Goal: Task Accomplishment & Management: Manage account settings

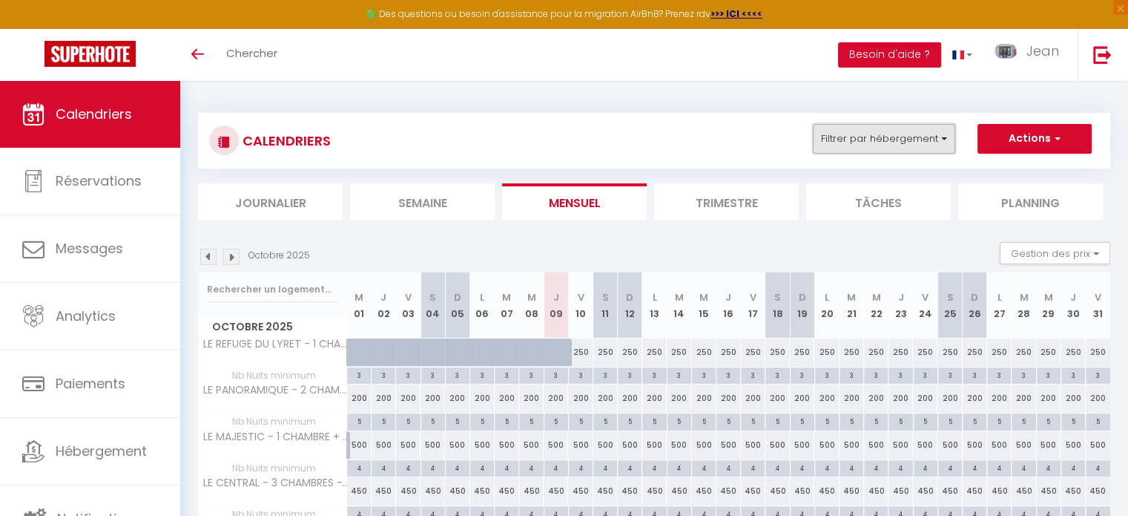
click at [941, 143] on button "Filtrer par hébergement" at bounding box center [884, 139] width 142 height 30
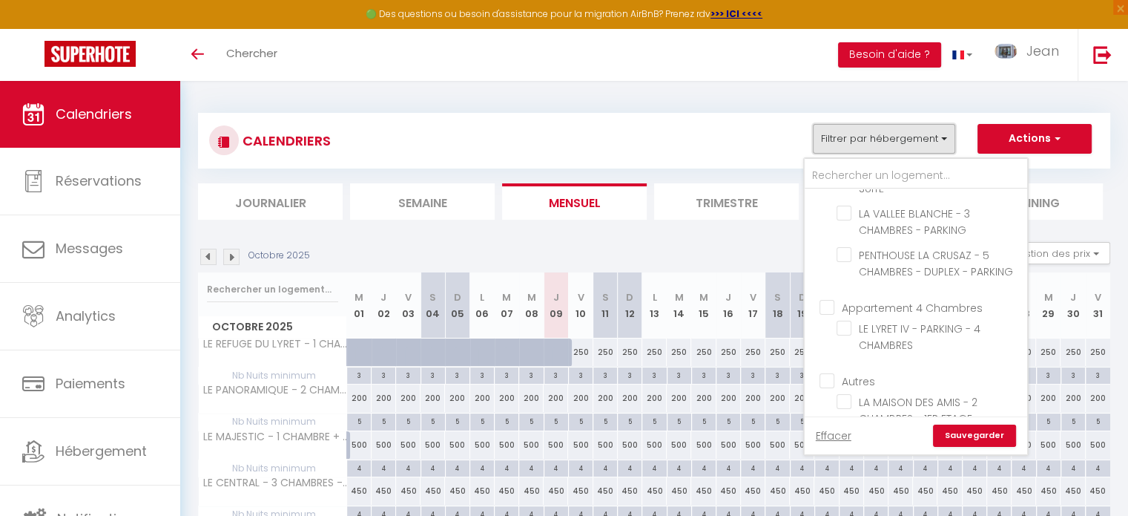
scroll to position [837, 0]
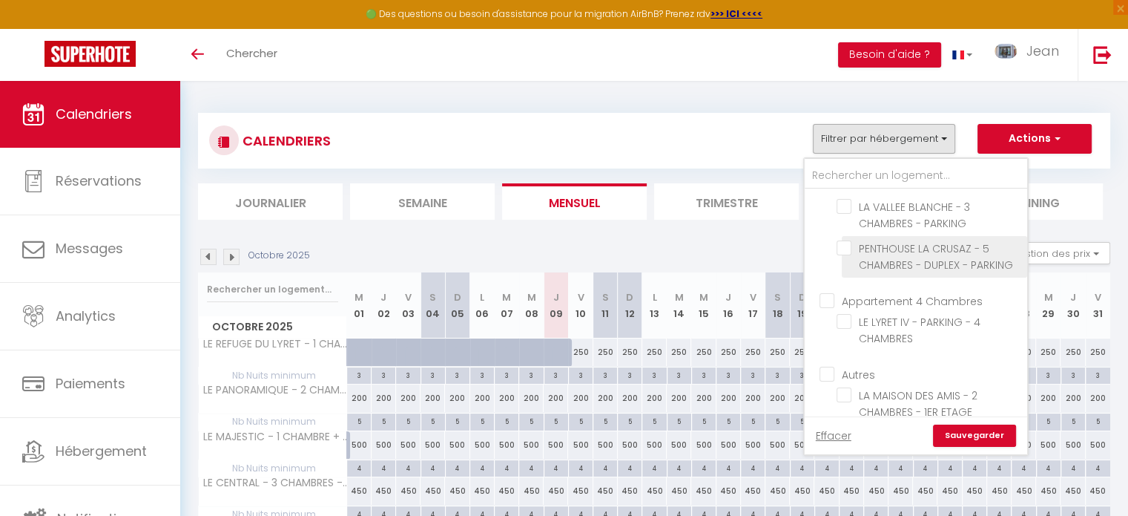
click at [851, 255] on input "PENTHOUSE LA CRUSAZ - 5 CHAMBRES - DUPLEX - PARKING" at bounding box center [929, 247] width 185 height 15
checkbox input "true"
checkbox input "false"
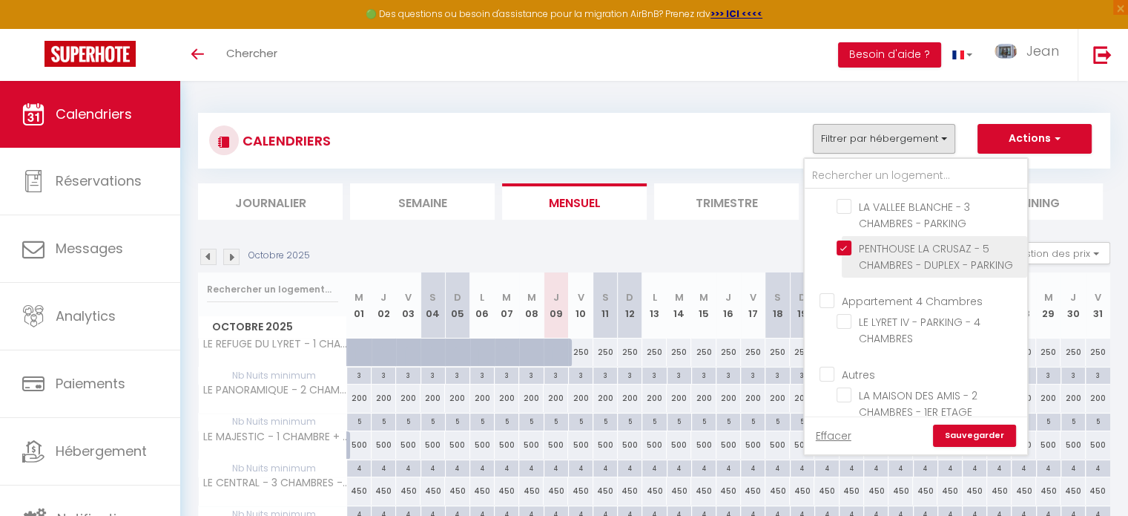
checkbox input "false"
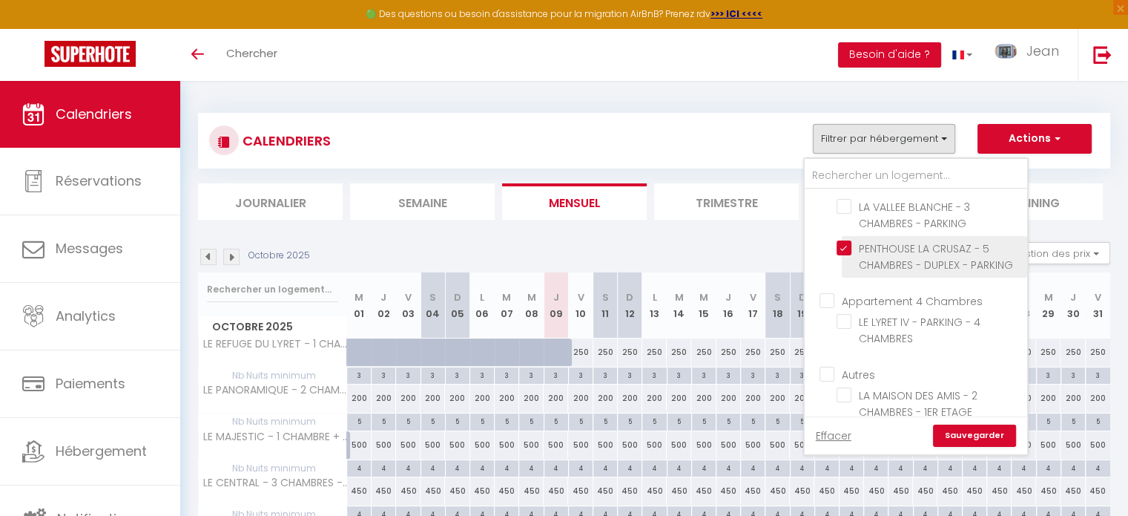
checkbox input "false"
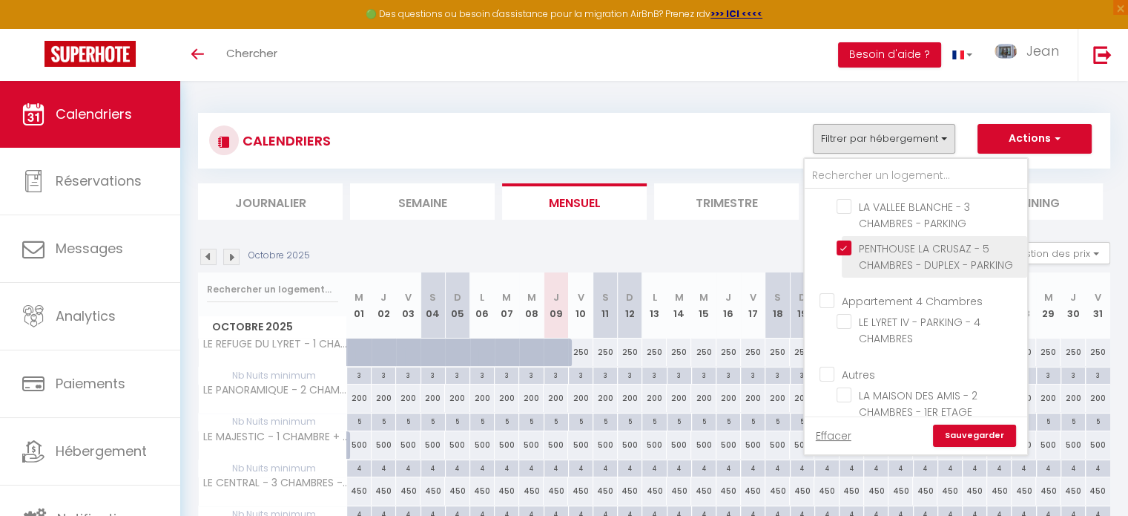
checkbox input "false"
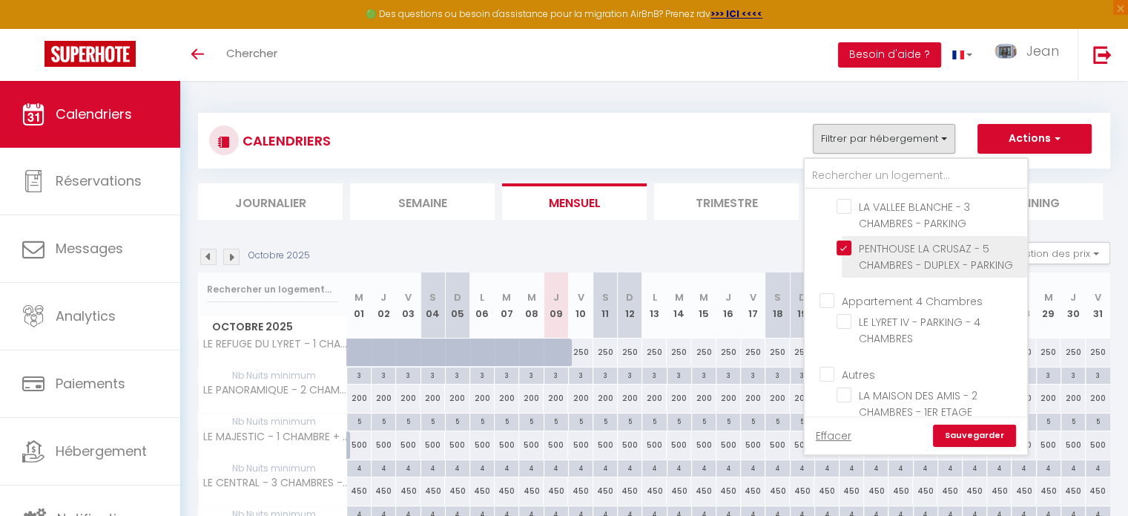
checkbox input "false"
click at [977, 436] on link "Sauvegarder" at bounding box center [974, 435] width 83 height 22
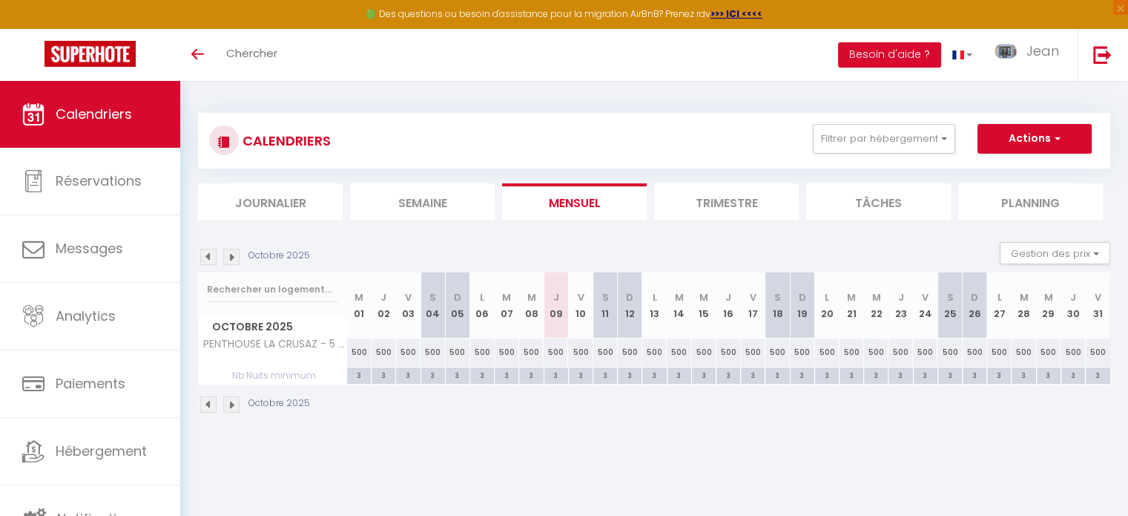
click at [235, 258] on img at bounding box center [231, 256] width 16 height 16
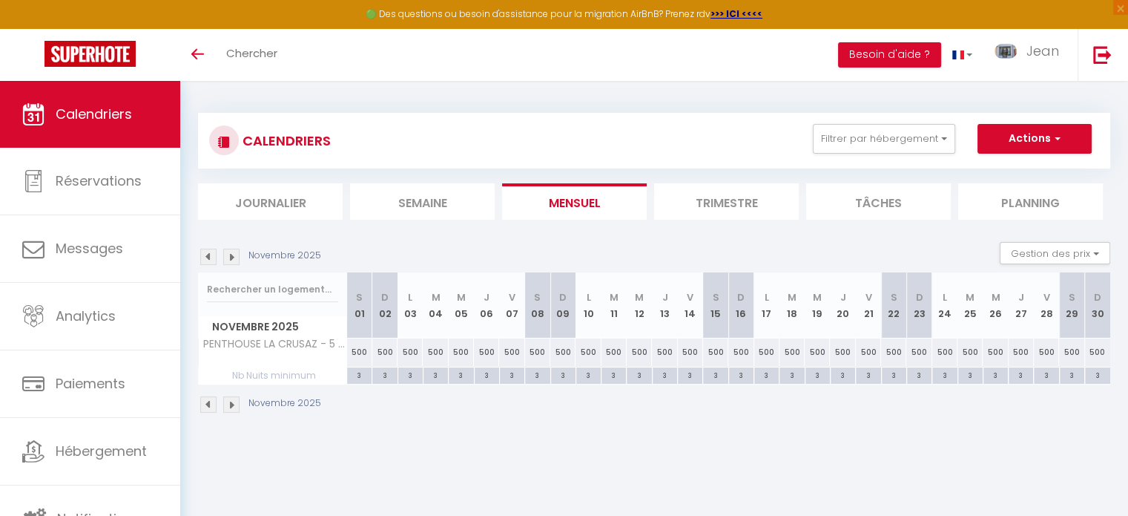
click at [231, 260] on img at bounding box center [231, 256] width 16 height 16
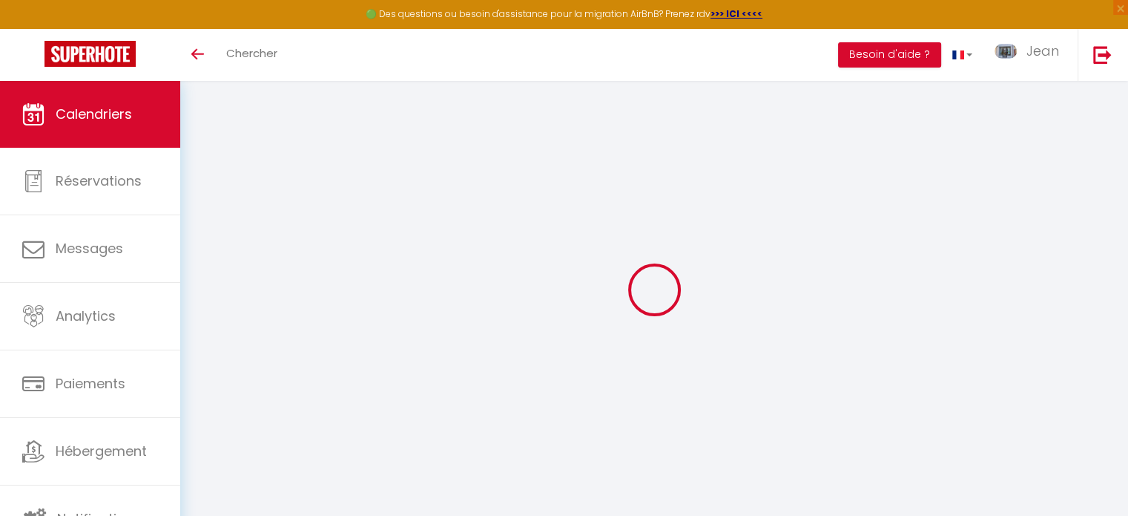
select select
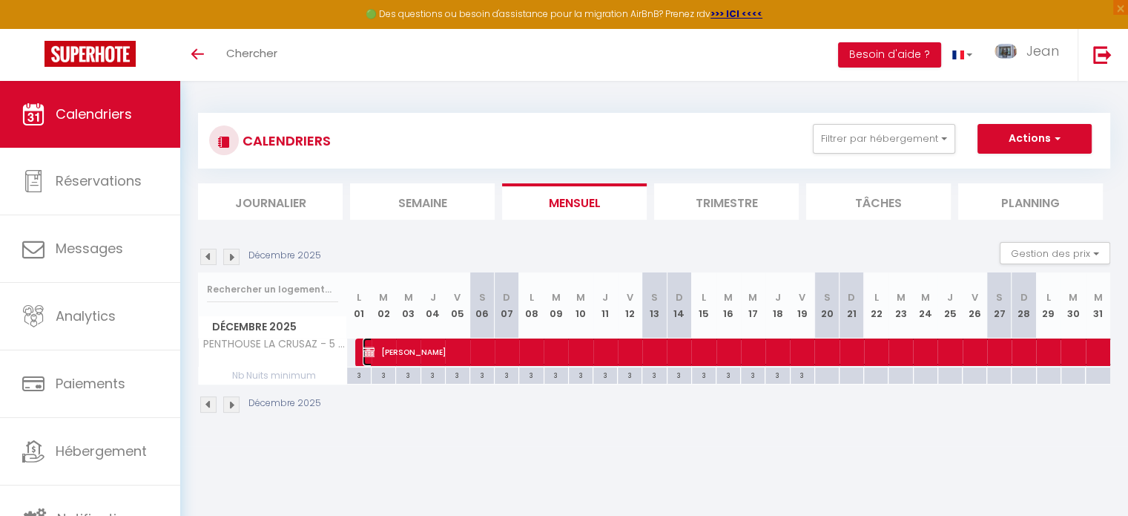
select select "OK"
select select "KO"
select select "0"
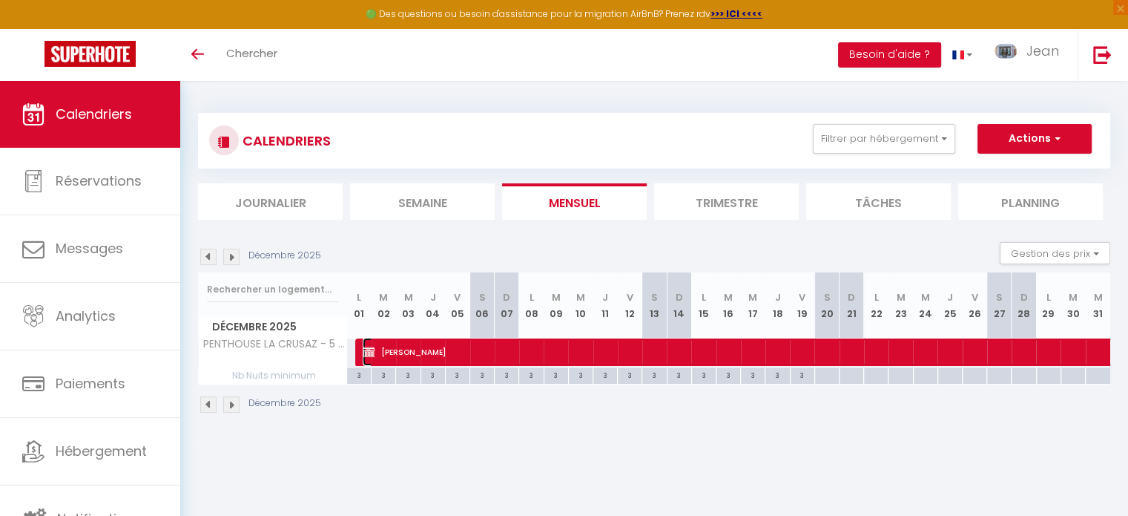
select select "1"
select select
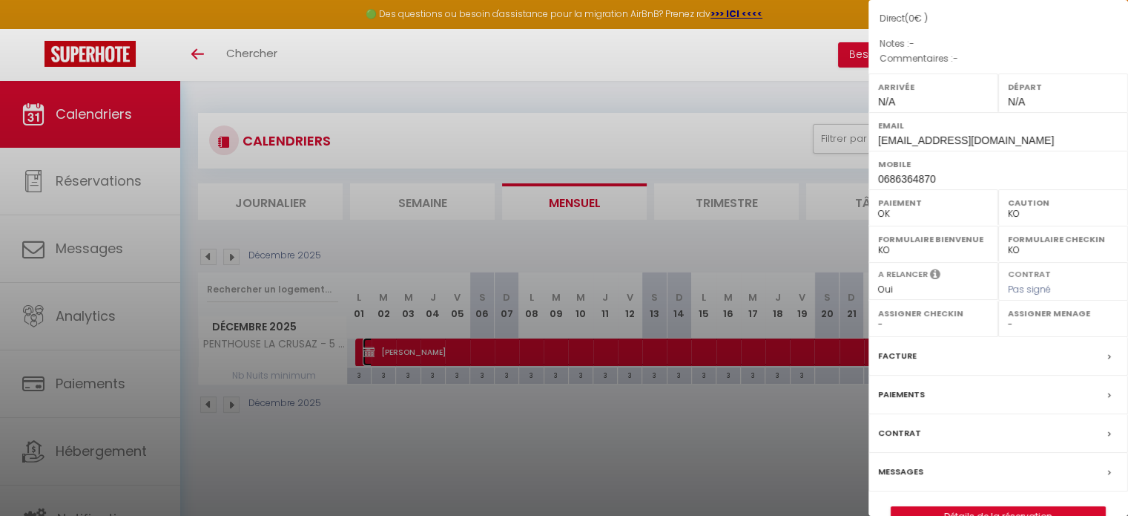
scroll to position [211, 0]
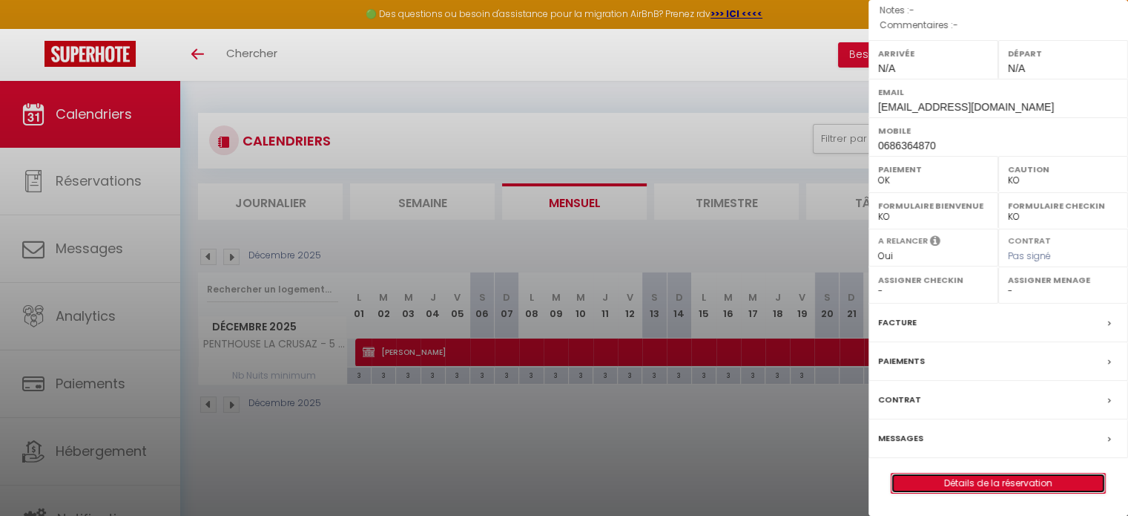
click at [957, 474] on link "Détails de la réservation" at bounding box center [999, 482] width 214 height 19
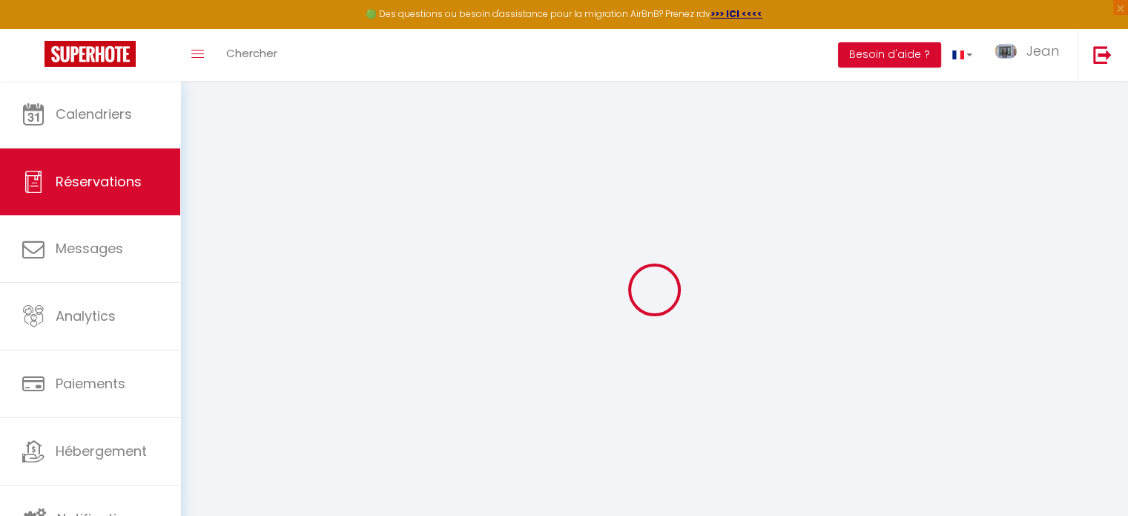
type input "[PERSON_NAME]"
type input "Guillermin"
type input "[EMAIL_ADDRESS][DOMAIN_NAME]"
type input "0686364870"
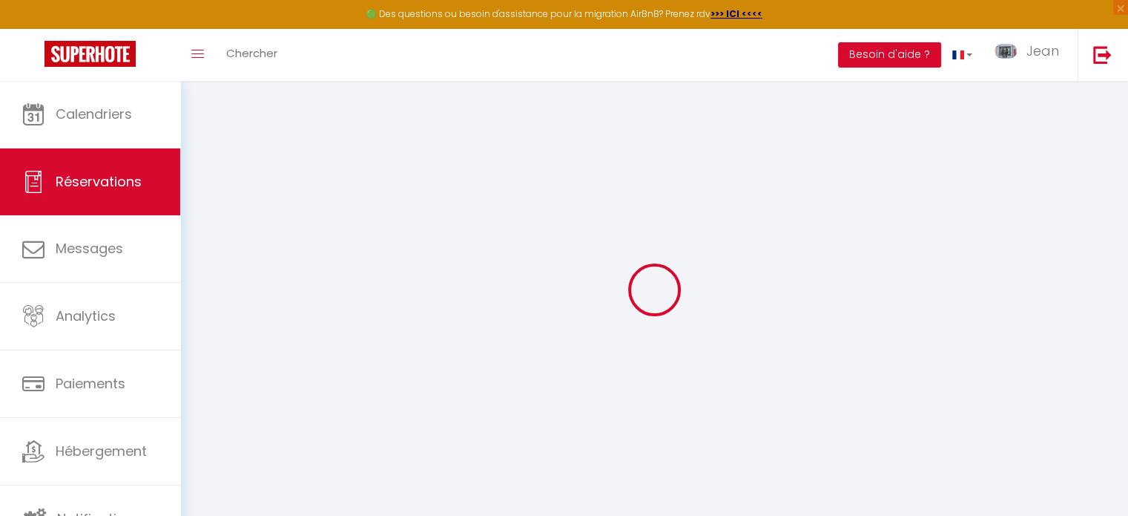
type input "74400"
type input "[STREET_ADDRESS][PERSON_NAME]"
type input "Chamonix [GEOGRAPHIC_DATA]"
select select "FR"
select select "25584"
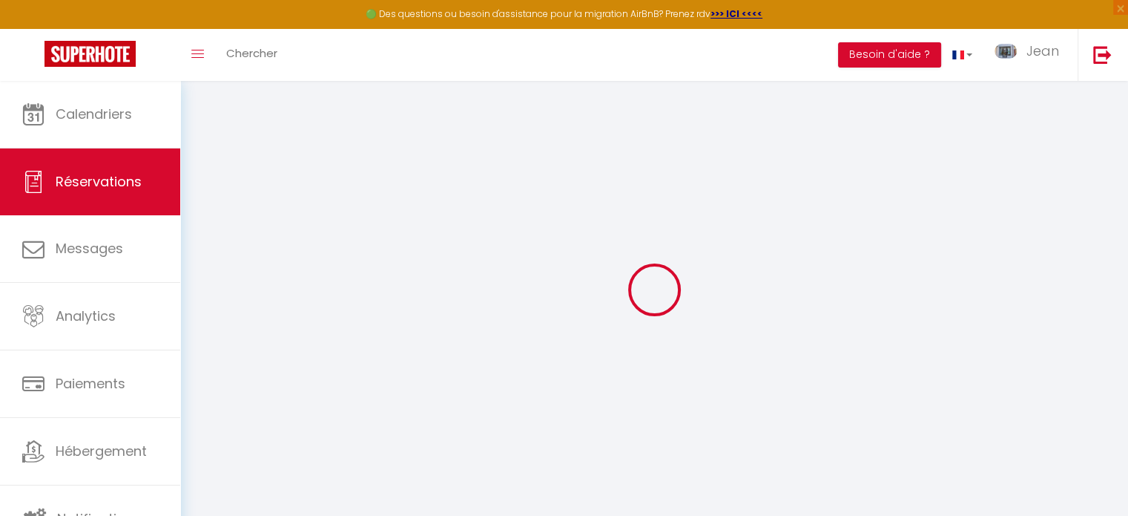
select select "1"
type input "Lun 01 Décembre 2025"
select select
type input "[DATE] Juin 2026"
select select
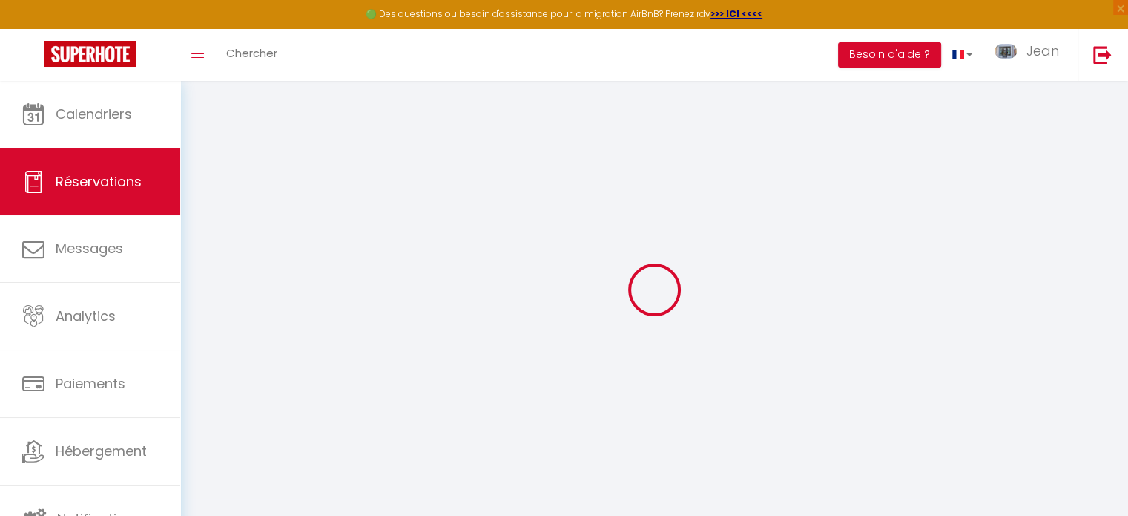
type input "4"
select select "12"
select select
checkbox input "false"
type input "0"
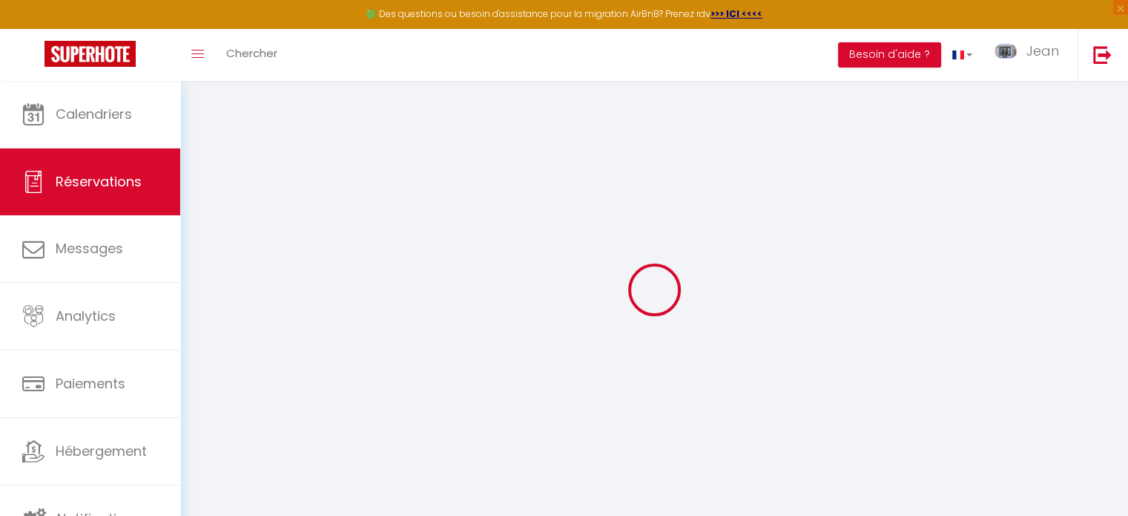
type input "0"
select select
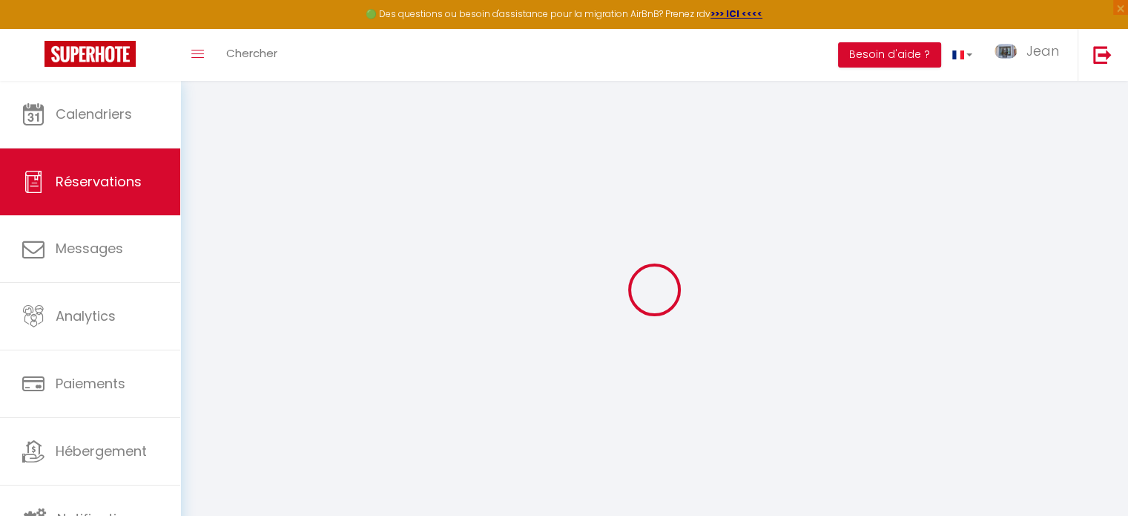
select select "14"
checkbox input "false"
select select
checkbox input "false"
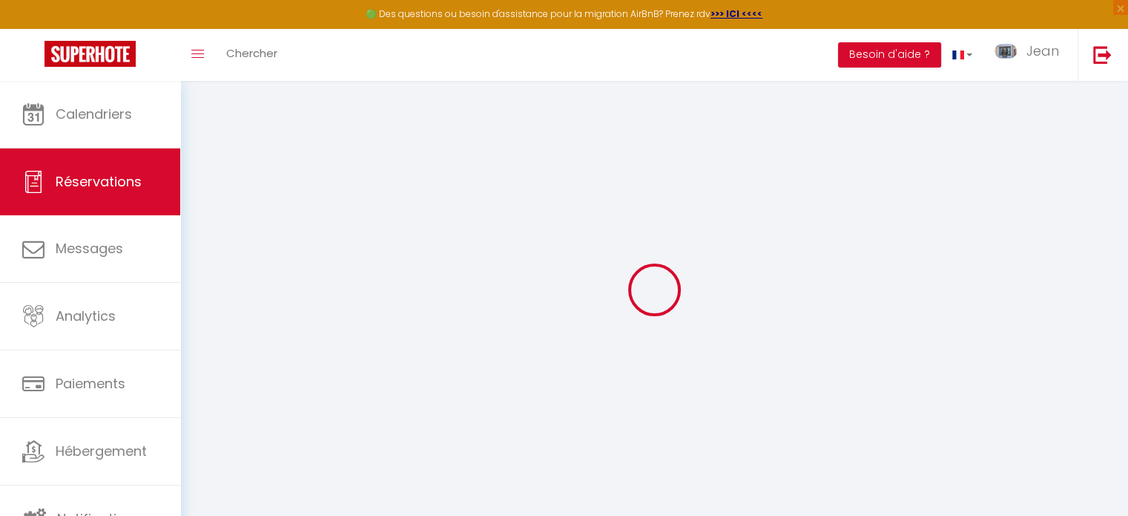
select select
checkbox input "false"
select select
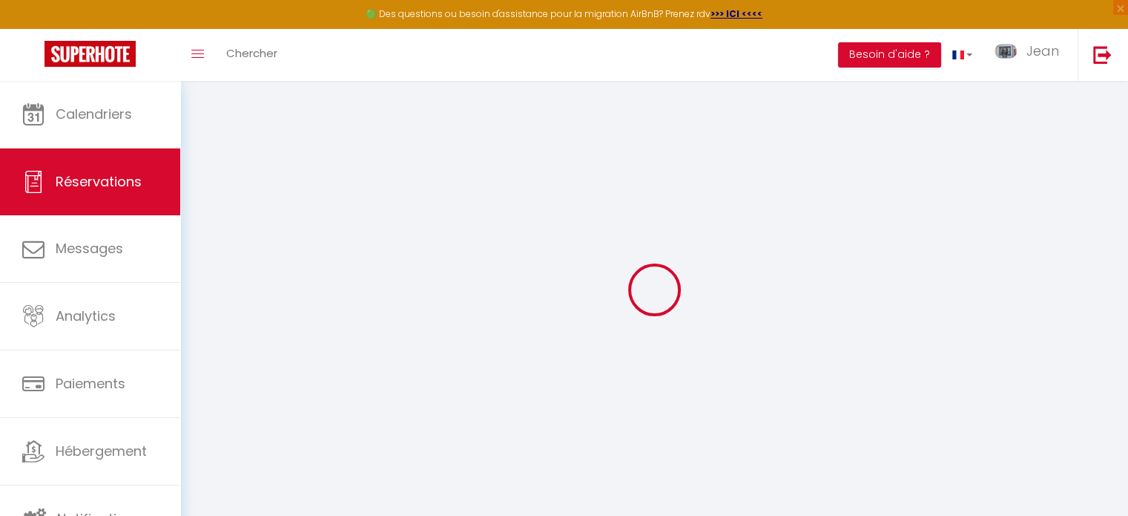
checkbox input "false"
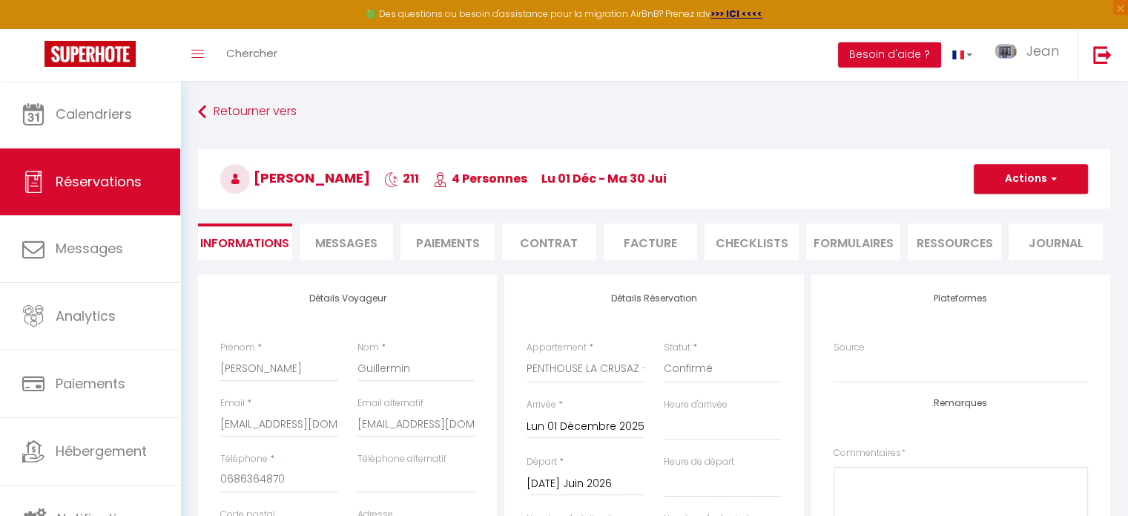
select select
checkbox input "false"
select select
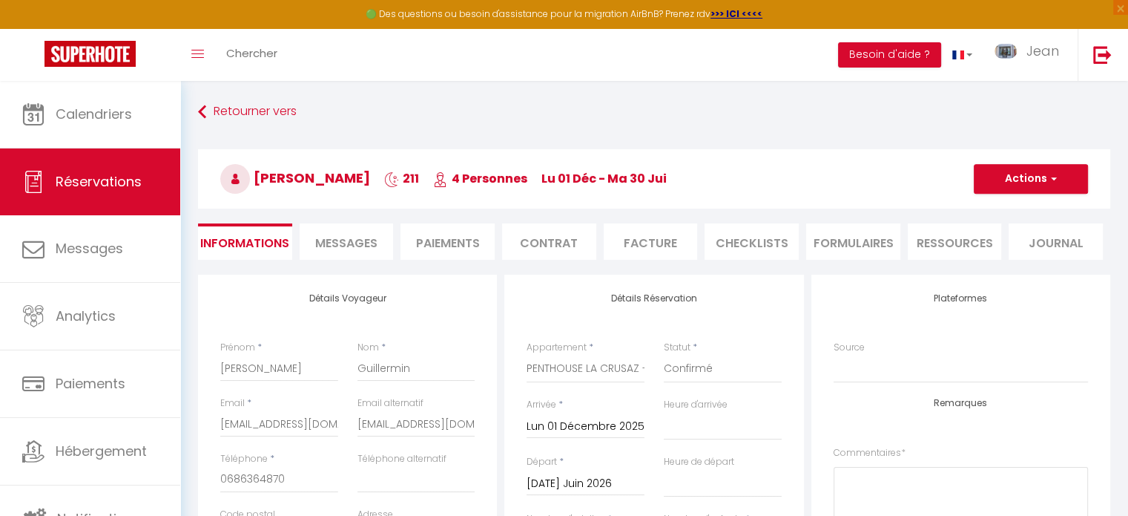
click at [572, 424] on input "Lun 01 Décembre 2025" at bounding box center [586, 426] width 118 height 19
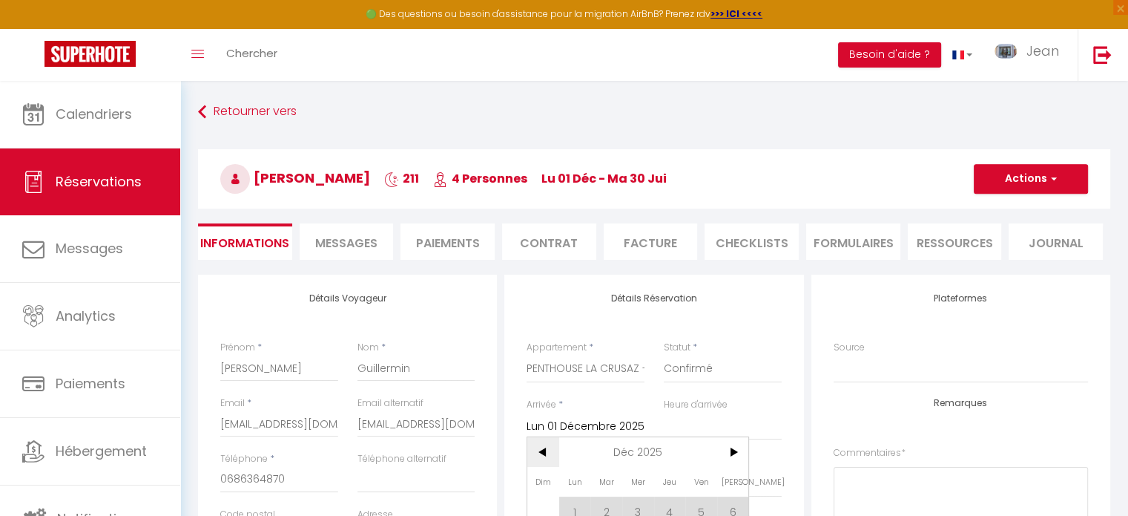
click at [540, 452] on span "<" at bounding box center [543, 452] width 32 height 30
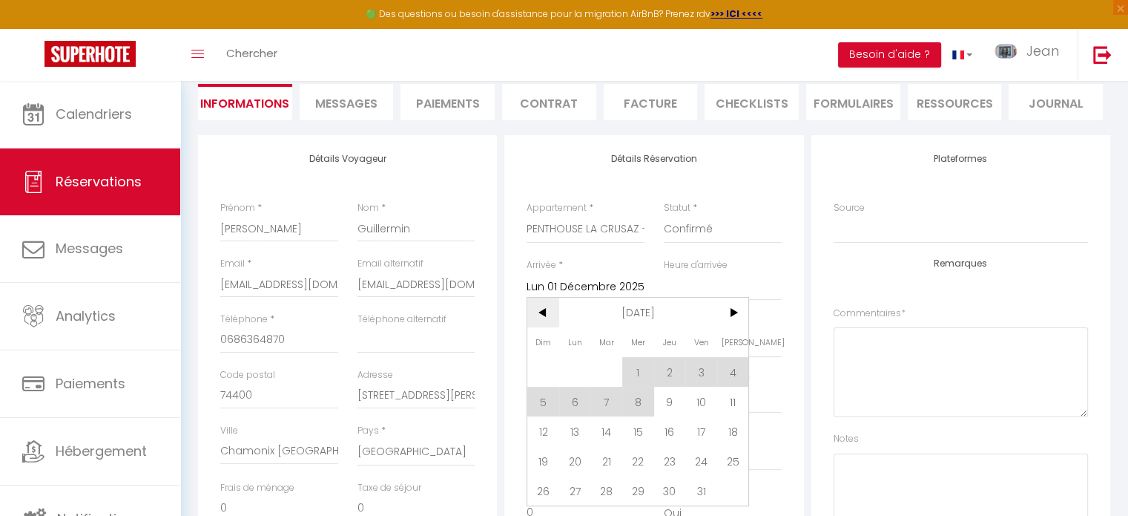
scroll to position [142, 0]
click at [669, 394] on span "9" at bounding box center [670, 398] width 32 height 30
type input "Jeu 09 Octobre 2025"
select select
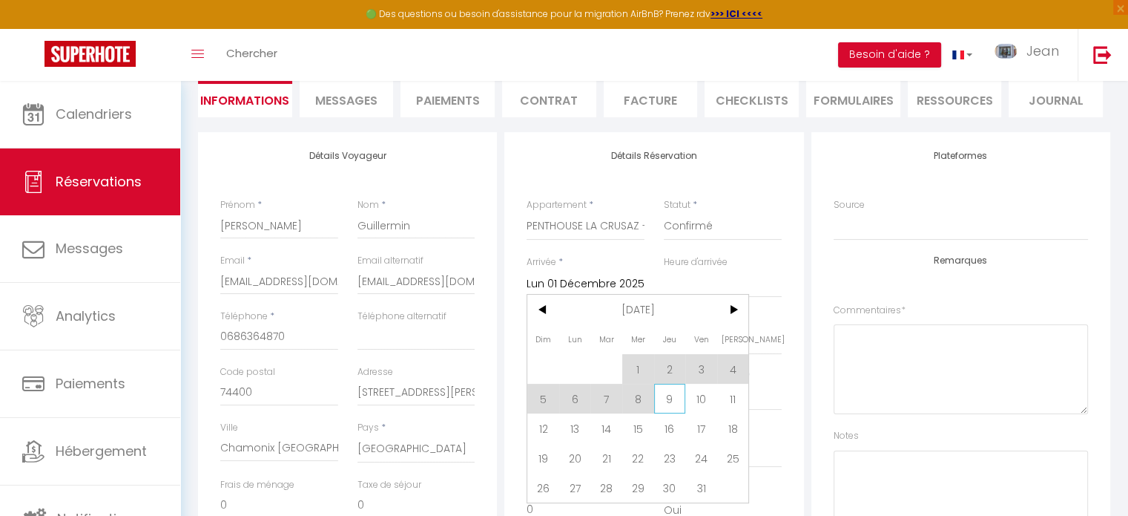
checkbox input "false"
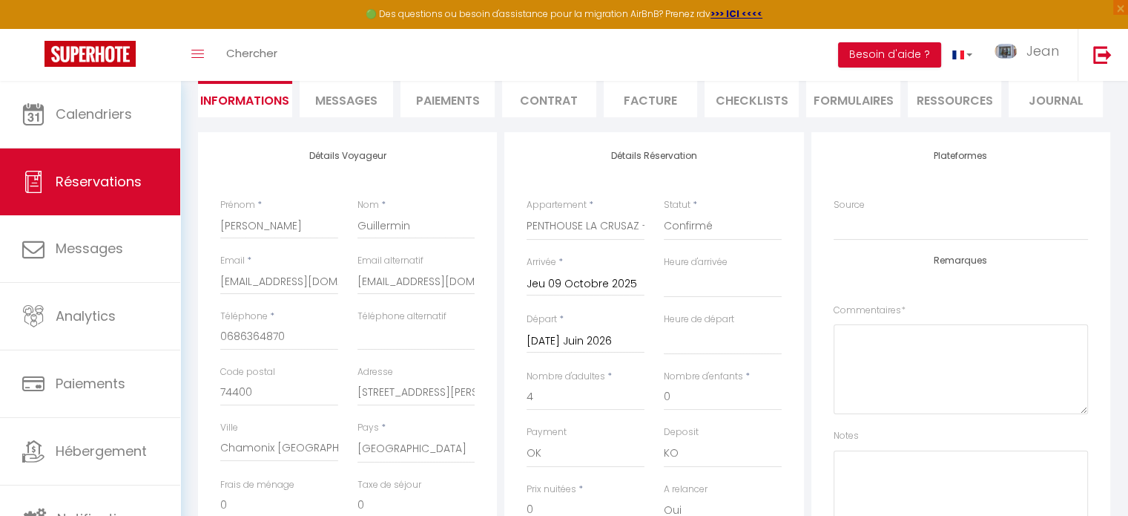
select select
checkbox input "false"
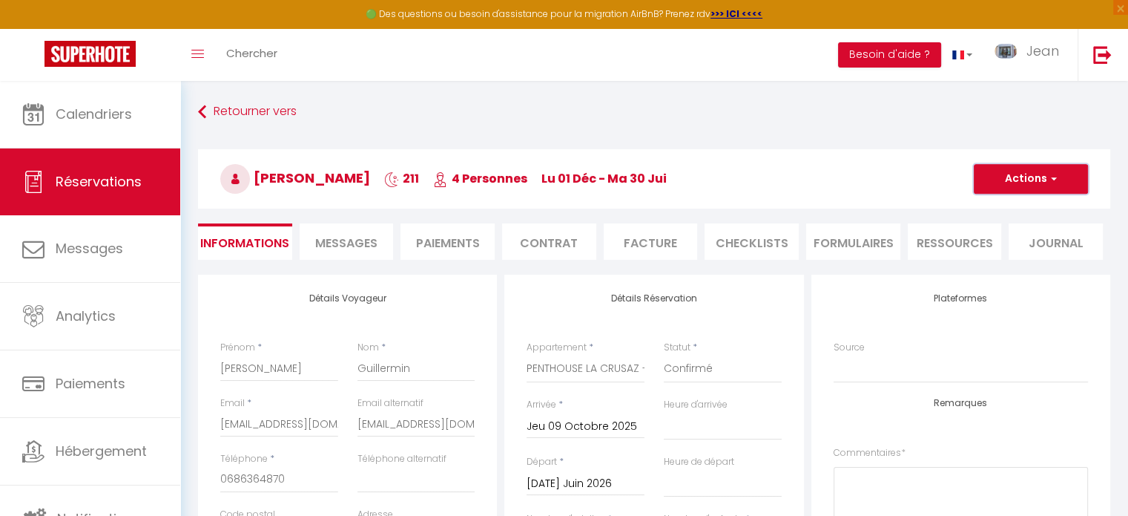
click at [1026, 178] on button "Actions" at bounding box center [1031, 179] width 114 height 30
click at [1007, 209] on link "Enregistrer" at bounding box center [1016, 211] width 117 height 19
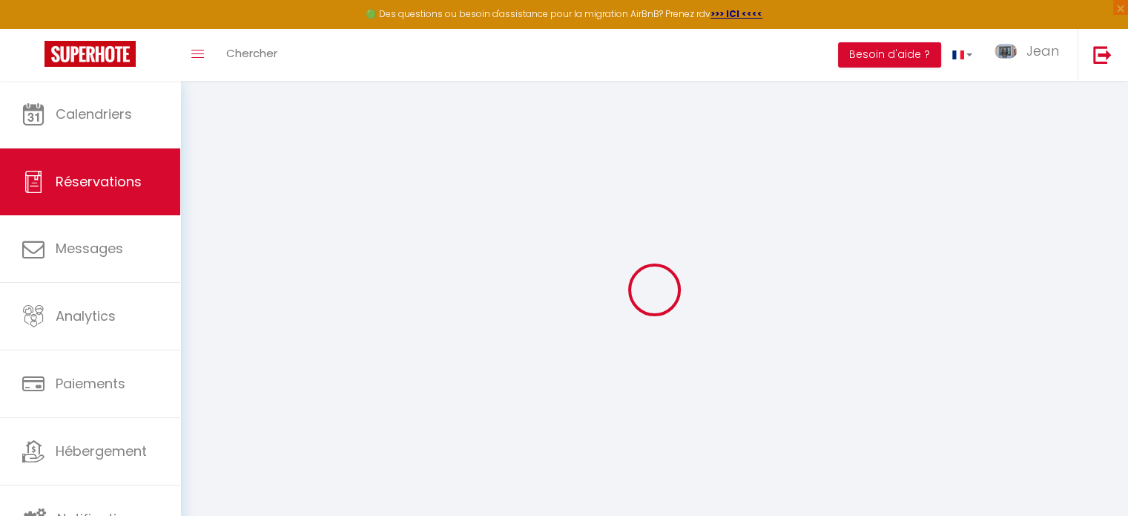
select select "not_cancelled"
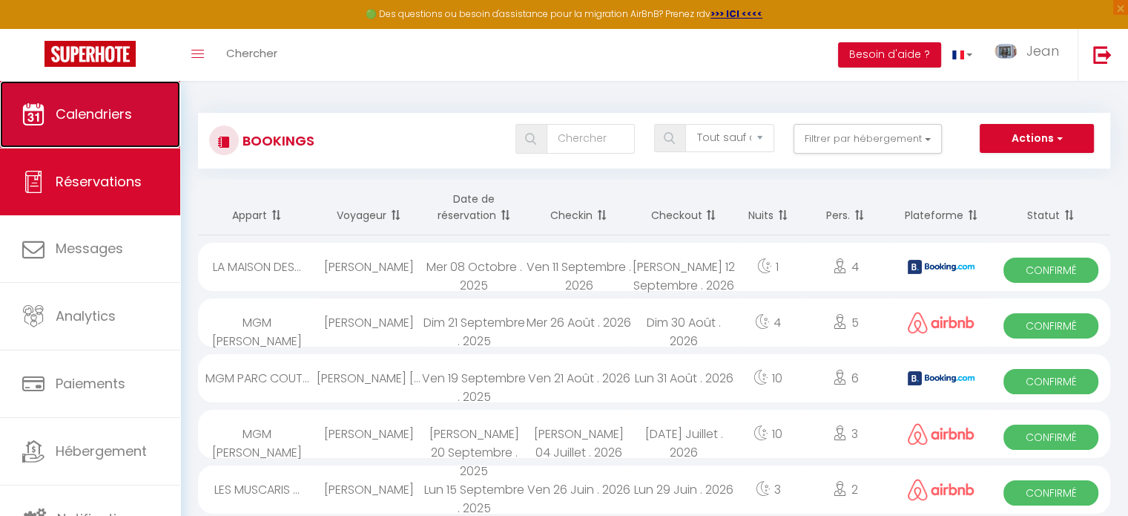
click at [96, 120] on span "Calendriers" at bounding box center [94, 114] width 76 height 19
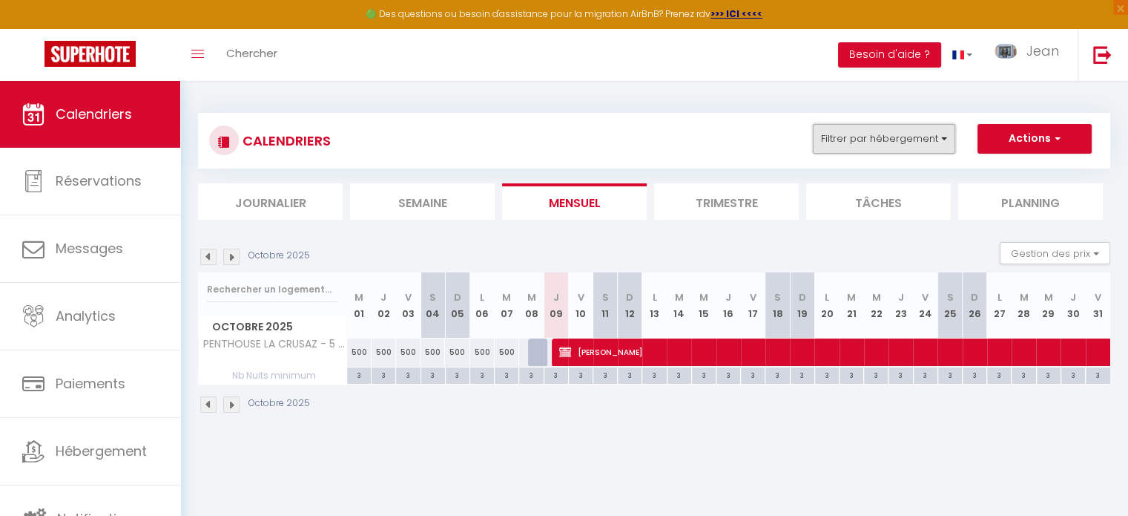
click at [946, 136] on button "Filtrer par hébergement" at bounding box center [884, 139] width 142 height 30
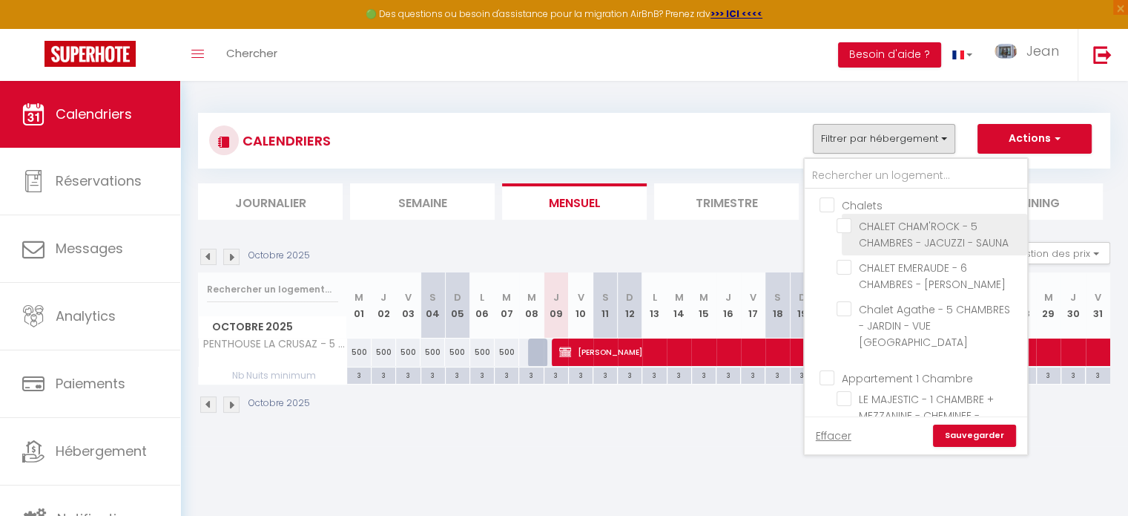
click at [846, 228] on input "CHALET CHAM'ROCK - 5 CHAMBRES - JACUZZI - SAUNA" at bounding box center [929, 225] width 185 height 15
checkbox input "true"
checkbox input "false"
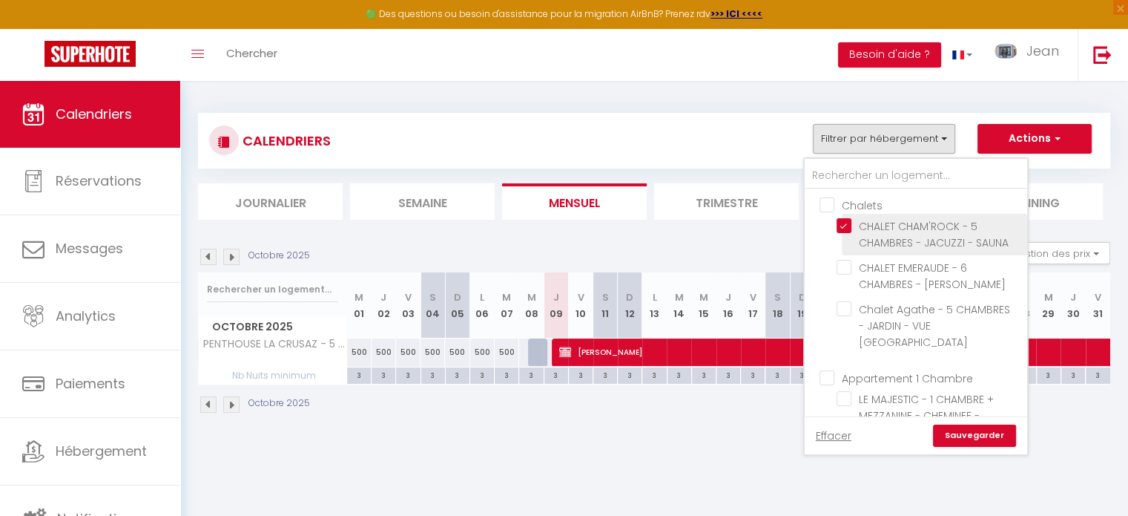
checkbox input "false"
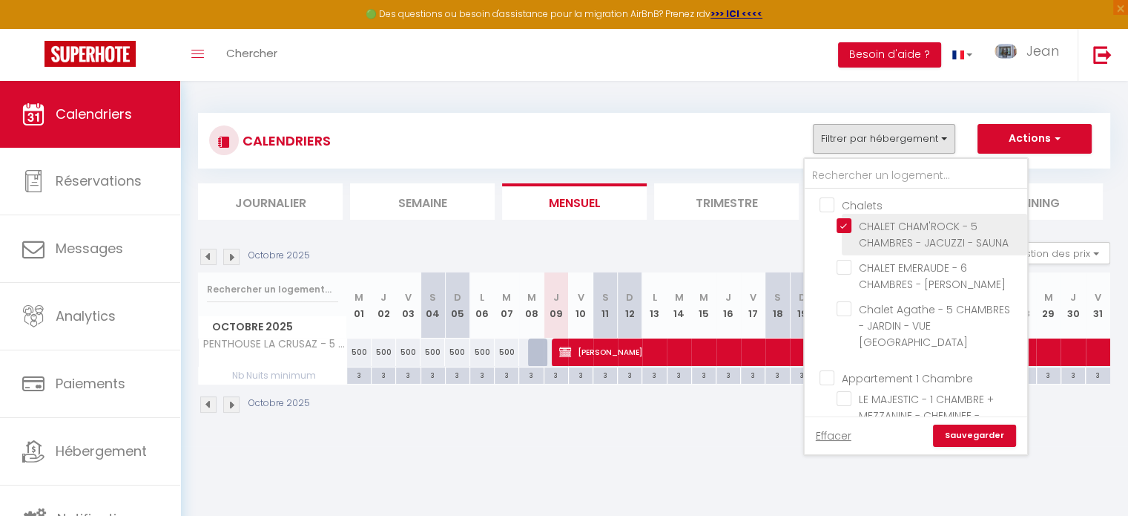
checkbox input "false"
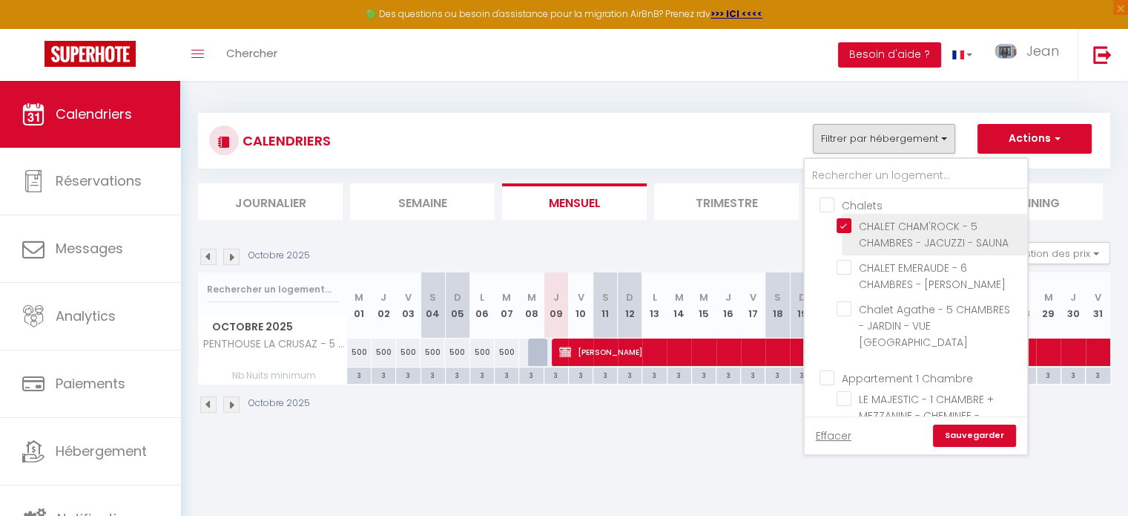
checkbox input "false"
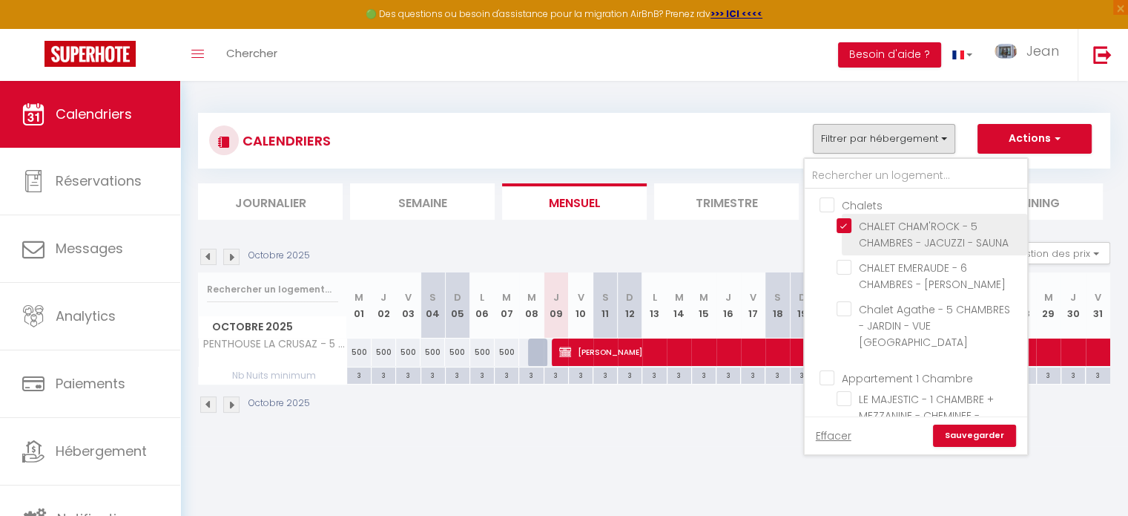
checkbox input "false"
click at [969, 430] on link "Sauvegarder" at bounding box center [974, 435] width 83 height 22
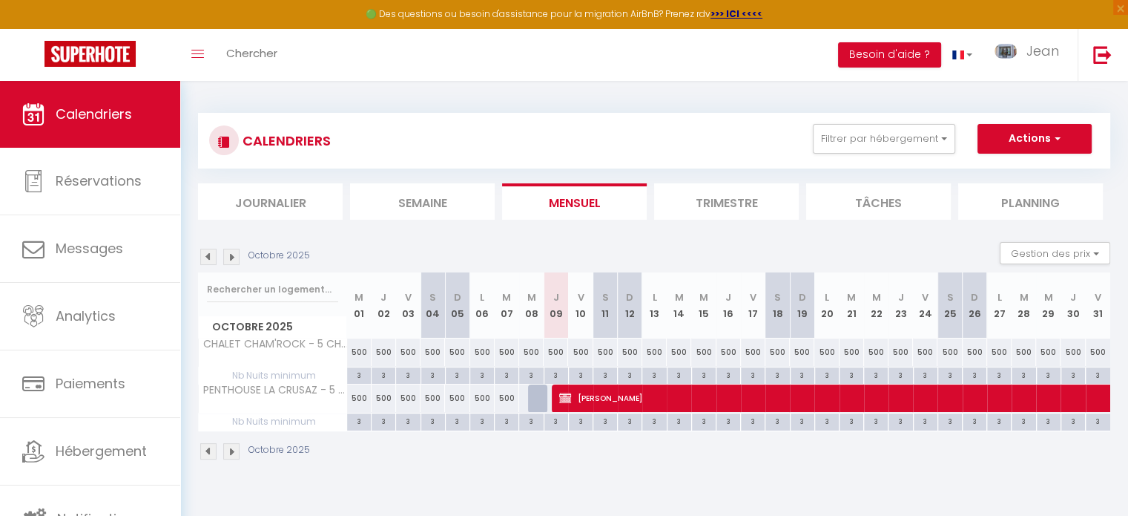
click at [228, 254] on img at bounding box center [231, 256] width 16 height 16
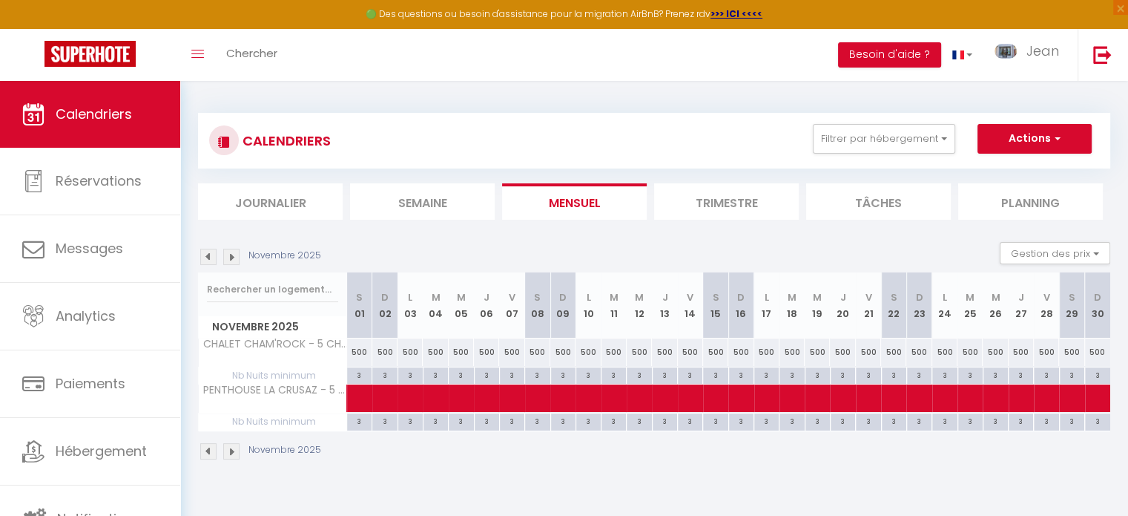
click at [228, 254] on img at bounding box center [231, 256] width 16 height 16
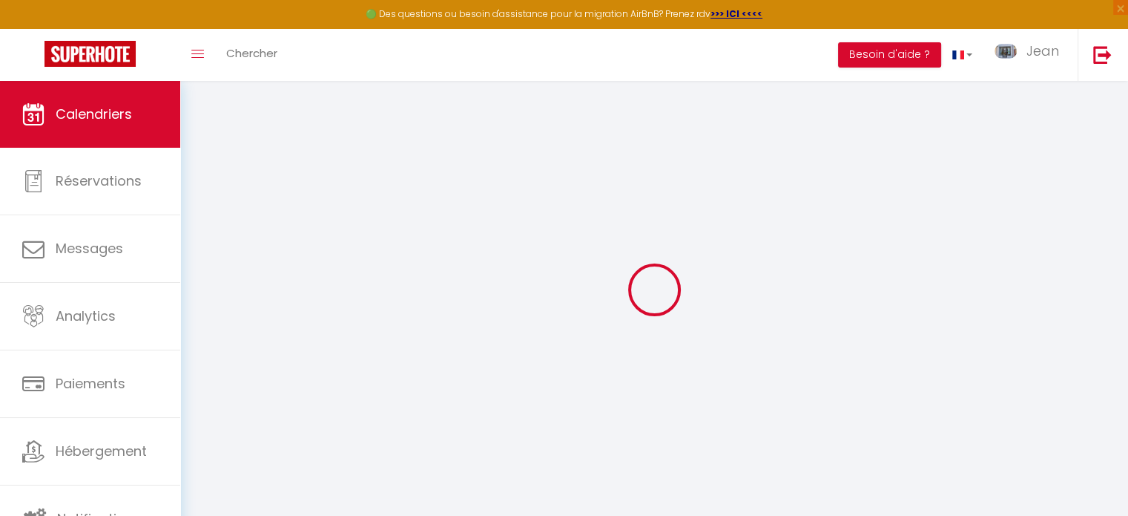
select select
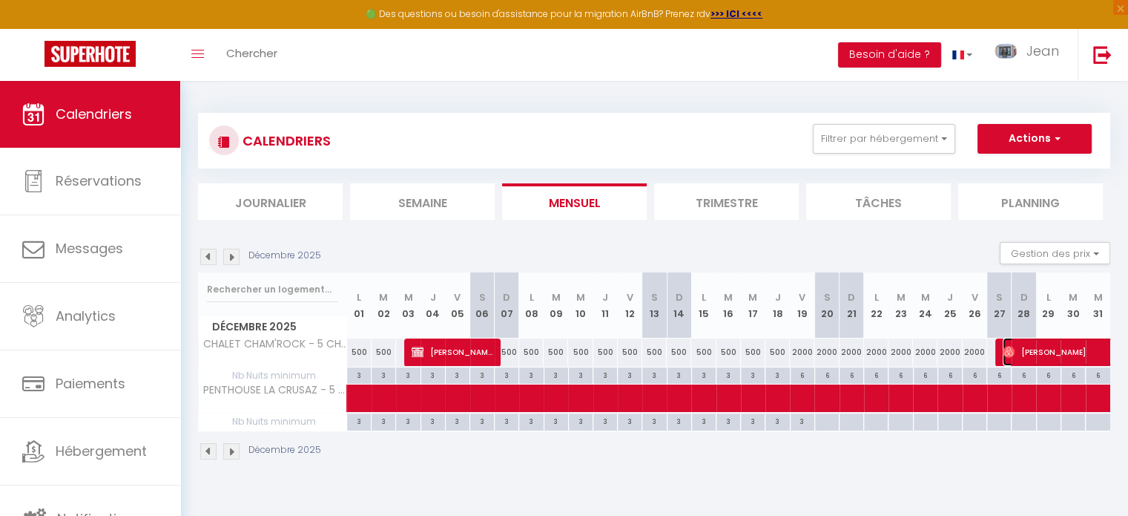
click at [1034, 349] on span "[PERSON_NAME]" at bounding box center [1105, 351] width 205 height 28
select select "OK"
select select "0"
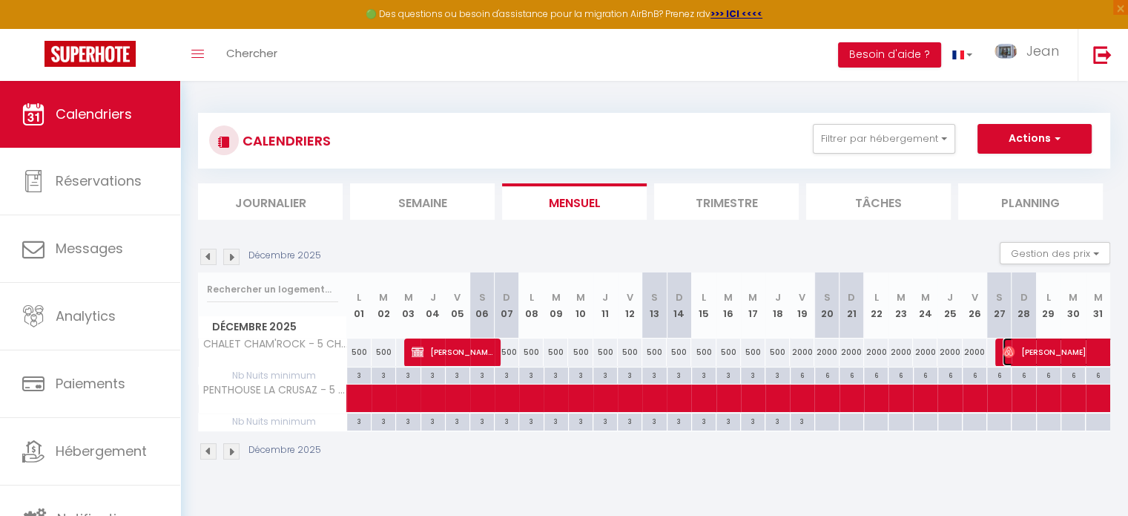
select select "1"
select select
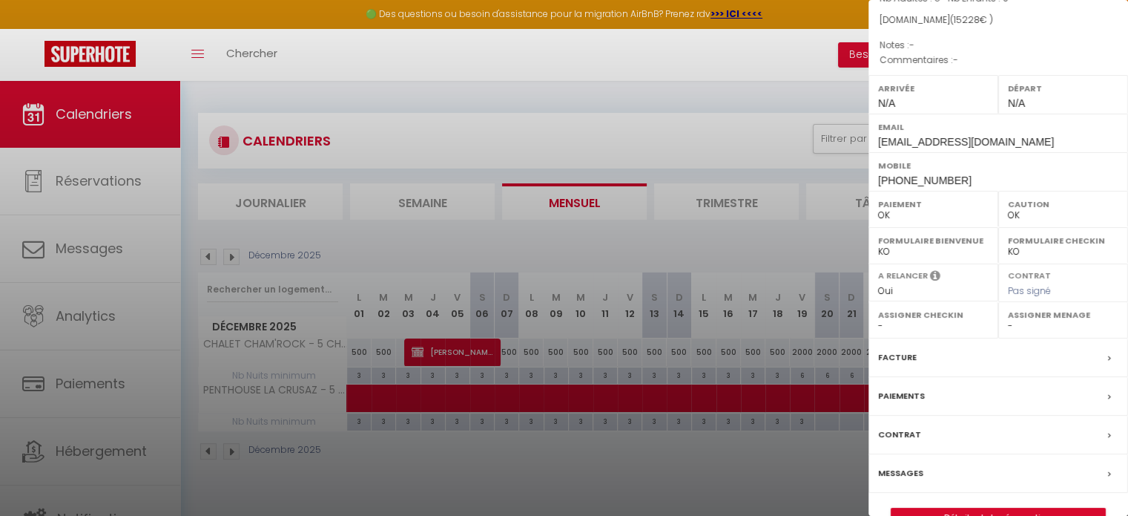
scroll to position [188, 0]
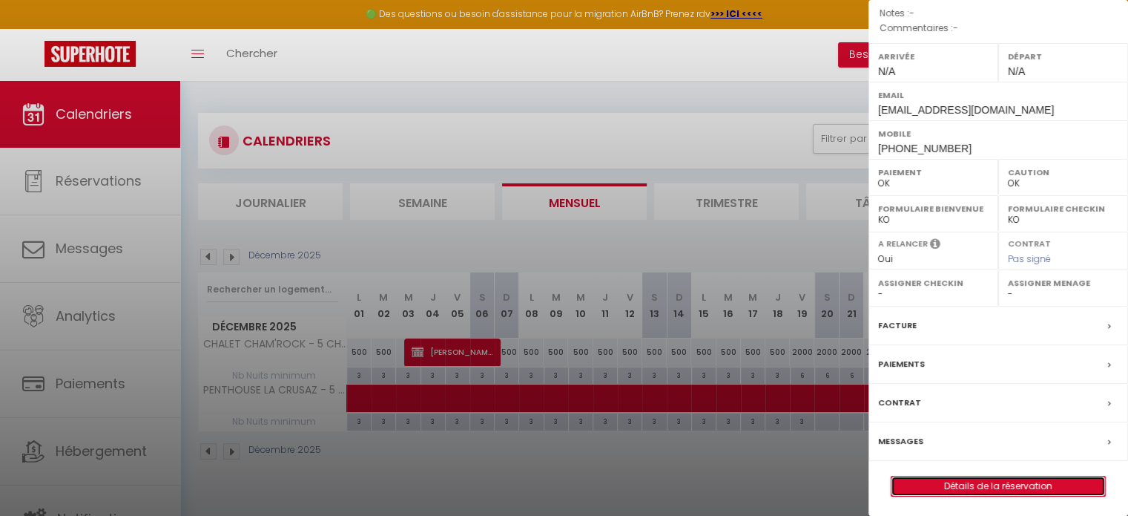
click at [960, 478] on link "Détails de la réservation" at bounding box center [999, 485] width 214 height 19
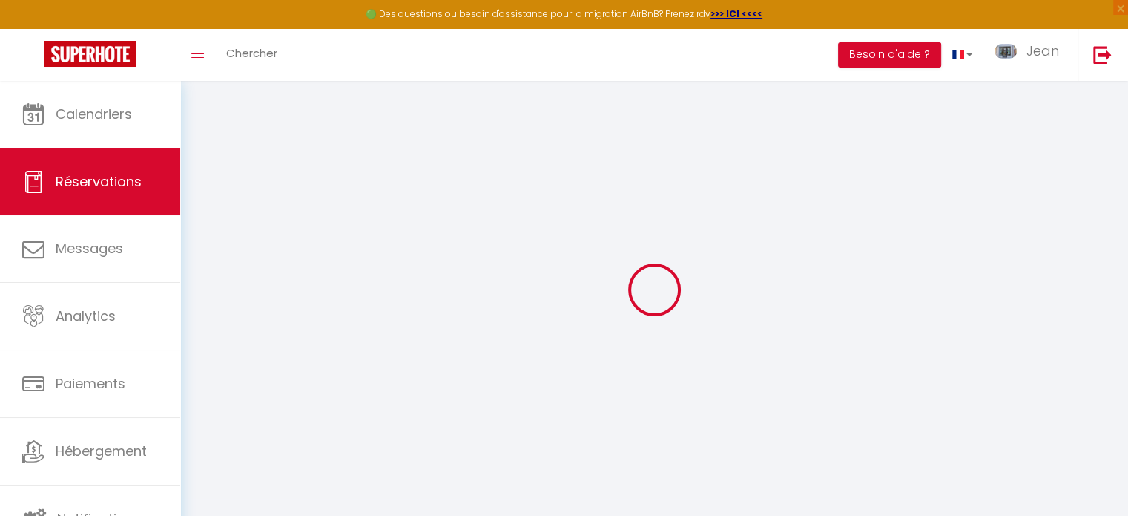
type input "[PERSON_NAME]"
type input "[EMAIL_ADDRESS][DOMAIN_NAME]"
type input "[PHONE_NUMBER]"
select select
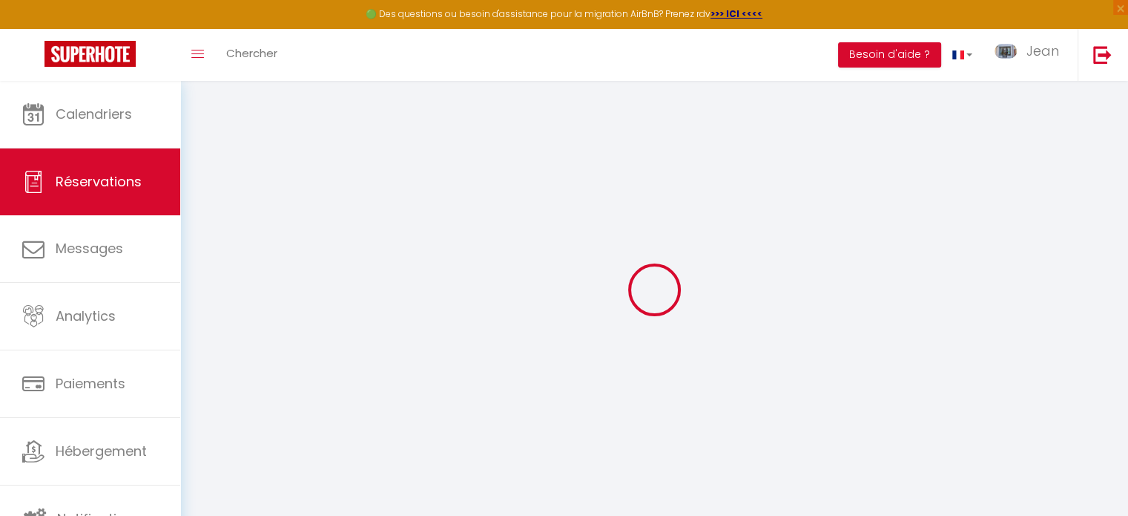
type input "2263.5"
select select "25573"
select select "1"
select select
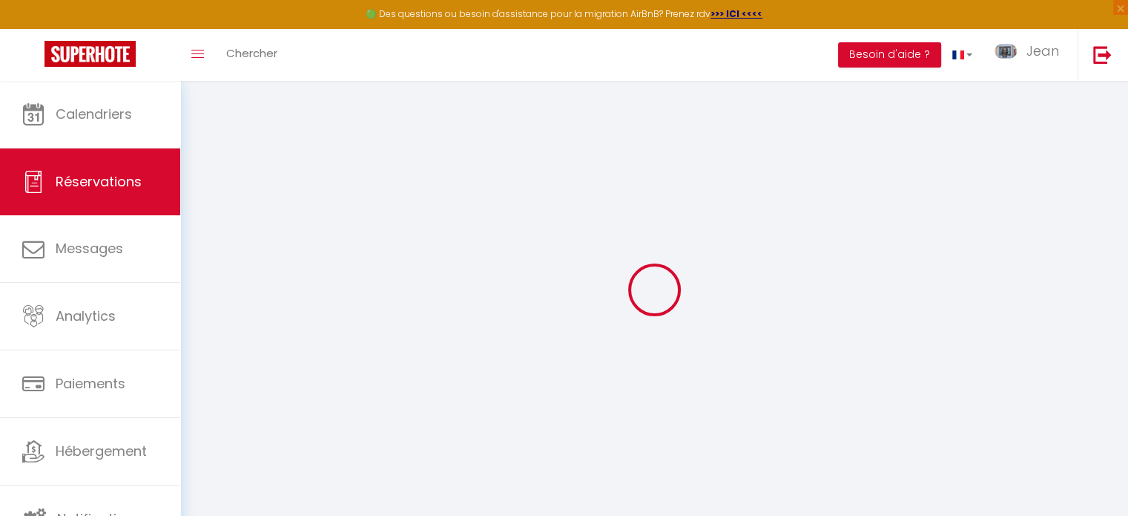
type input "5"
select select "12"
select select
type input "14640"
checkbox input "false"
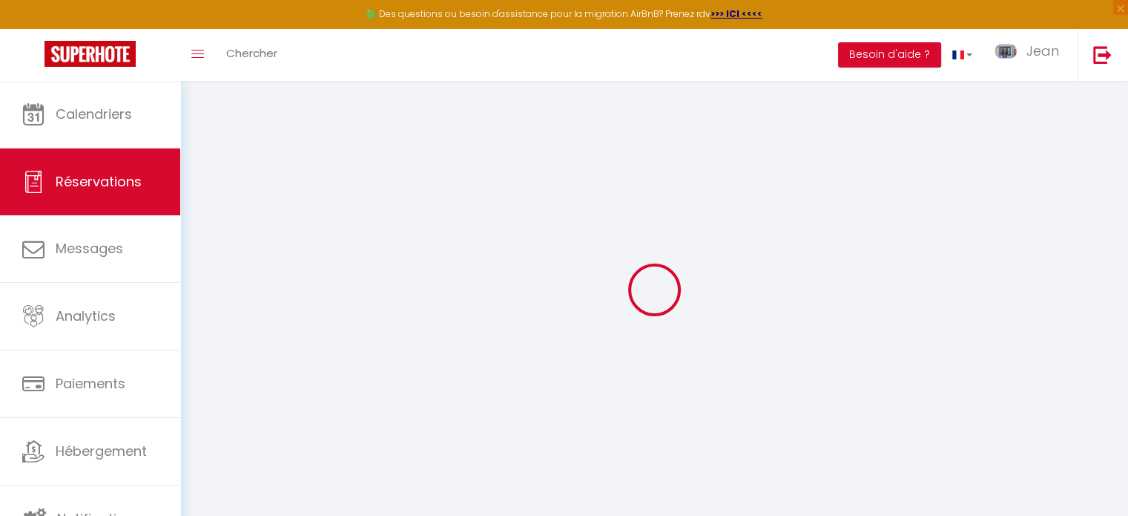
type input "0"
select select "1"
type input "0"
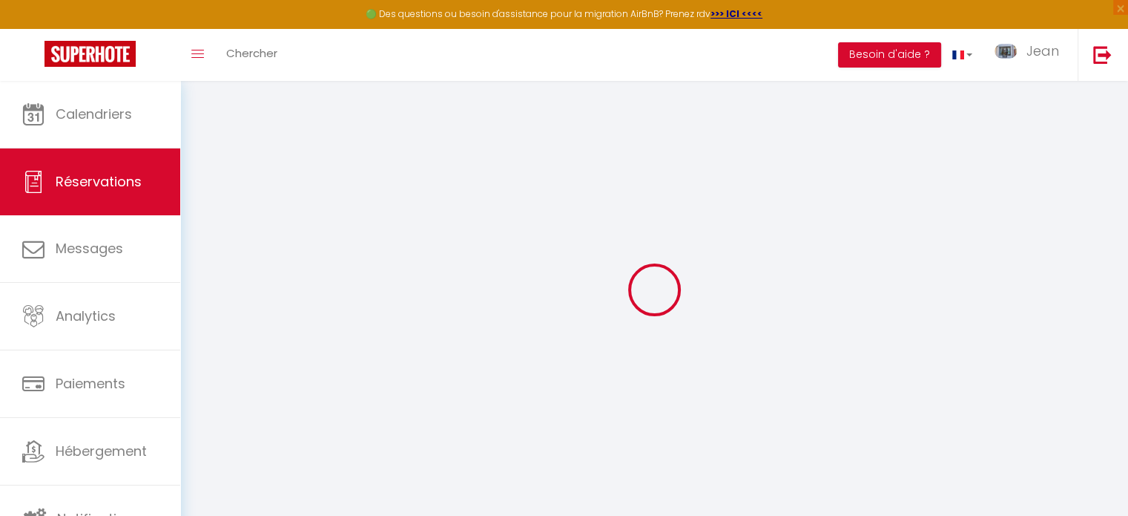
select select
select select "15"
checkbox input "false"
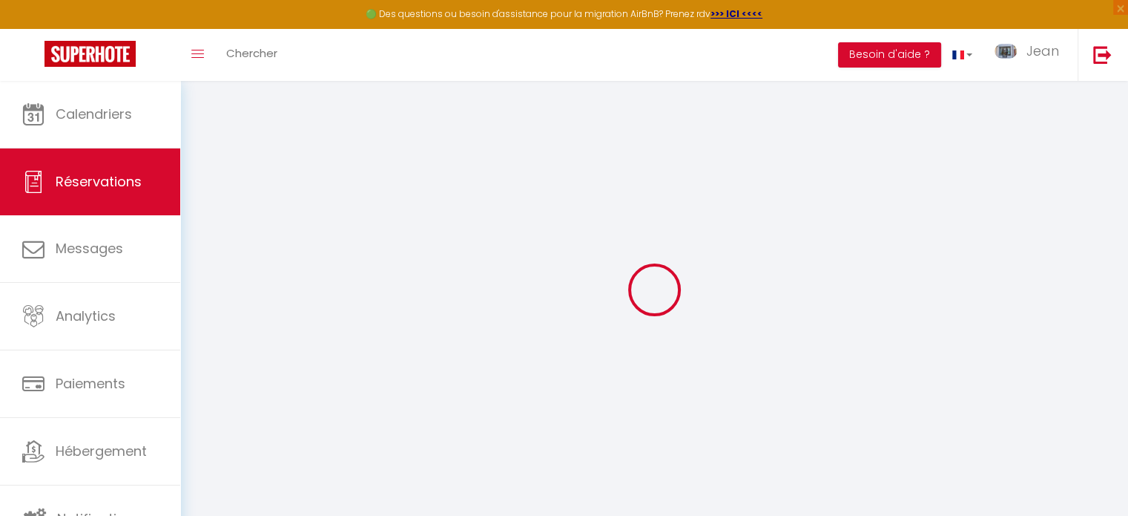
select select
checkbox input "false"
select select
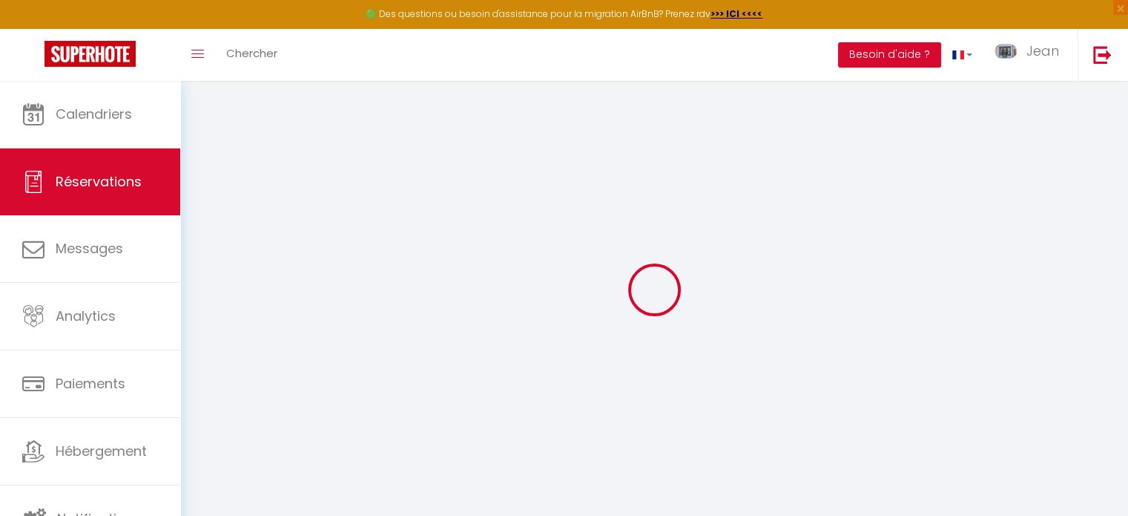
select select
checkbox input "false"
select select
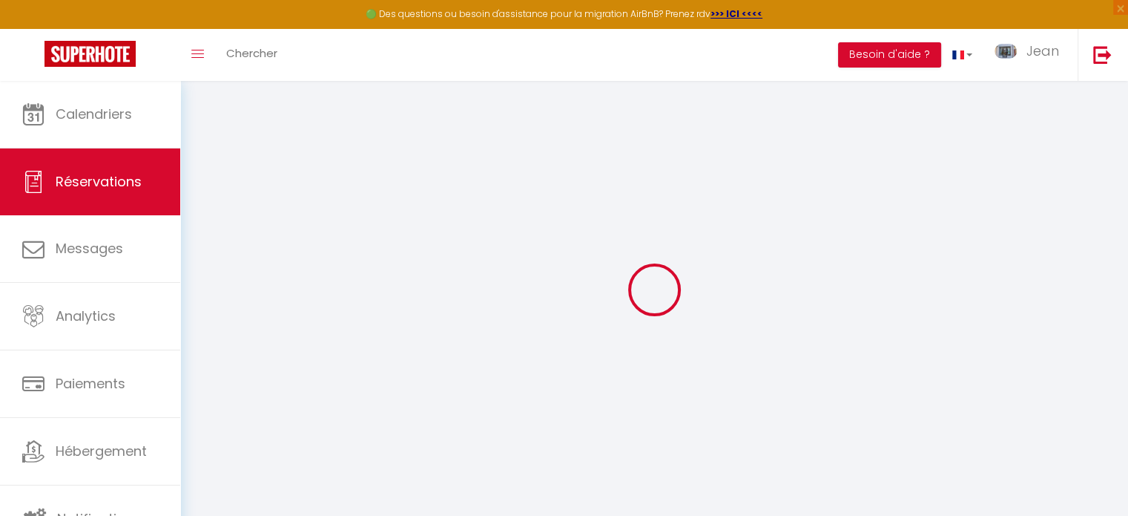
select select
checkbox input "false"
select select
type input "450"
type input "138"
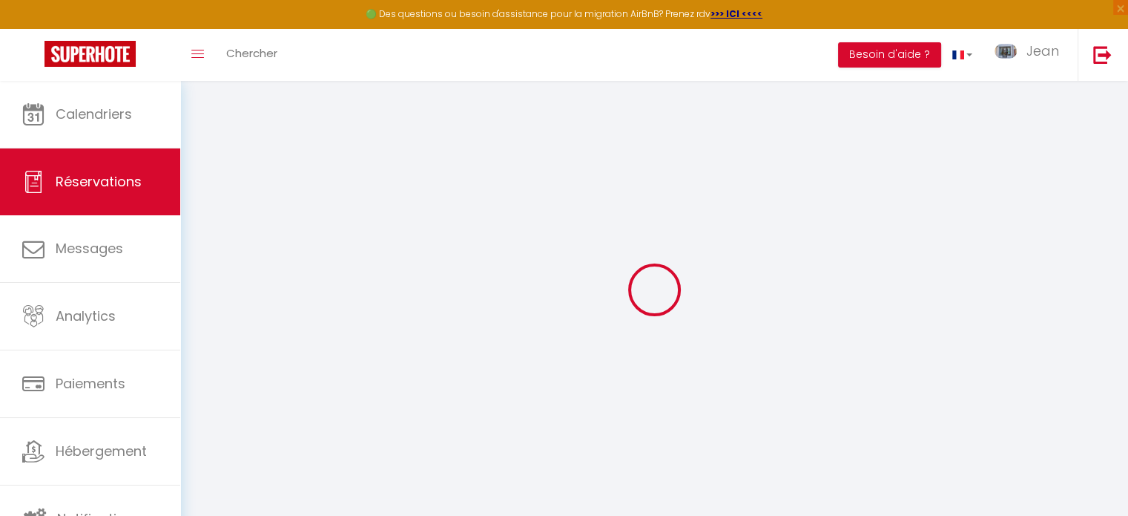
select select
checkbox input "false"
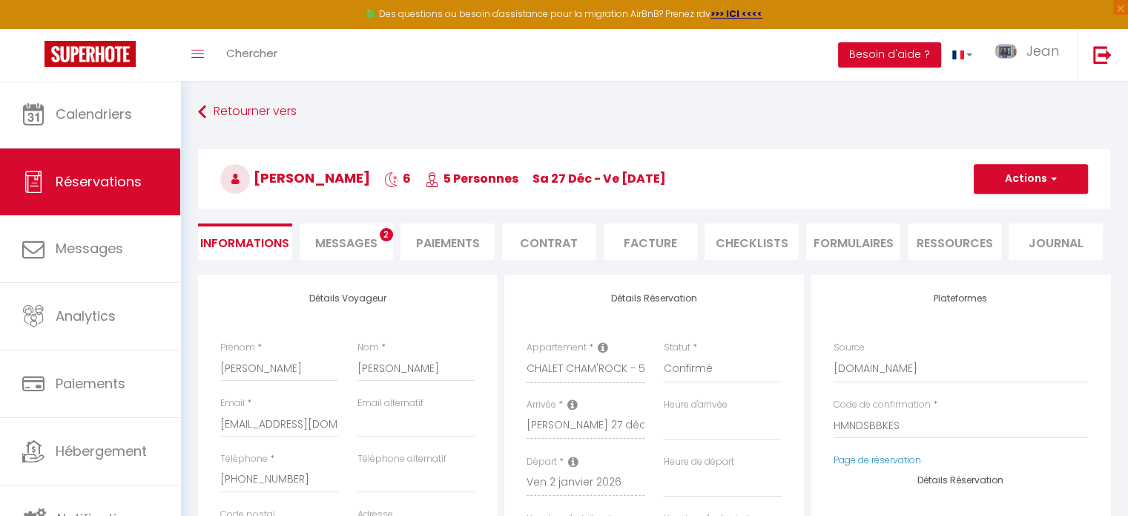
select select
checkbox input "false"
select select
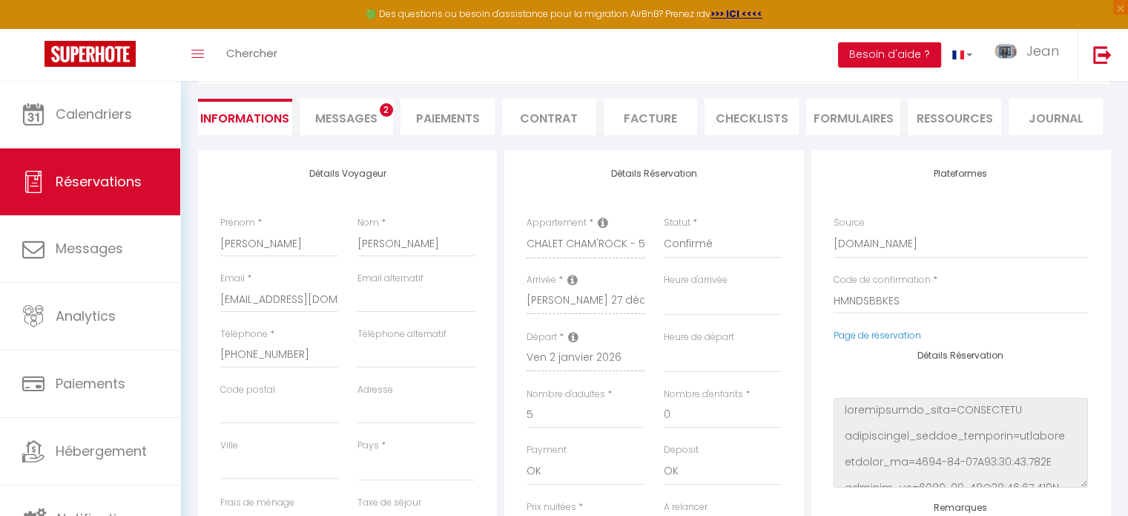
scroll to position [267, 0]
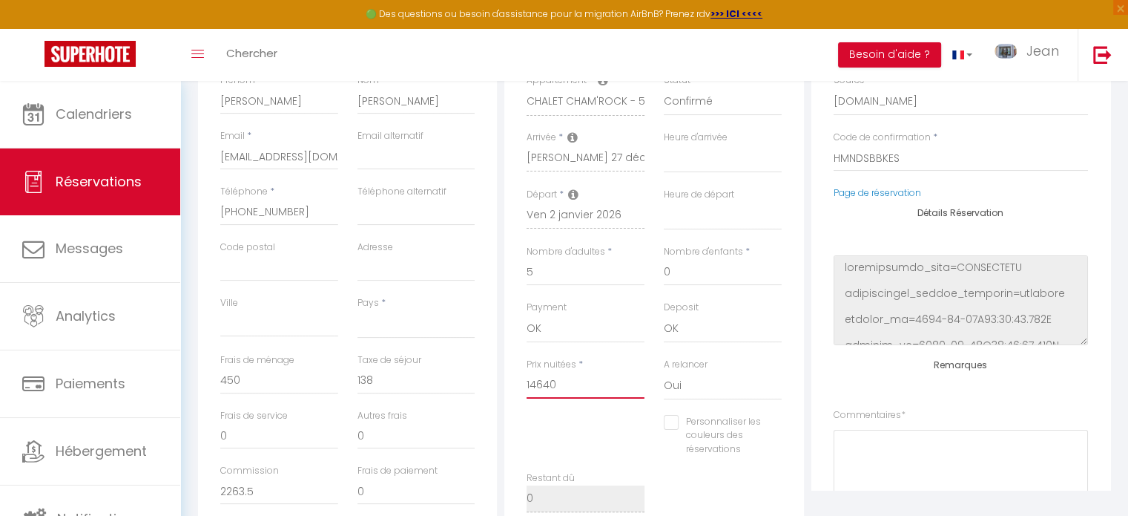
click at [579, 377] on input "14640" at bounding box center [586, 385] width 118 height 27
type input "1464"
select select
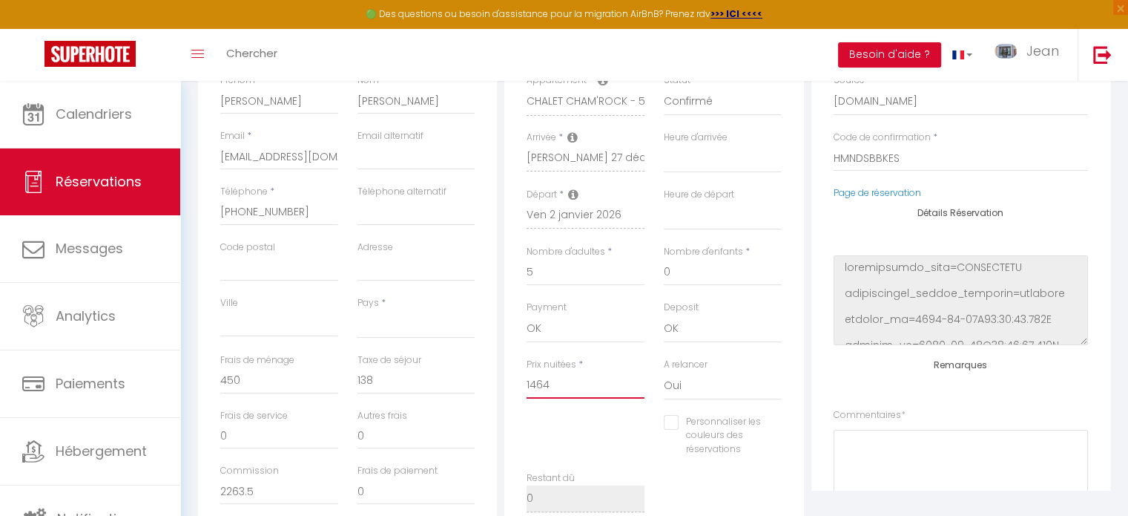
checkbox input "false"
type input "146"
select select
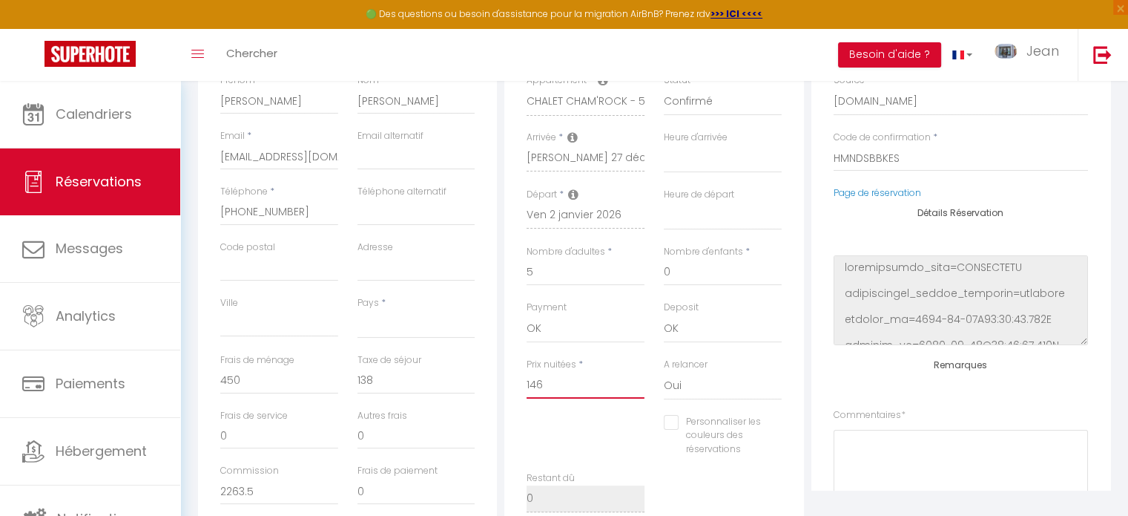
checkbox input "false"
type input "14"
select select
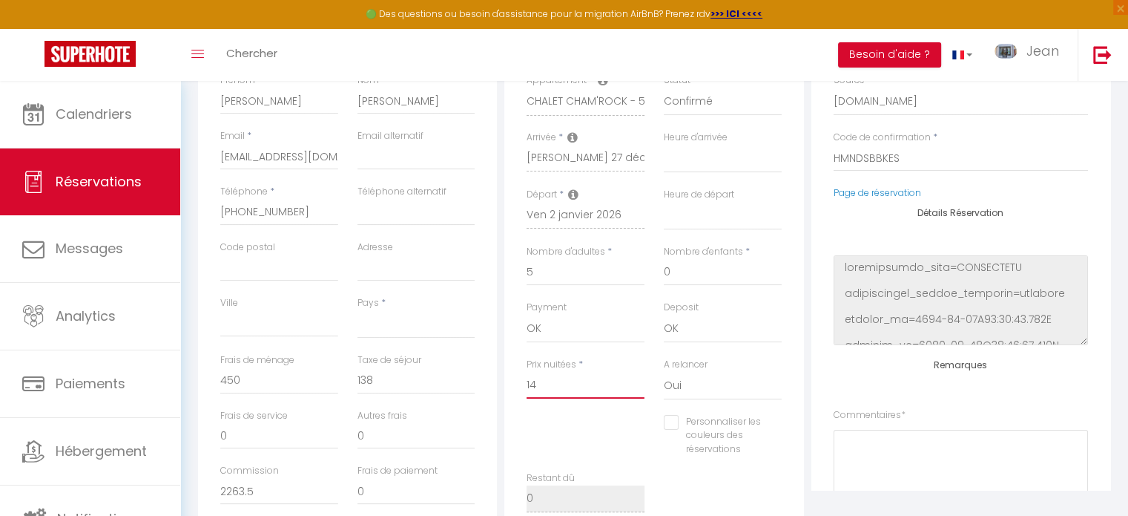
checkbox input "false"
type input "1"
select select
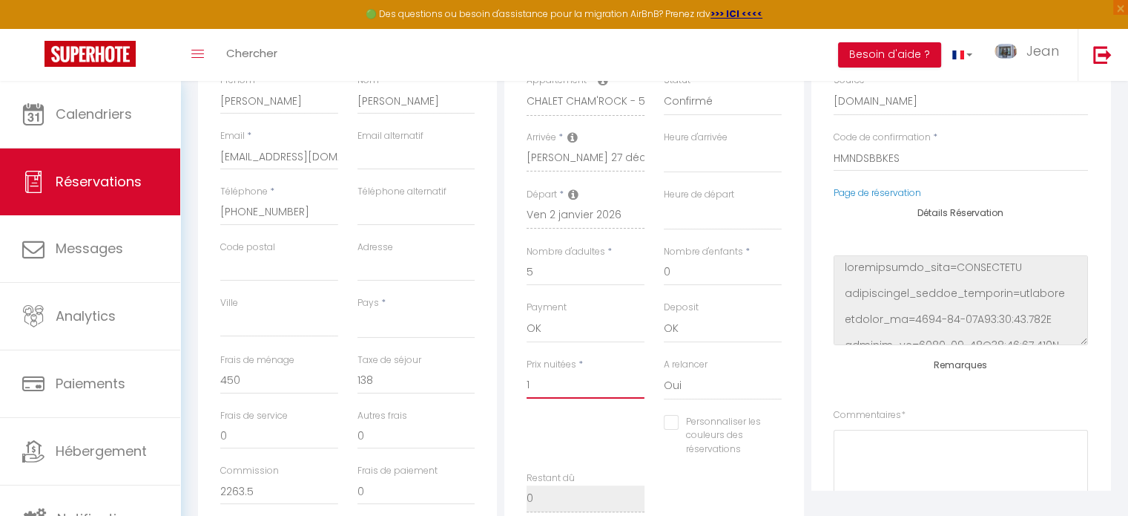
checkbox input "false"
select select
checkbox input "false"
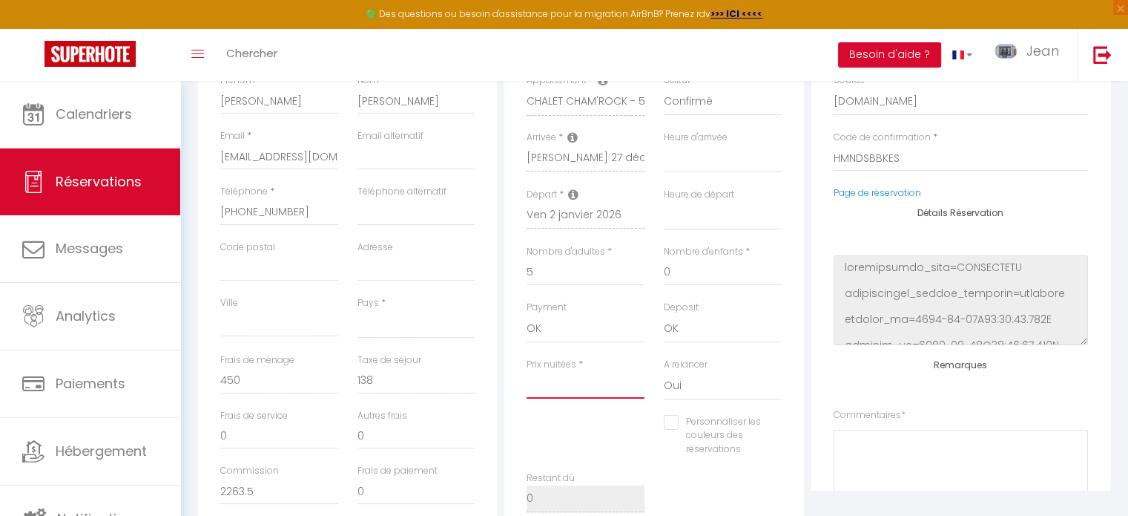
type input "8"
select select
checkbox input "false"
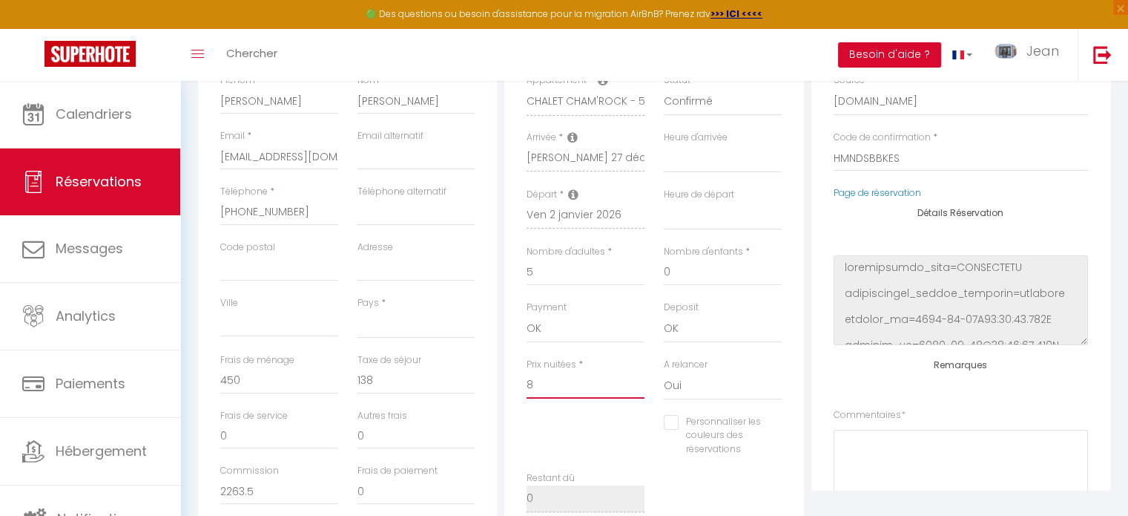
type input "85"
select select
checkbox input "false"
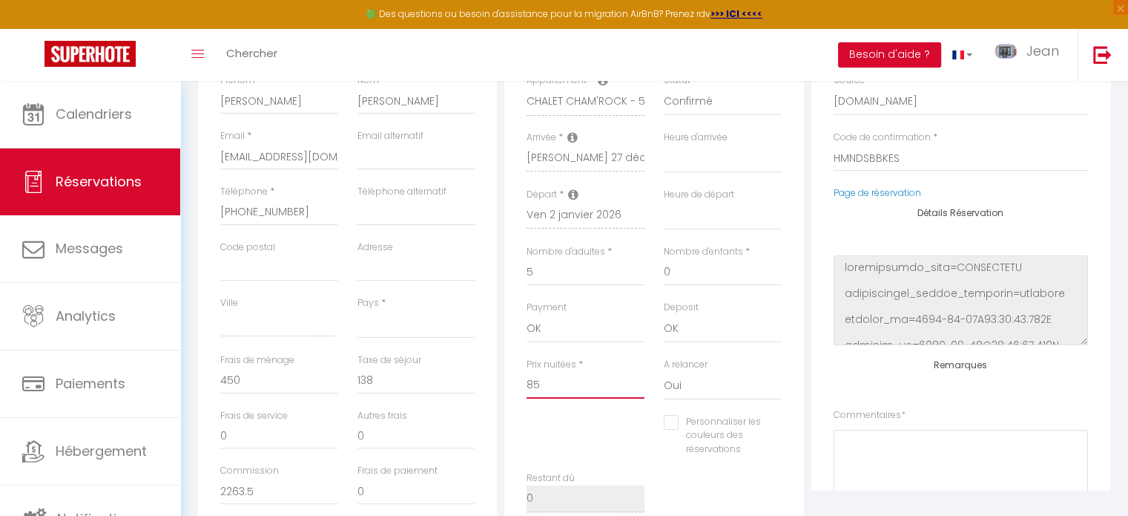
type input "850"
select select
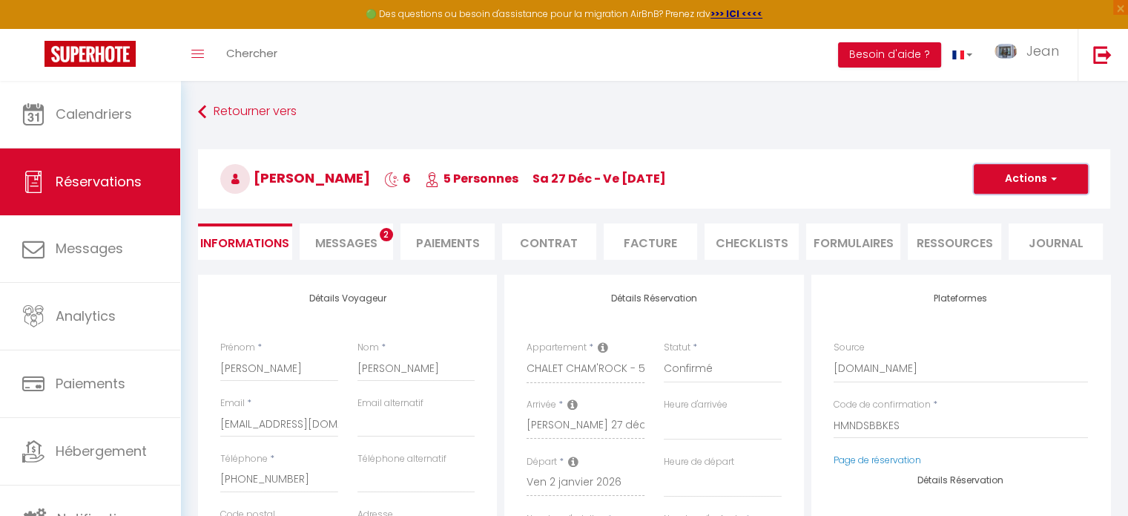
click at [1035, 180] on button "Actions" at bounding box center [1031, 179] width 114 height 30
click at [989, 212] on link "Enregistrer" at bounding box center [1016, 211] width 117 height 19
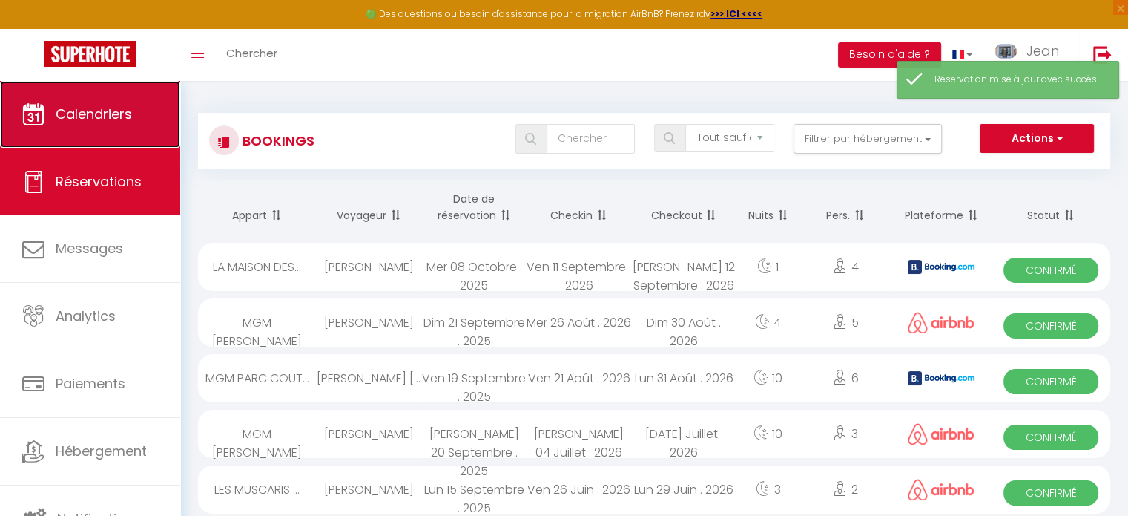
click at [83, 113] on span "Calendriers" at bounding box center [94, 114] width 76 height 19
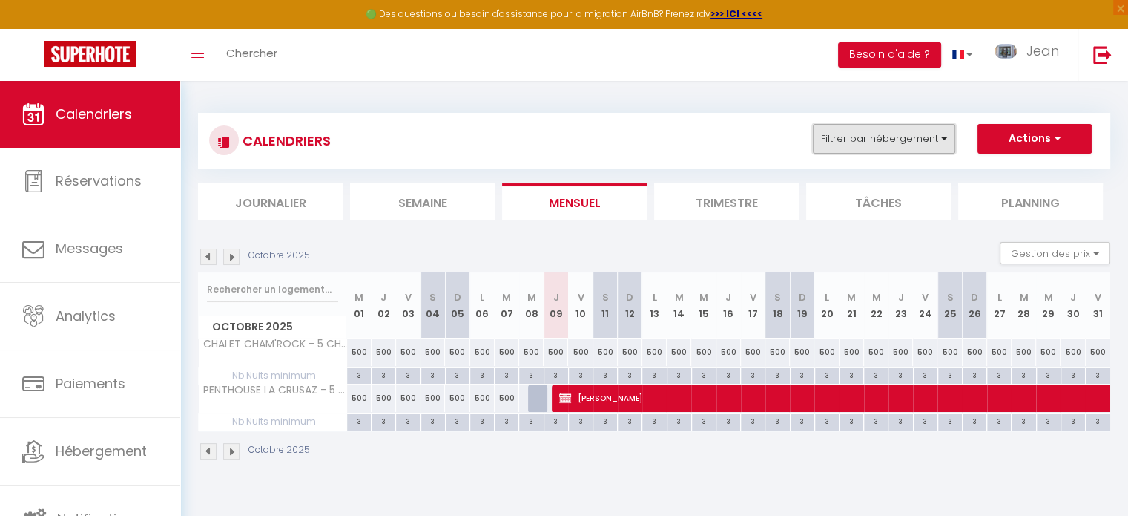
click at [943, 138] on button "Filtrer par hébergement" at bounding box center [884, 139] width 142 height 30
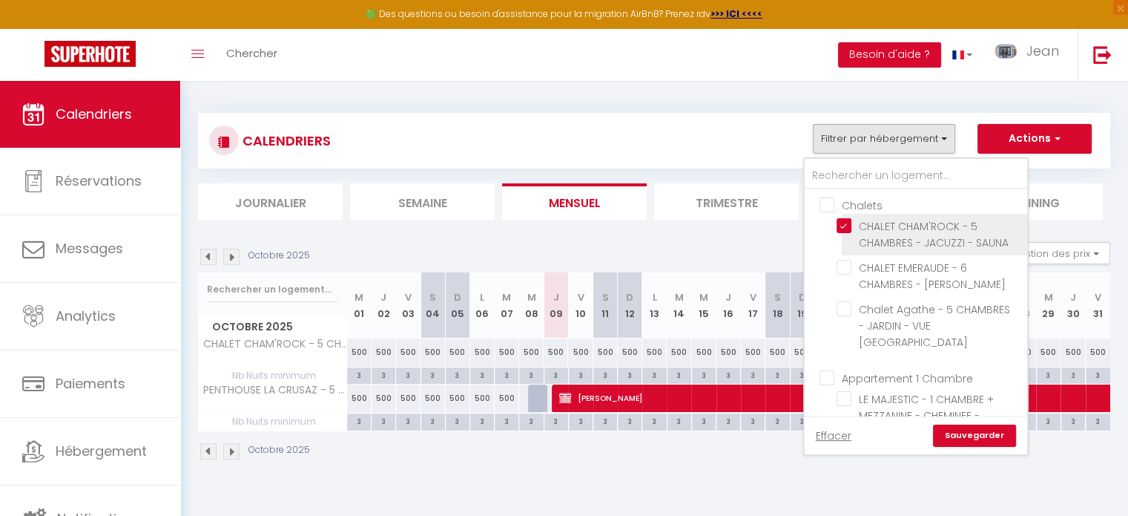
click at [846, 225] on input "CHALET CHAM'ROCK - 5 CHAMBRES - JACUZZI - SAUNA" at bounding box center [929, 225] width 185 height 15
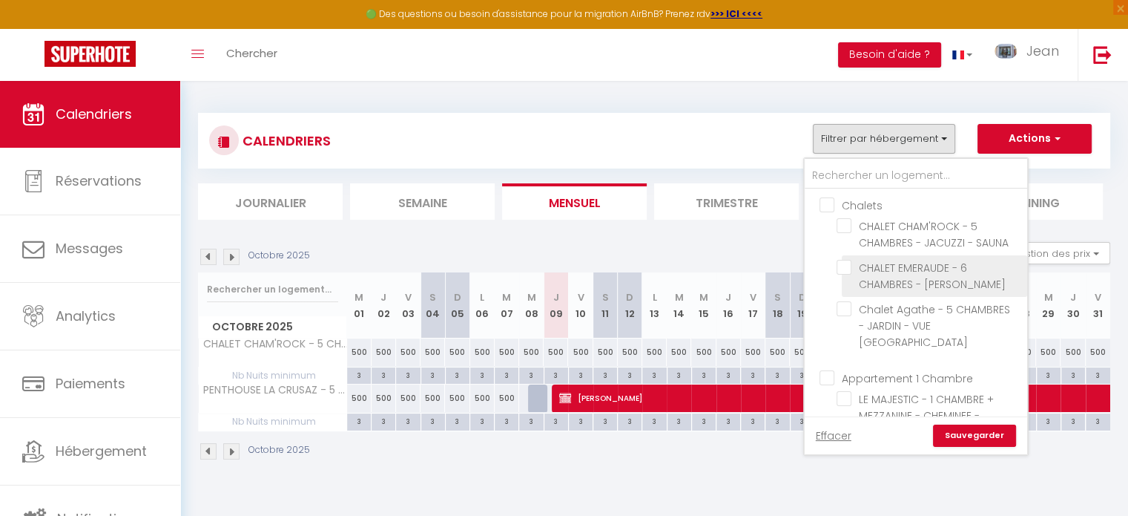
click at [843, 269] on input "CHALET EMERAUDE - 6 CHAMBRES - [PERSON_NAME]" at bounding box center [929, 267] width 185 height 15
click at [989, 429] on link "Sauvegarder" at bounding box center [974, 435] width 83 height 22
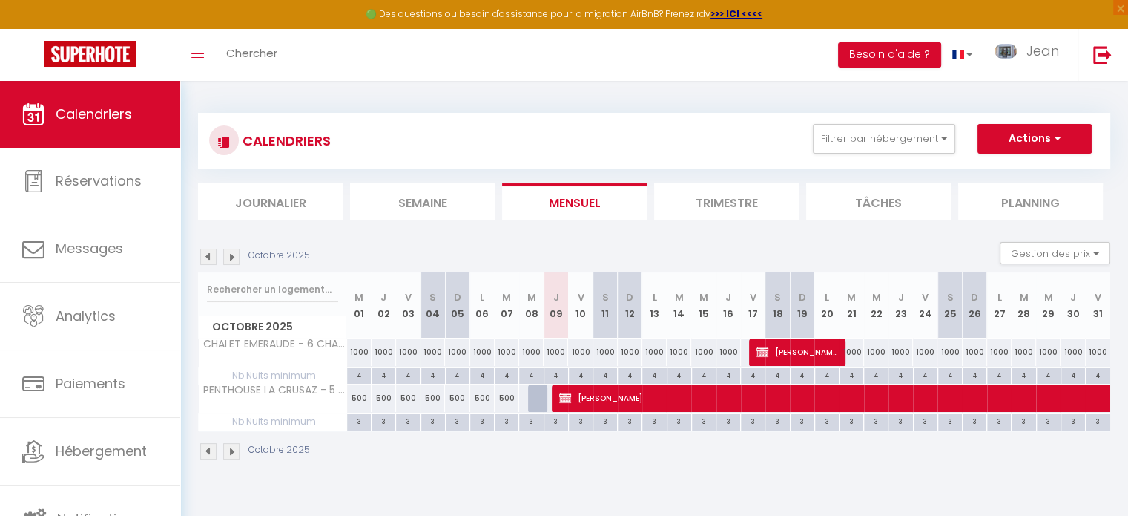
click at [234, 257] on img at bounding box center [231, 256] width 16 height 16
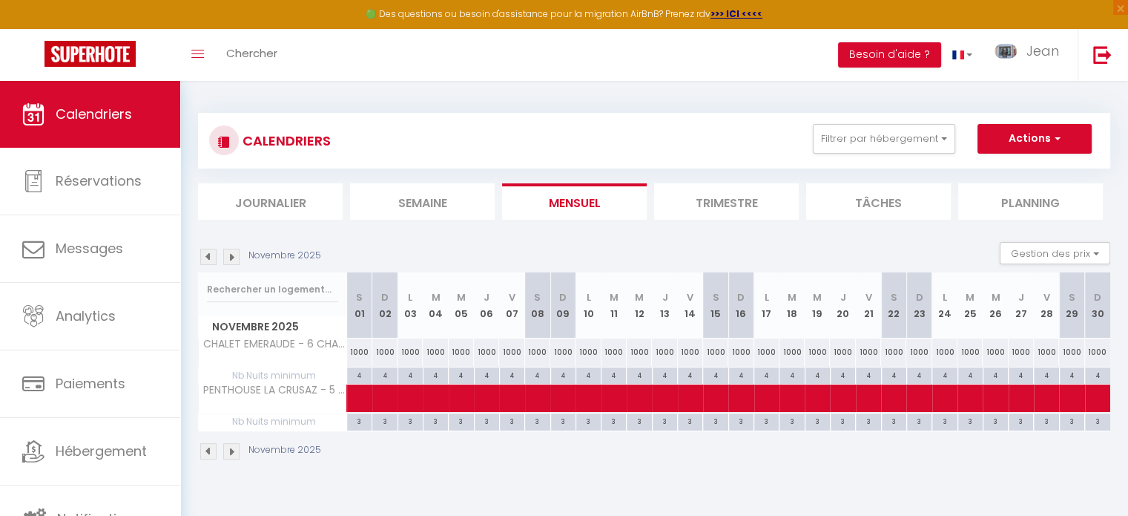
click at [234, 257] on img at bounding box center [231, 256] width 16 height 16
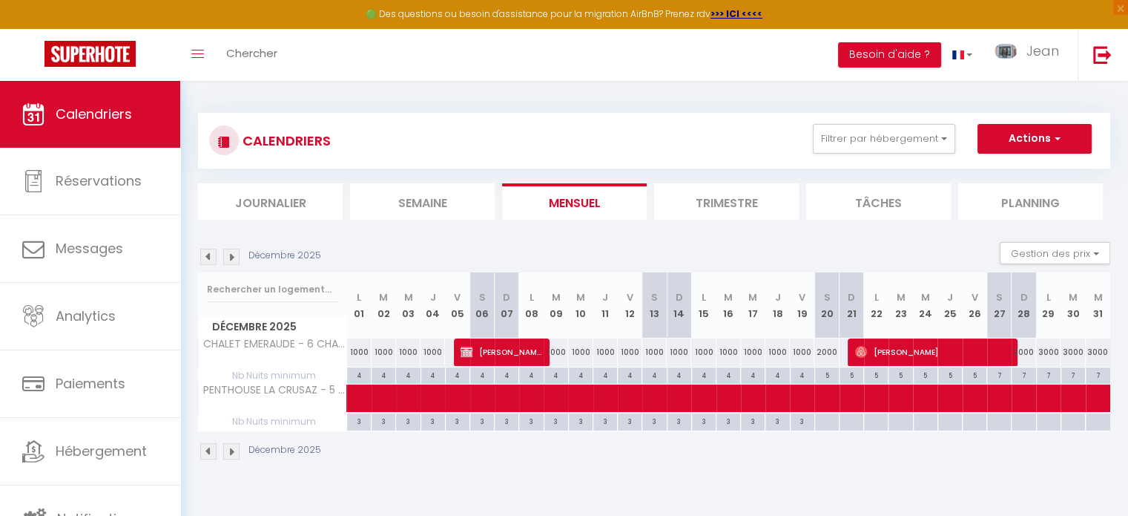
click at [234, 257] on img at bounding box center [231, 256] width 16 height 16
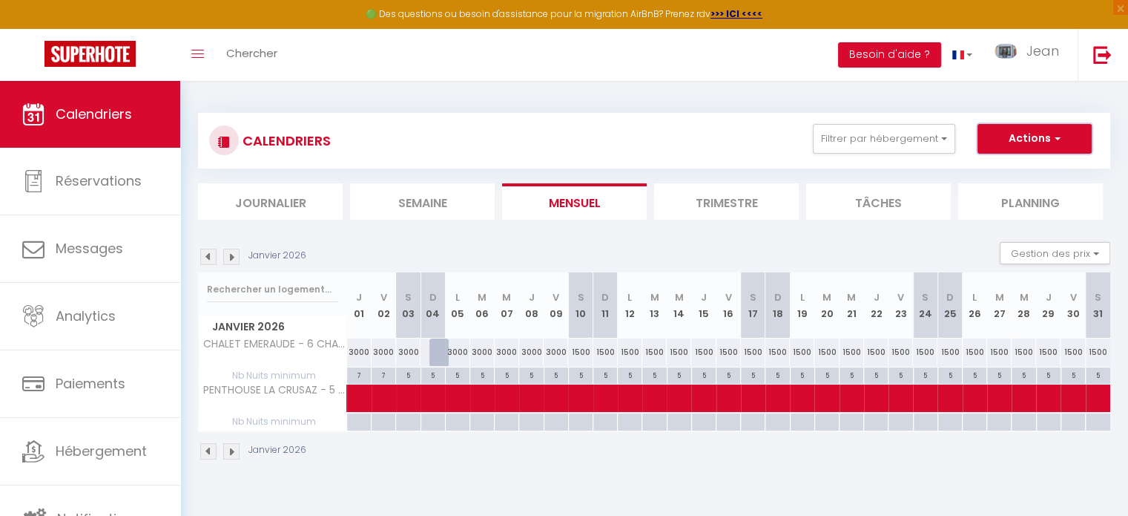
click at [1043, 137] on button "Actions" at bounding box center [1035, 139] width 114 height 30
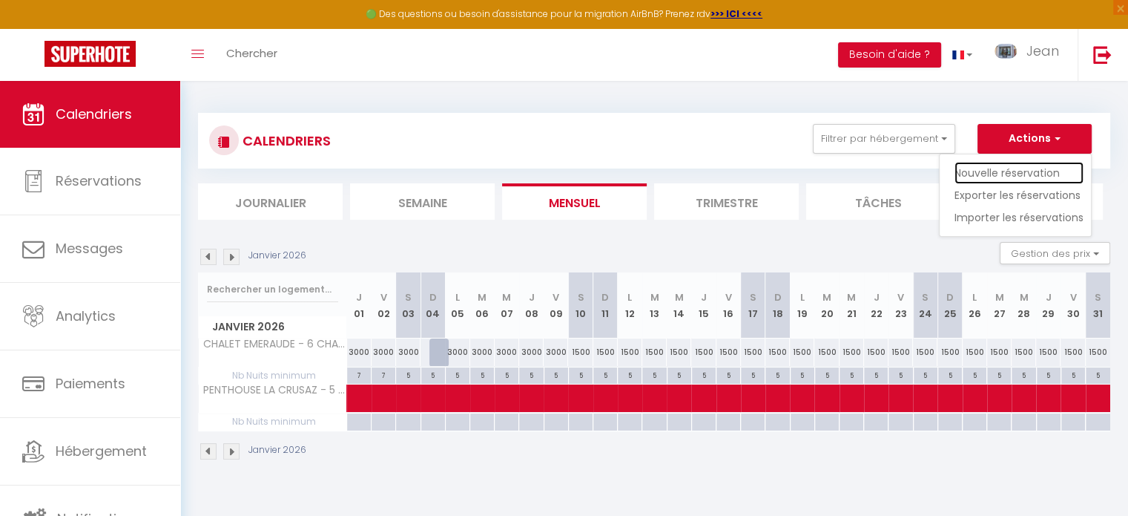
click at [994, 168] on link "Nouvelle réservation" at bounding box center [1019, 173] width 129 height 22
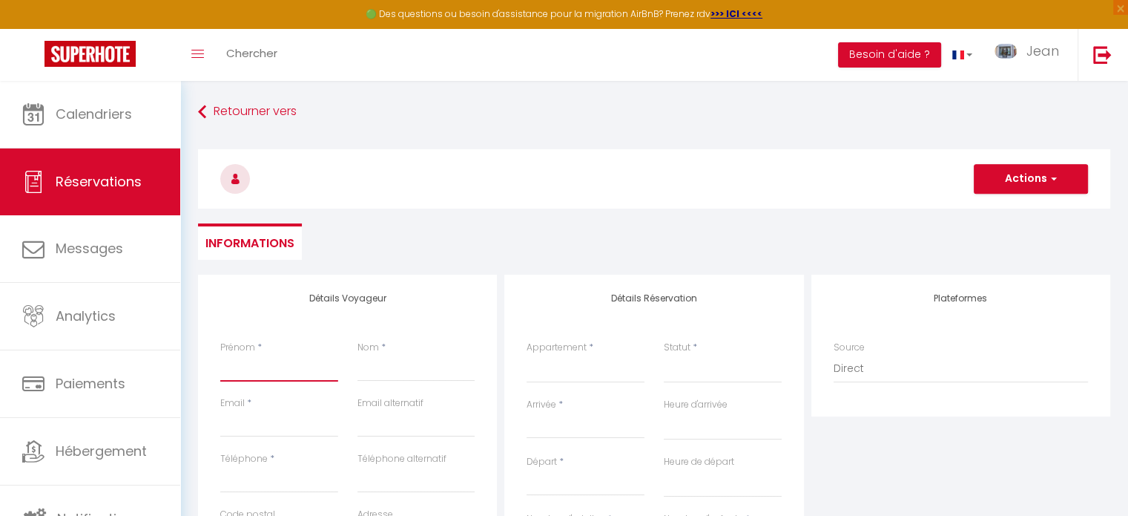
click at [266, 363] on input "Prénom" at bounding box center [279, 368] width 118 height 27
click at [377, 367] on input "Nom" at bounding box center [417, 368] width 118 height 27
click at [287, 429] on input "Email client" at bounding box center [279, 423] width 118 height 27
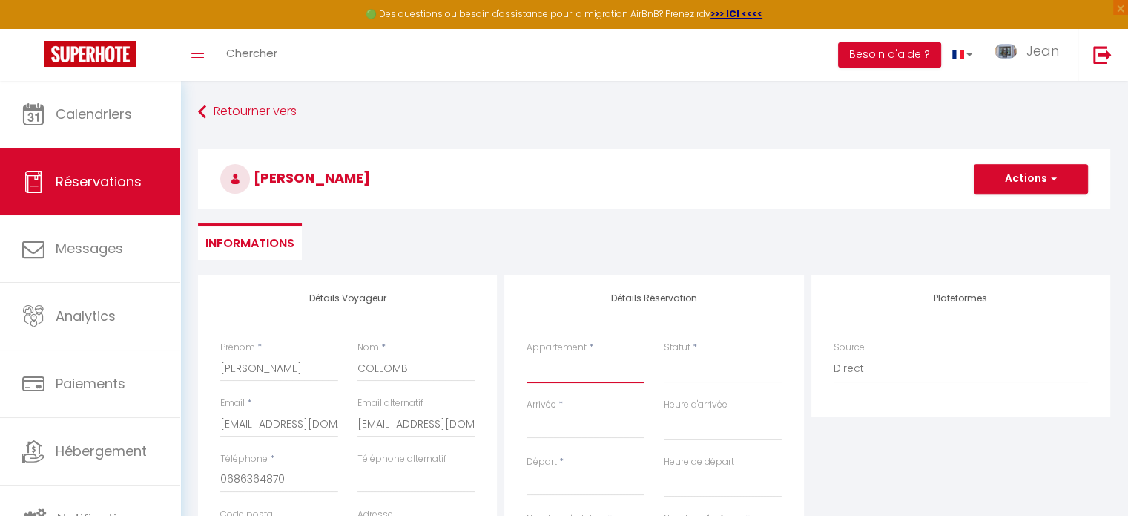
click at [586, 374] on select "LE [GEOGRAPHIC_DATA] - 1 CHAMBRE - REZ DE JARDIN 4807 [GEOGRAPHIC_DATA] - 1 CHA…" at bounding box center [586, 369] width 118 height 28
click at [527, 355] on select "LE [GEOGRAPHIC_DATA] - 1 CHAMBRE - REZ DE JARDIN 4807 [GEOGRAPHIC_DATA] - 1 CHA…" at bounding box center [586, 369] width 118 height 28
click at [555, 429] on input "Arrivée" at bounding box center [586, 426] width 118 height 19
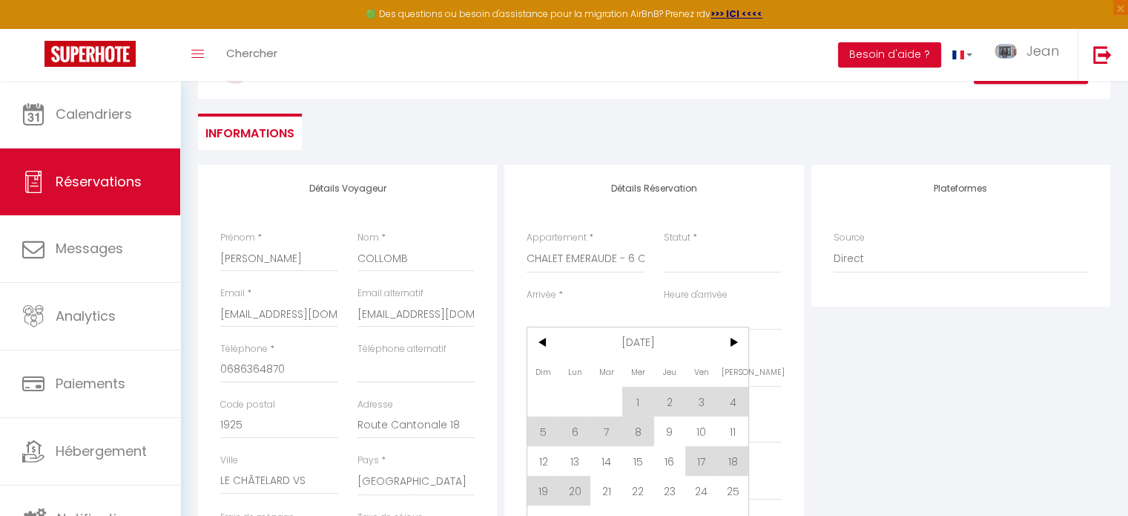
scroll to position [110, 0]
click at [739, 342] on span ">" at bounding box center [733, 342] width 32 height 30
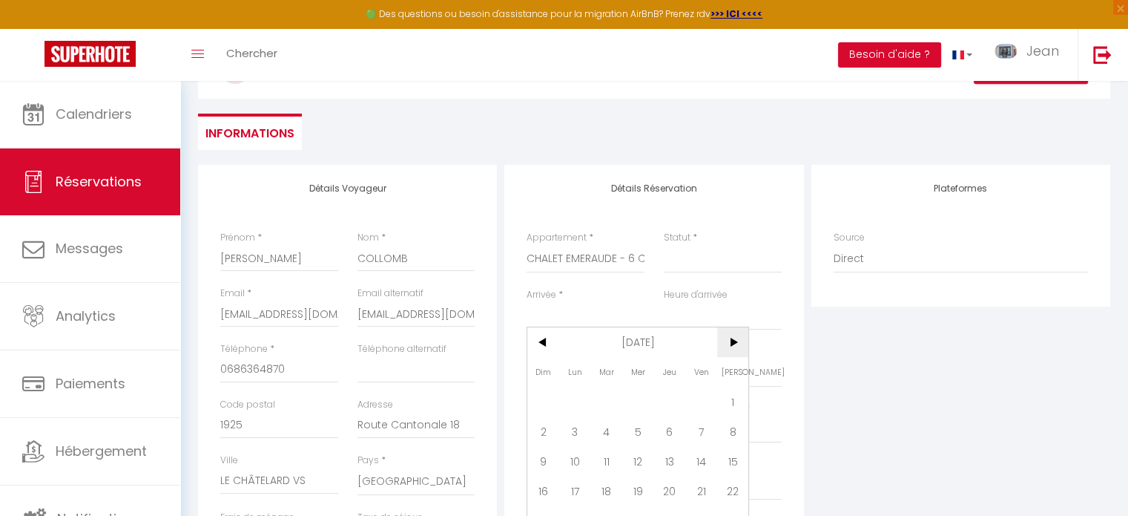
click at [739, 342] on span ">" at bounding box center [733, 342] width 32 height 30
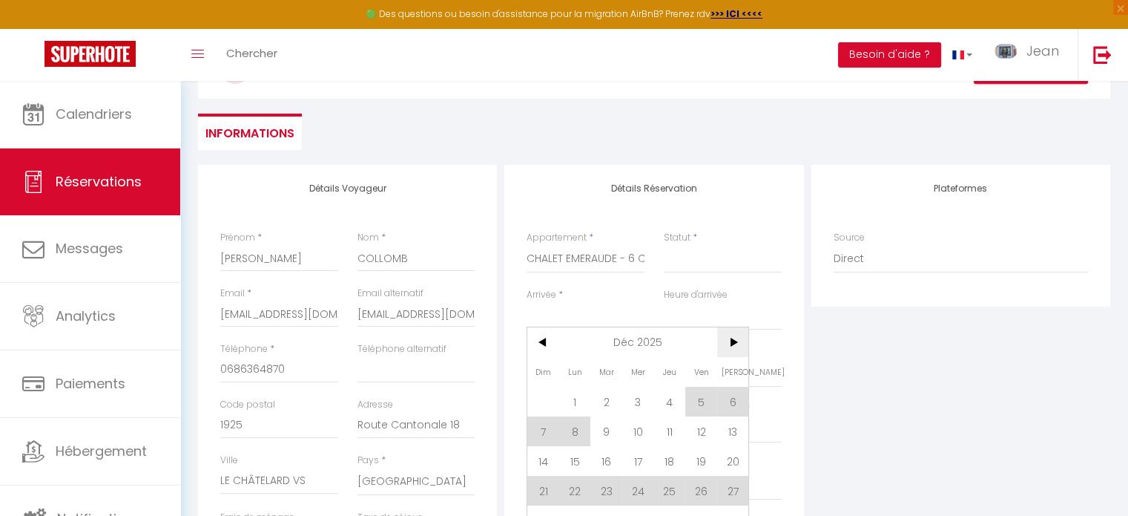
click at [739, 342] on span ">" at bounding box center [733, 342] width 32 height 30
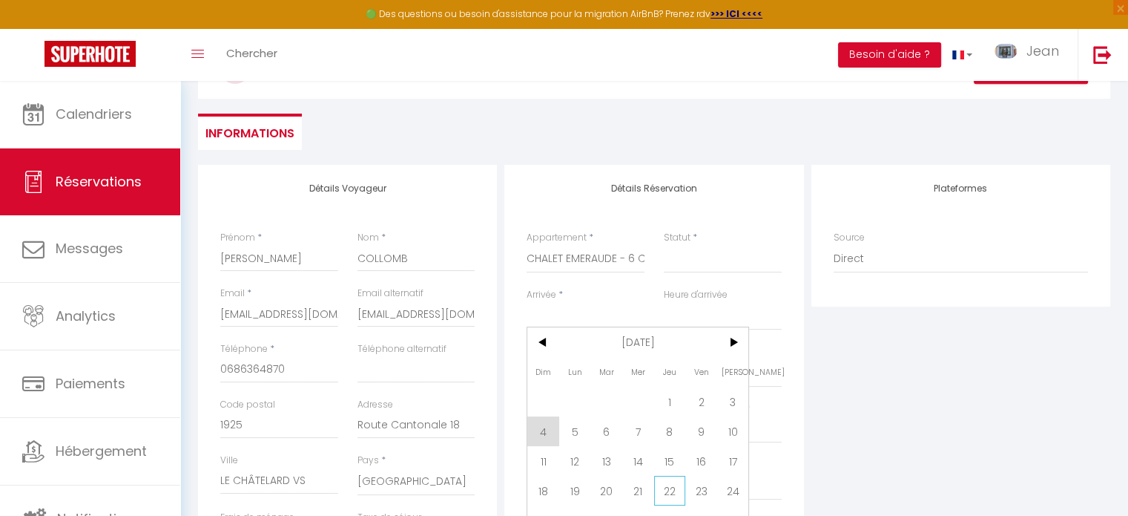
click at [665, 488] on span "22" at bounding box center [670, 490] width 32 height 30
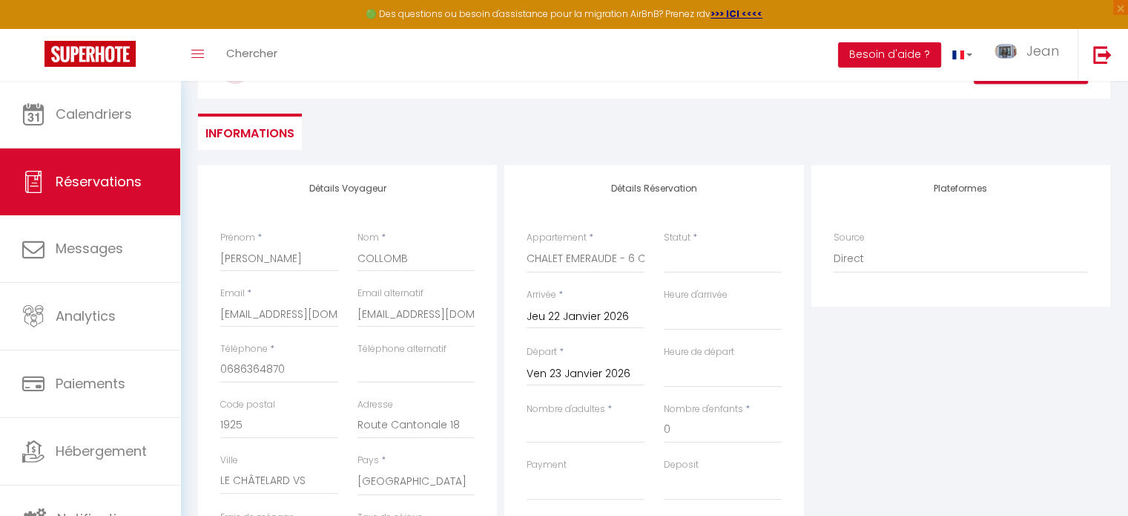
click at [554, 373] on input "Ven 23 Janvier 2026" at bounding box center [586, 373] width 118 height 19
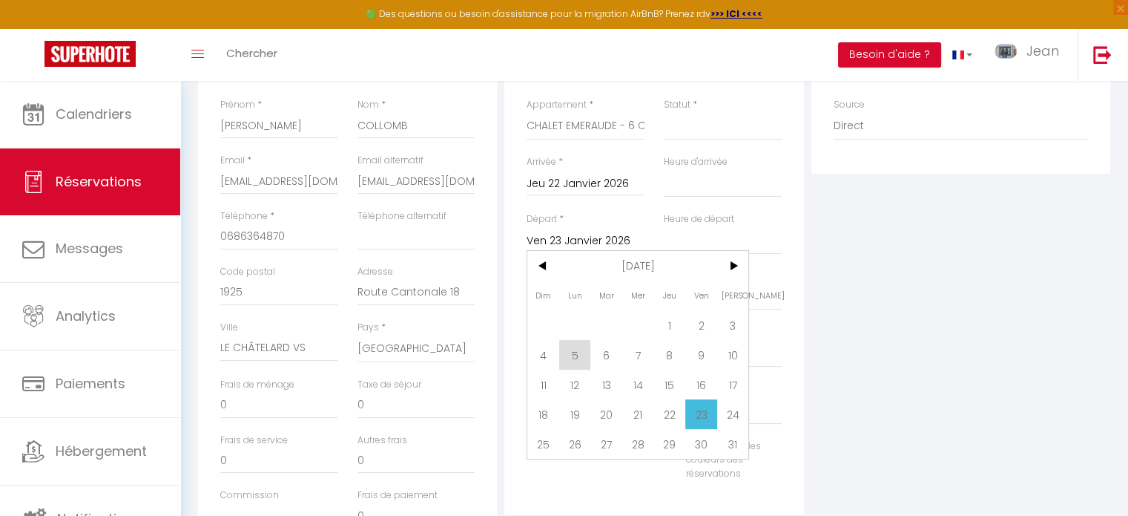
scroll to position [246, 0]
click at [544, 438] on span "25" at bounding box center [543, 440] width 32 height 30
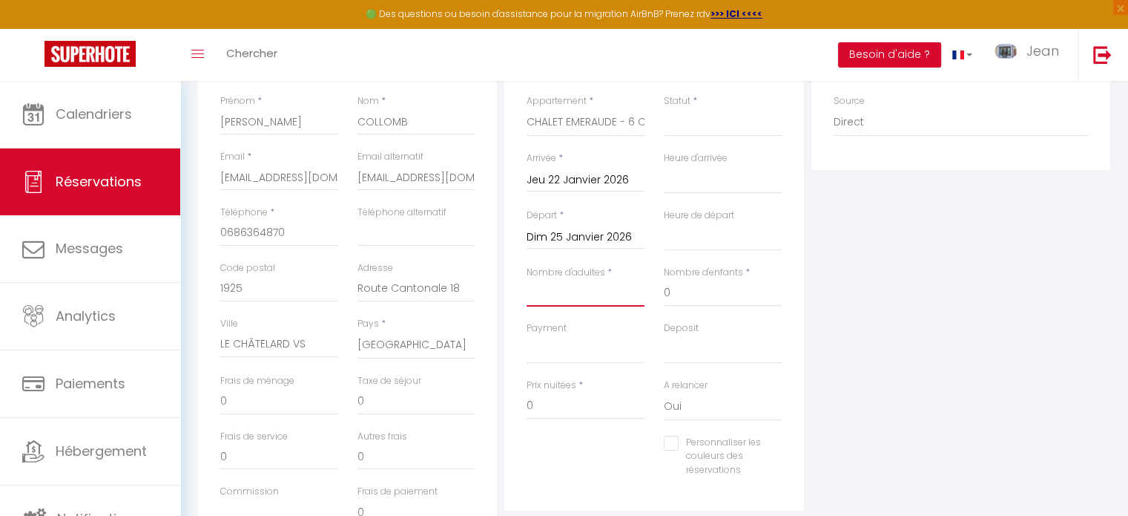
click at [570, 296] on input "Nombre d'adultes" at bounding box center [586, 293] width 118 height 27
click at [569, 405] on input "0" at bounding box center [586, 405] width 118 height 27
click at [691, 132] on select "Confirmé Non Confirmé [PERSON_NAME] par le voyageur No Show Request" at bounding box center [723, 122] width 118 height 28
click at [664, 108] on select "Confirmé Non Confirmé [PERSON_NAME] par le voyageur No Show Request" at bounding box center [723, 122] width 118 height 28
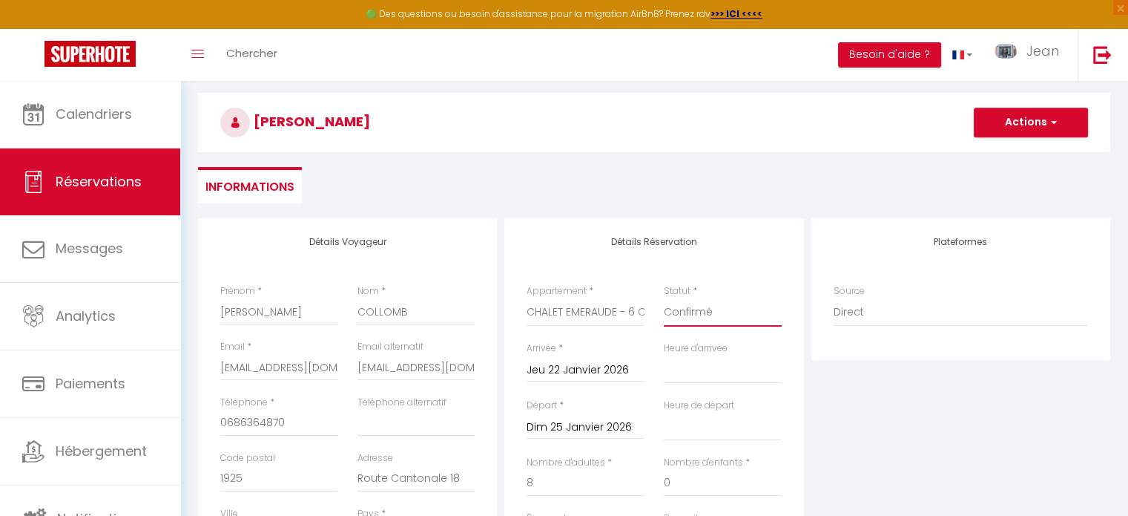
scroll to position [0, 0]
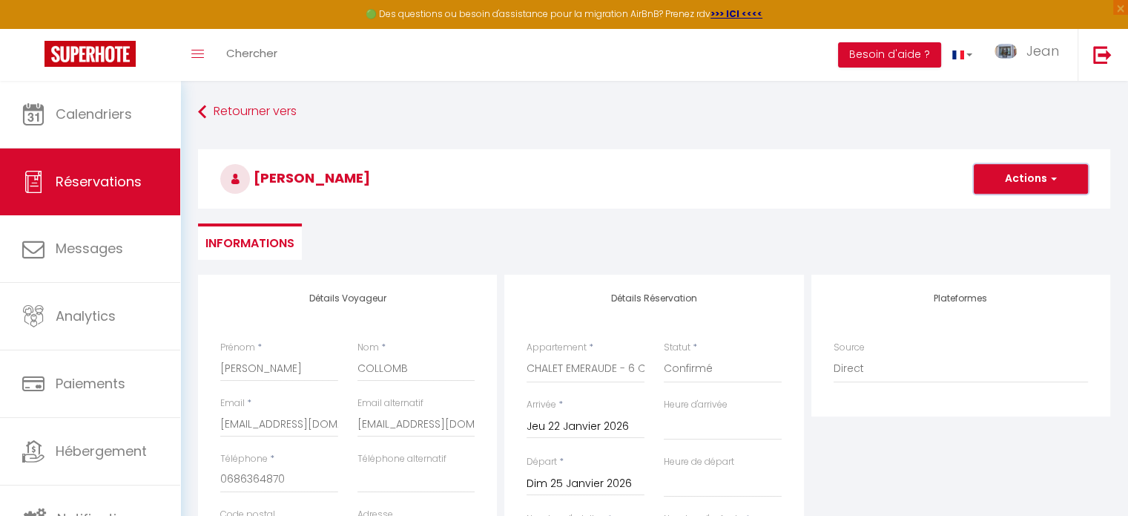
click at [1027, 176] on button "Actions" at bounding box center [1031, 179] width 114 height 30
click at [986, 214] on link "Enregistrer" at bounding box center [1016, 211] width 117 height 19
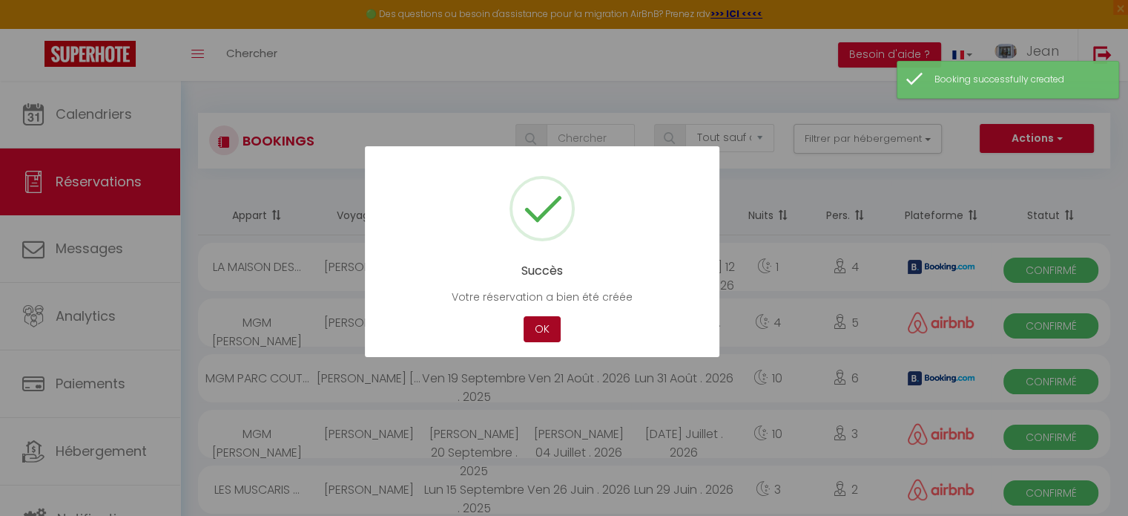
click at [543, 328] on button "OK" at bounding box center [542, 329] width 37 height 26
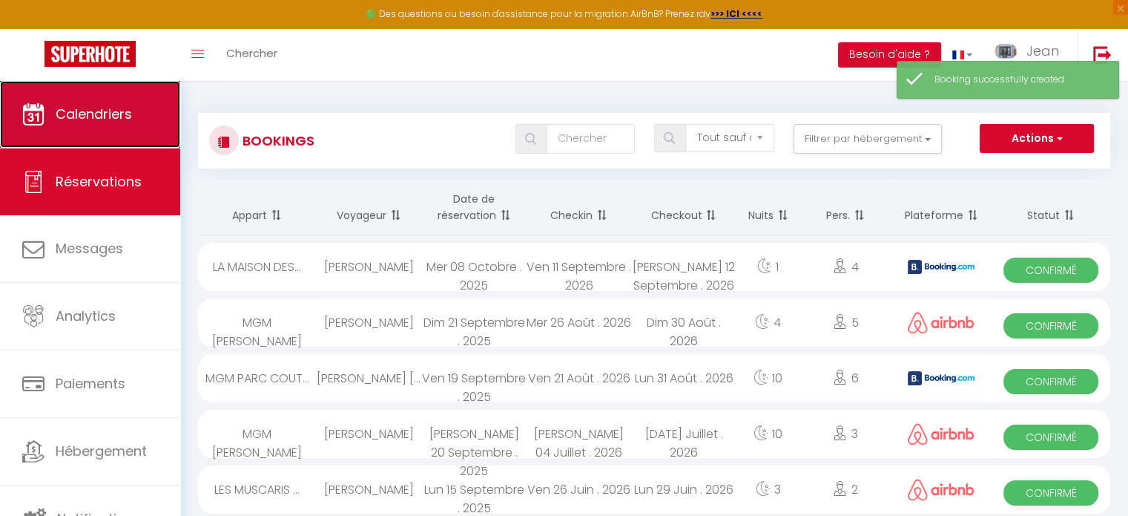
click at [103, 119] on span "Calendriers" at bounding box center [94, 114] width 76 height 19
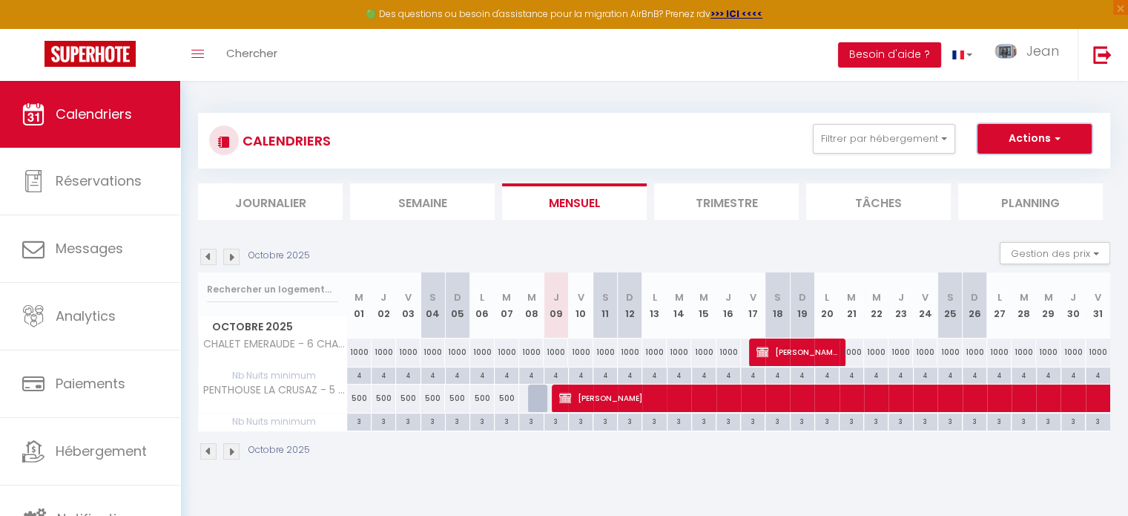
click at [1012, 139] on button "Actions" at bounding box center [1035, 139] width 114 height 30
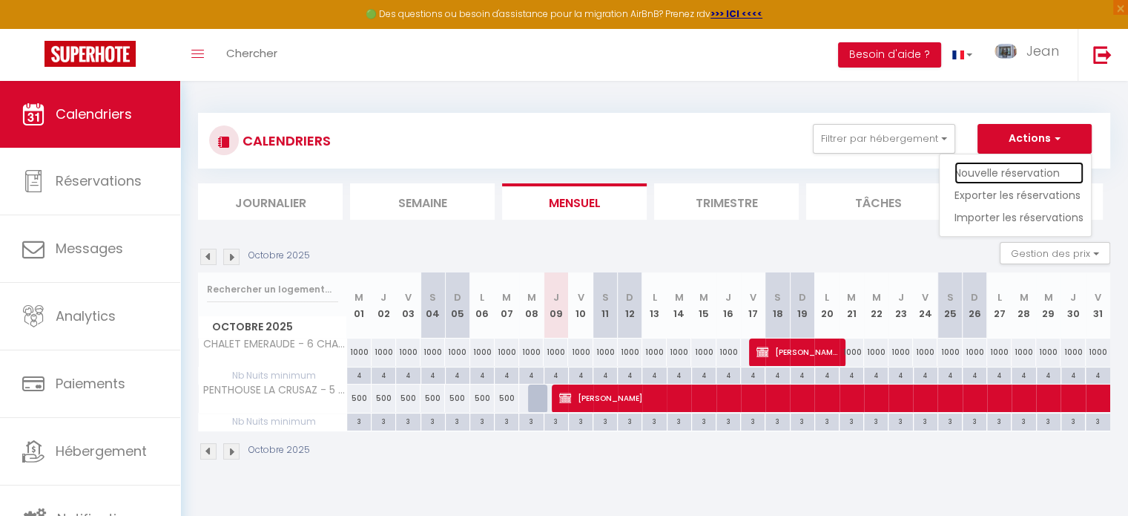
click at [979, 174] on link "Nouvelle réservation" at bounding box center [1019, 173] width 129 height 22
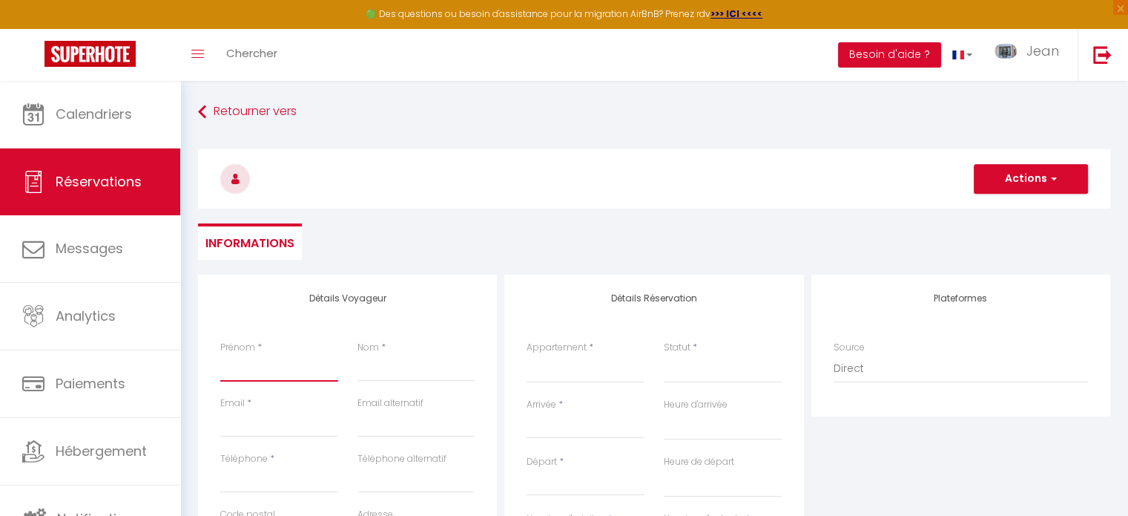
click at [240, 372] on input "Prénom" at bounding box center [279, 368] width 118 height 27
click at [381, 362] on input "R" at bounding box center [417, 368] width 118 height 27
click at [270, 424] on input "Email client" at bounding box center [279, 423] width 118 height 27
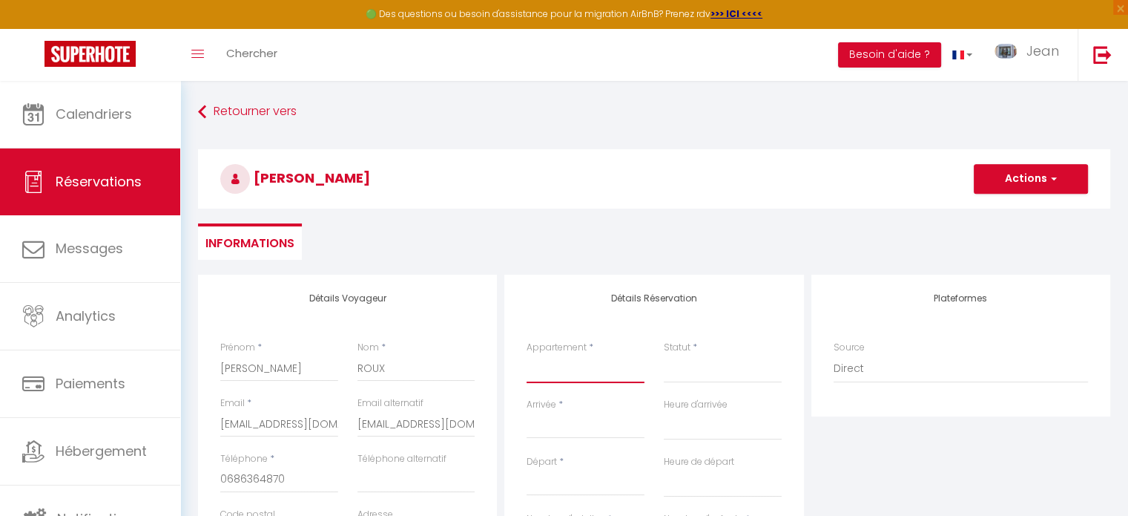
click at [570, 374] on select "LE [GEOGRAPHIC_DATA] - 1 CHAMBRE - REZ DE JARDIN 4807 [GEOGRAPHIC_DATA] - 1 CHA…" at bounding box center [586, 369] width 118 height 28
click at [527, 355] on select "LE [GEOGRAPHIC_DATA] - 1 CHAMBRE - REZ DE JARDIN 4807 [GEOGRAPHIC_DATA] - 1 CHA…" at bounding box center [586, 369] width 118 height 28
click at [556, 432] on input "Arrivée" at bounding box center [586, 426] width 118 height 19
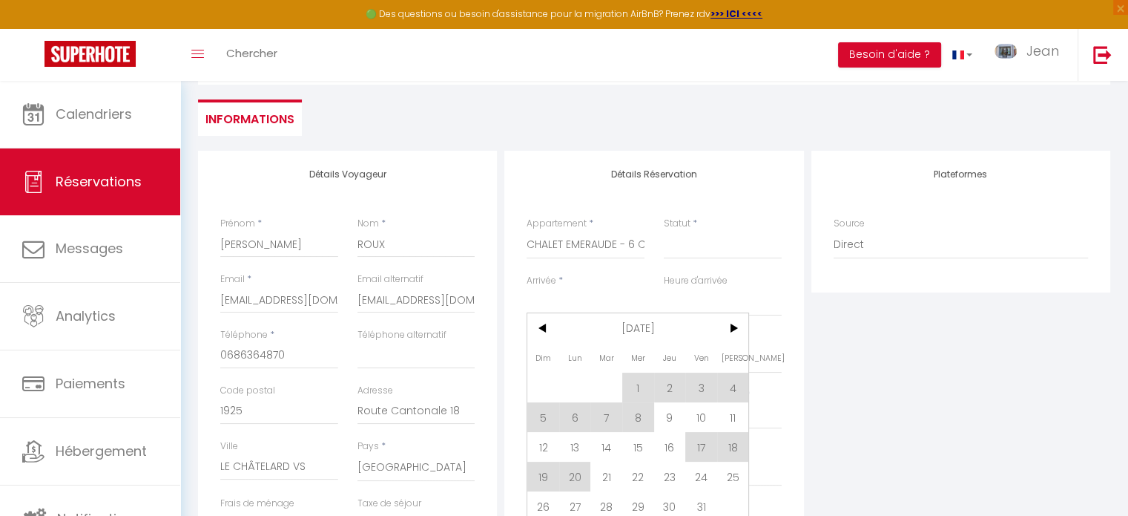
scroll to position [133, 0]
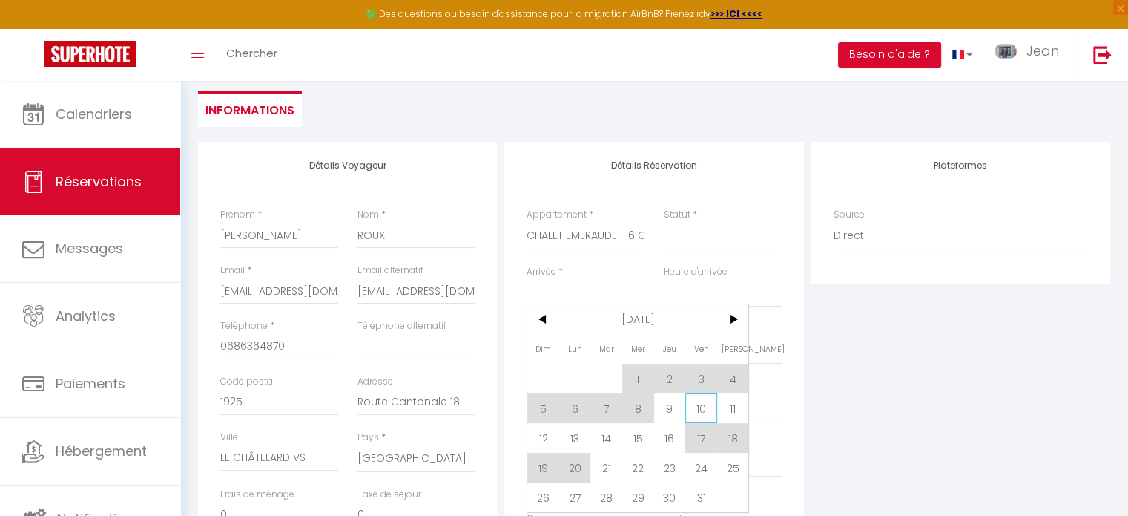
click at [702, 406] on span "10" at bounding box center [701, 408] width 32 height 30
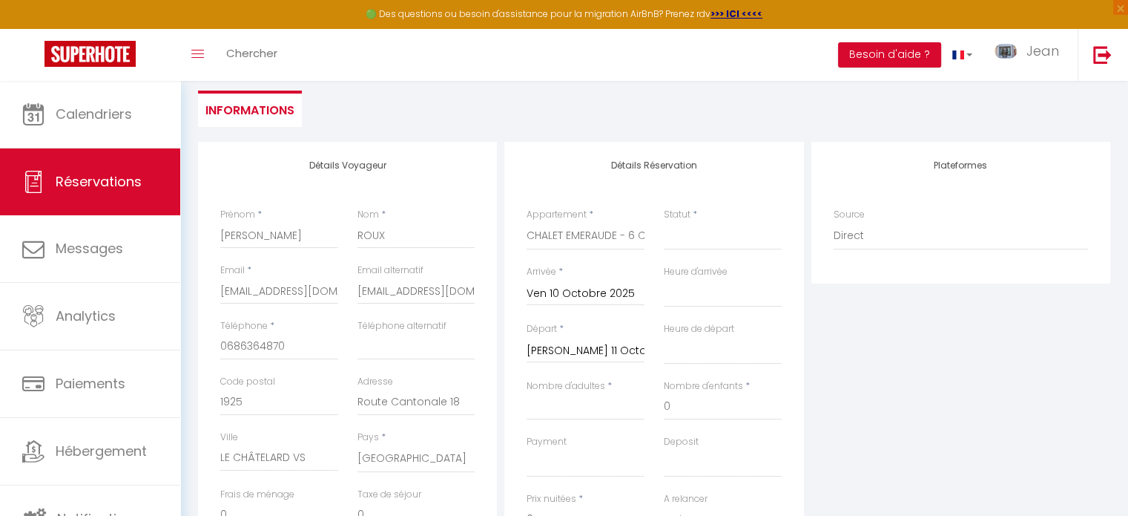
click at [599, 350] on input "[PERSON_NAME] 11 Octobre 2025" at bounding box center [586, 350] width 118 height 19
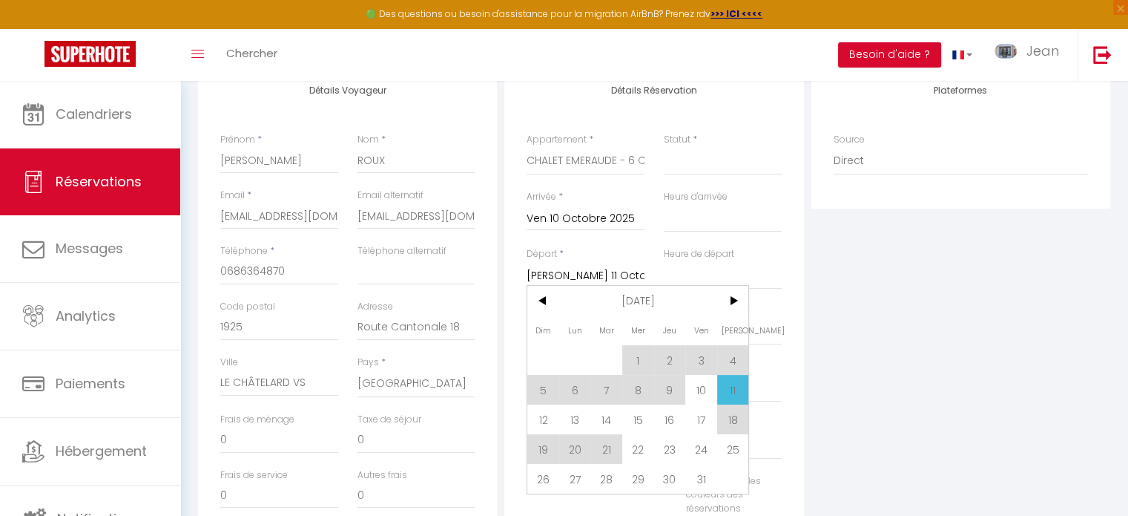
scroll to position [210, 0]
click at [667, 447] on span "23" at bounding box center [670, 447] width 32 height 30
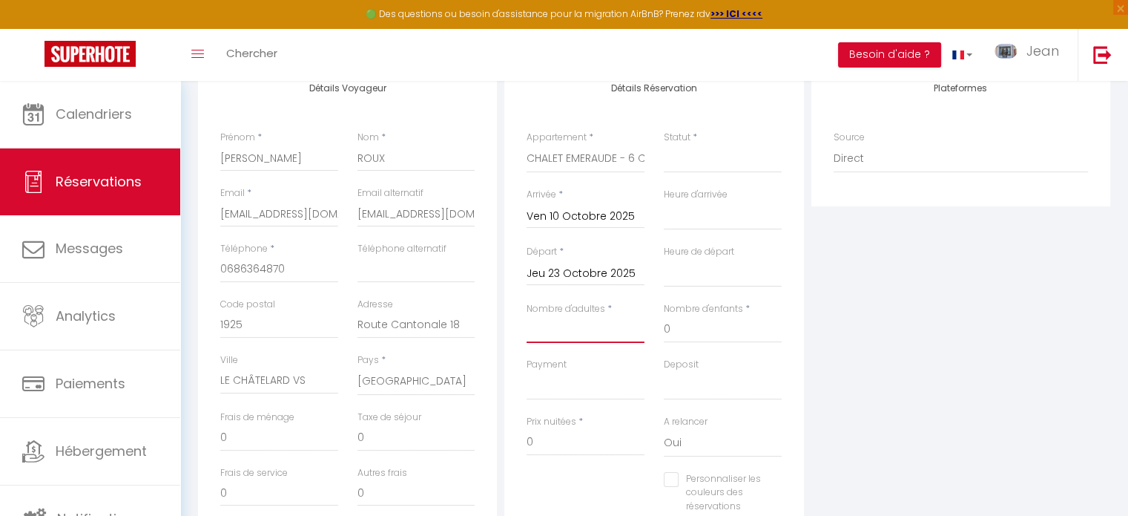
click at [605, 333] on input "Nombre d'adultes" at bounding box center [586, 329] width 118 height 27
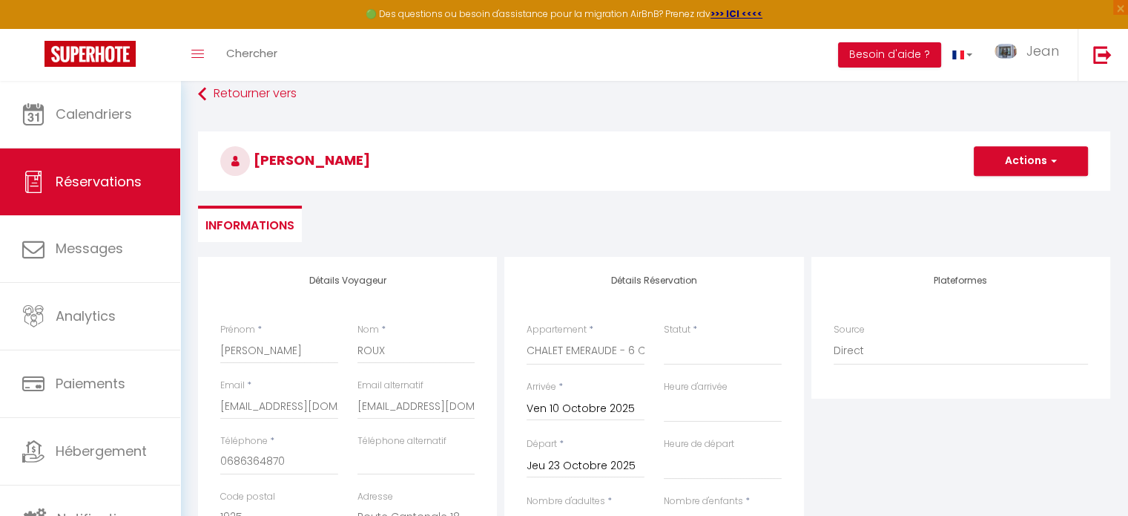
scroll to position [0, 0]
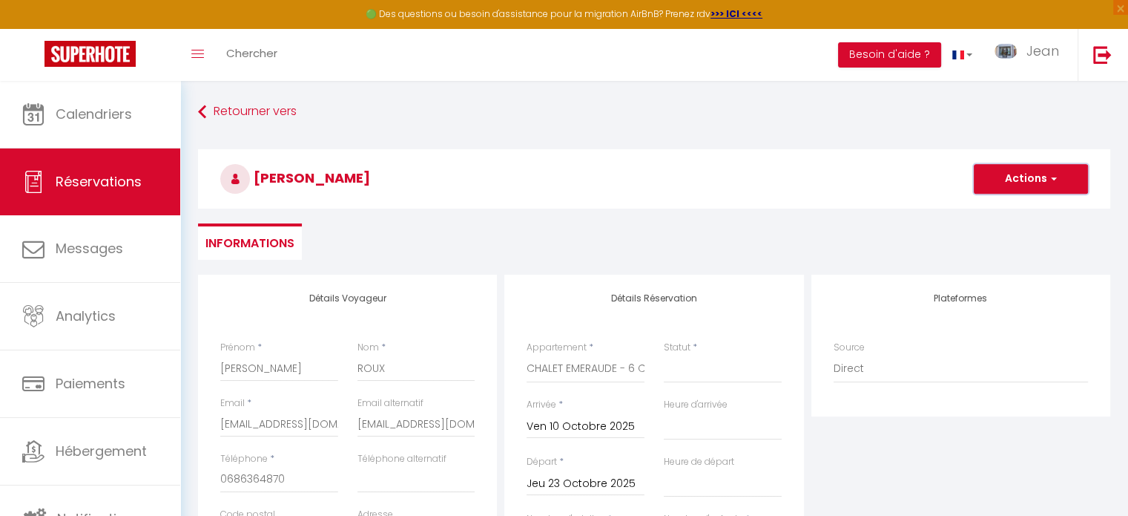
click at [1033, 180] on button "Actions" at bounding box center [1031, 179] width 114 height 30
click at [1003, 211] on link "Enregistrer" at bounding box center [1016, 211] width 117 height 19
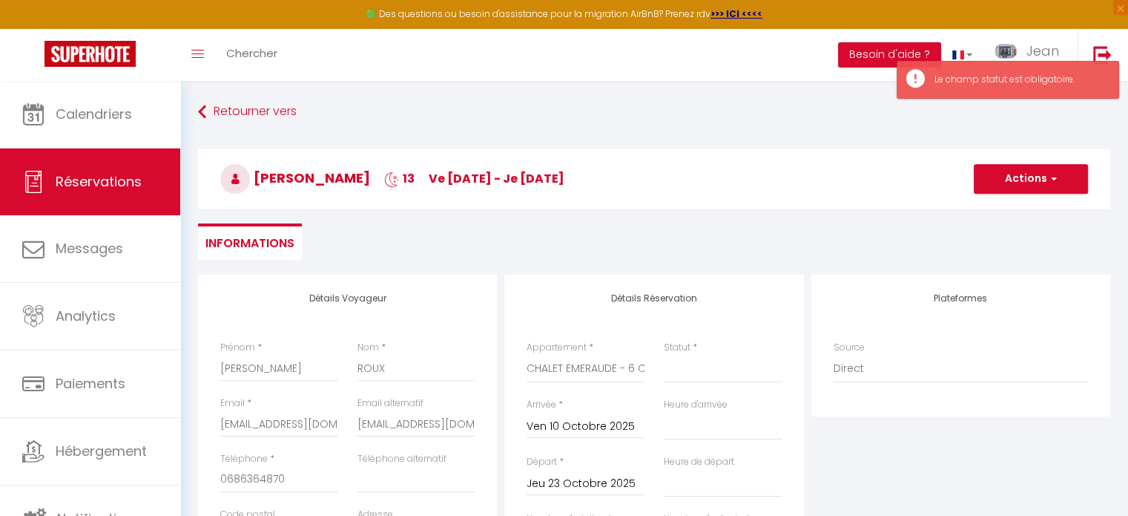
click at [564, 484] on input "Jeu 23 Octobre 2025" at bounding box center [586, 483] width 118 height 19
click at [676, 368] on select "Confirmé Non Confirmé [PERSON_NAME] par le voyageur No Show Request" at bounding box center [723, 369] width 118 height 28
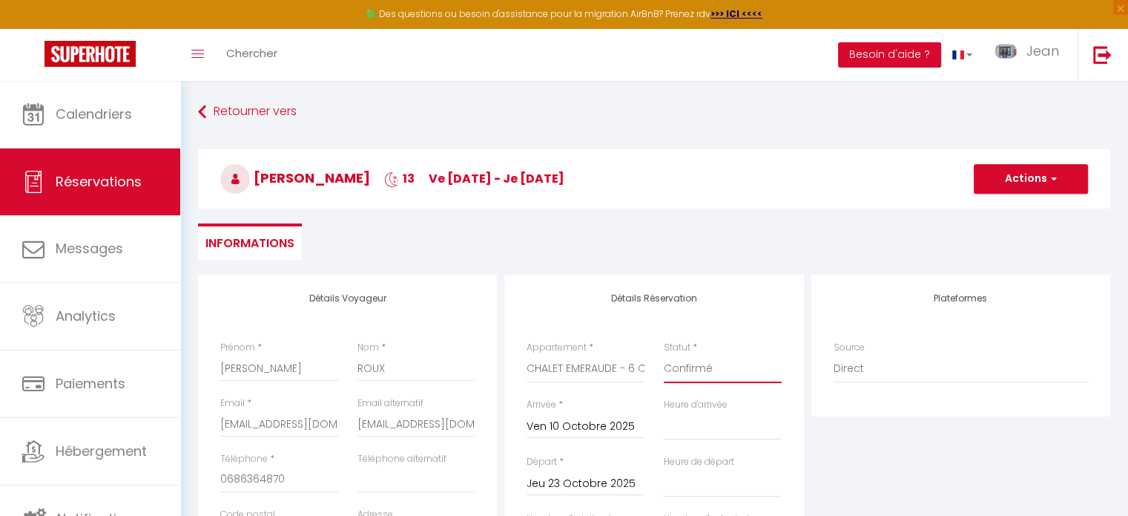
click at [664, 355] on select "Confirmé Non Confirmé [PERSON_NAME] par le voyageur No Show Request" at bounding box center [723, 369] width 118 height 28
click at [1030, 180] on button "Actions" at bounding box center [1031, 179] width 114 height 30
click at [1008, 210] on link "Enregistrer" at bounding box center [1016, 211] width 117 height 19
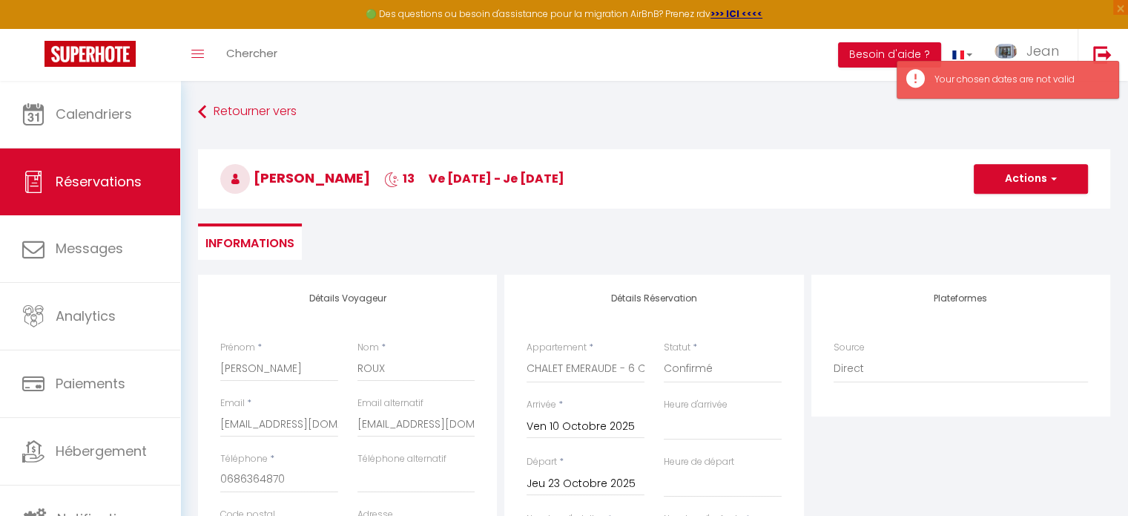
click at [562, 485] on input "Jeu 23 Octobre 2025" at bounding box center [586, 483] width 118 height 19
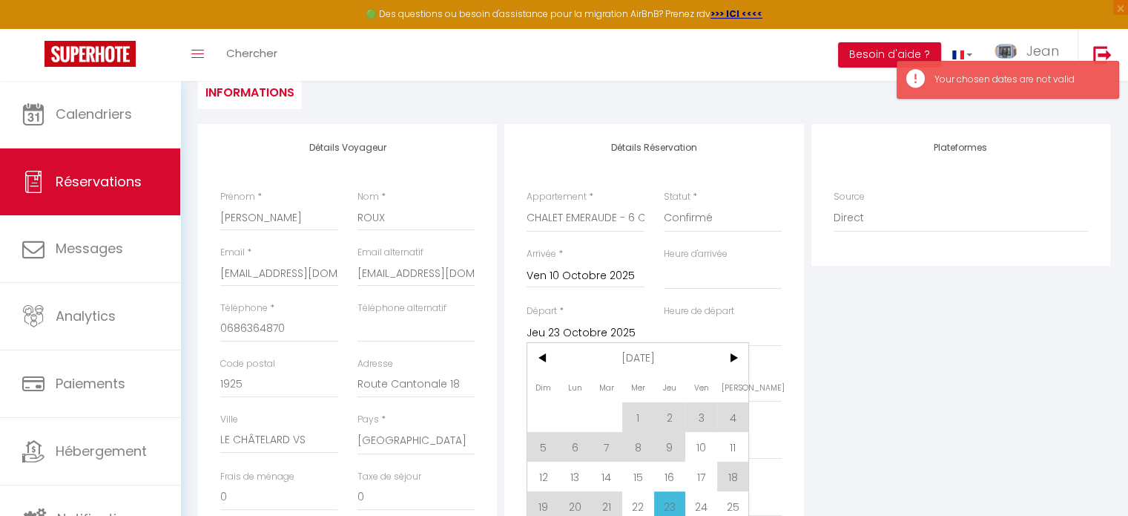
scroll to position [153, 0]
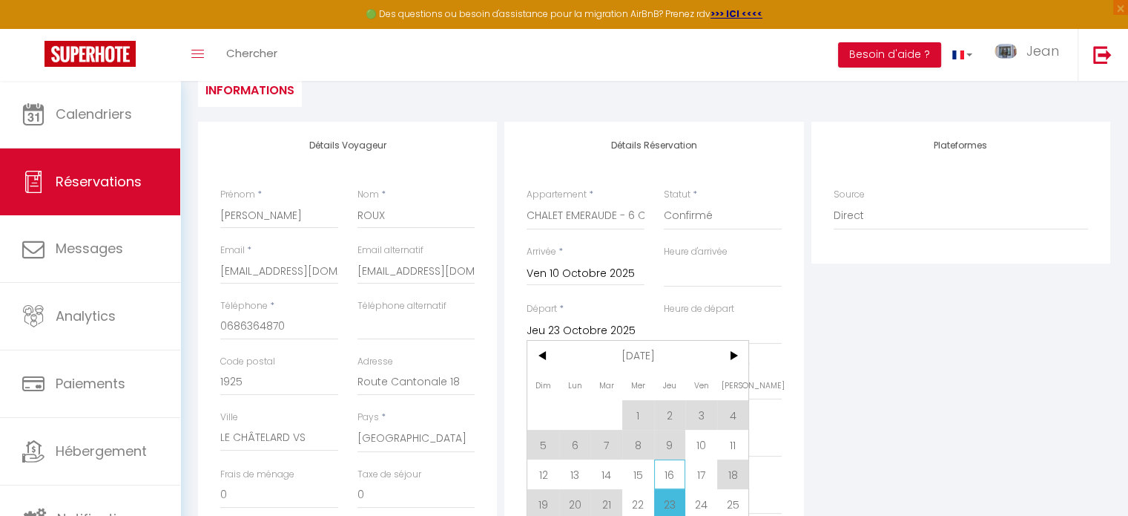
click at [673, 472] on span "16" at bounding box center [670, 474] width 32 height 30
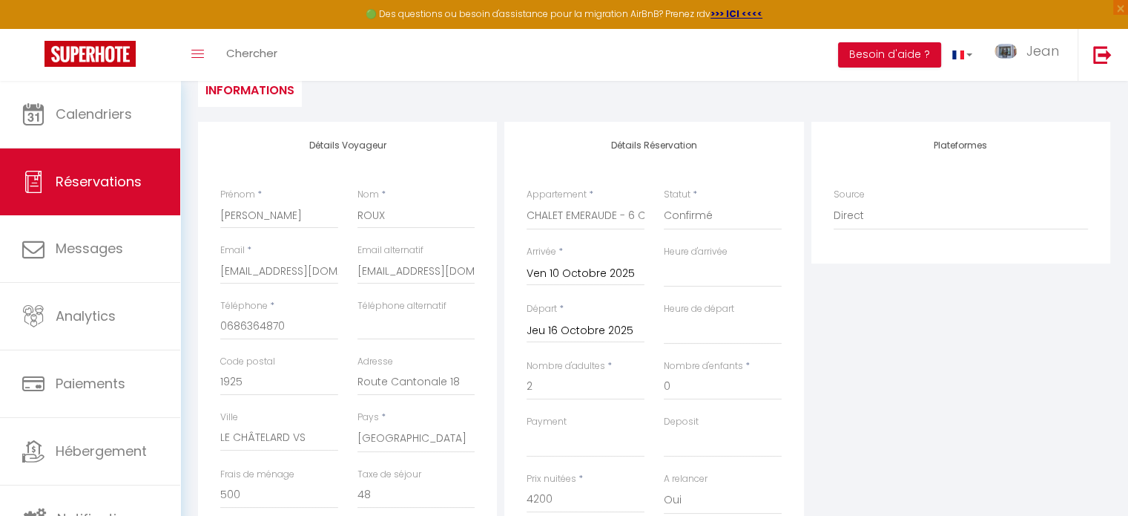
scroll to position [0, 0]
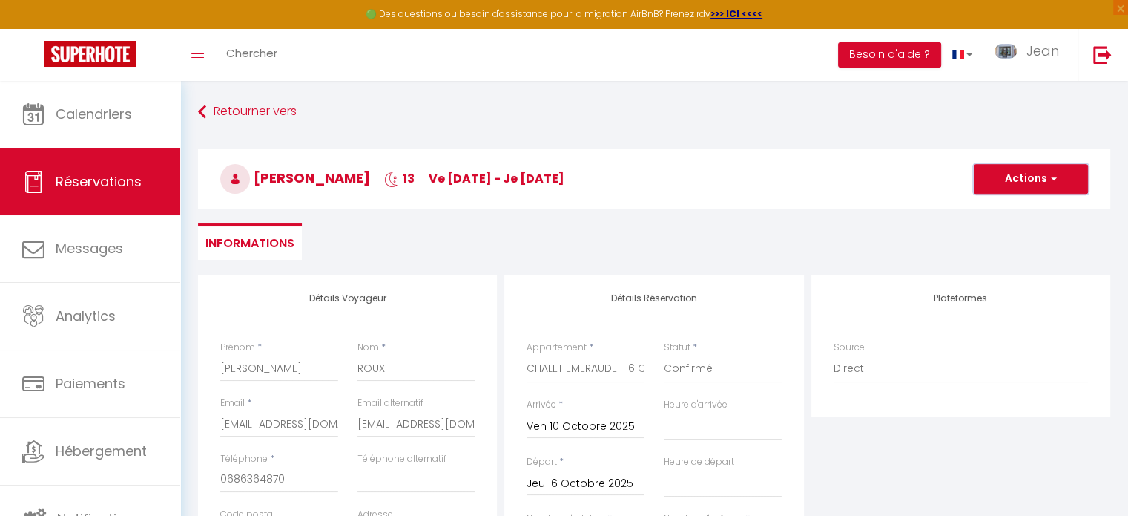
drag, startPoint x: 1018, startPoint y: 177, endPoint x: 1036, endPoint y: 180, distance: 18.8
click at [1036, 180] on button "Actions" at bounding box center [1031, 179] width 114 height 30
click at [1030, 180] on button "Actions" at bounding box center [1031, 179] width 114 height 30
click at [1000, 210] on link "Enregistrer" at bounding box center [1016, 211] width 117 height 19
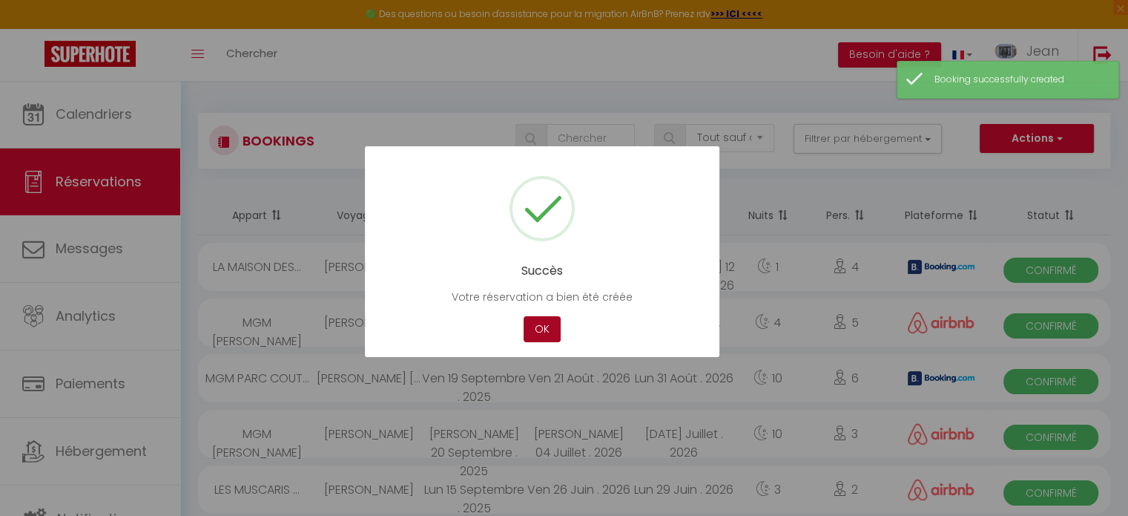
click at [549, 327] on button "OK" at bounding box center [542, 329] width 37 height 26
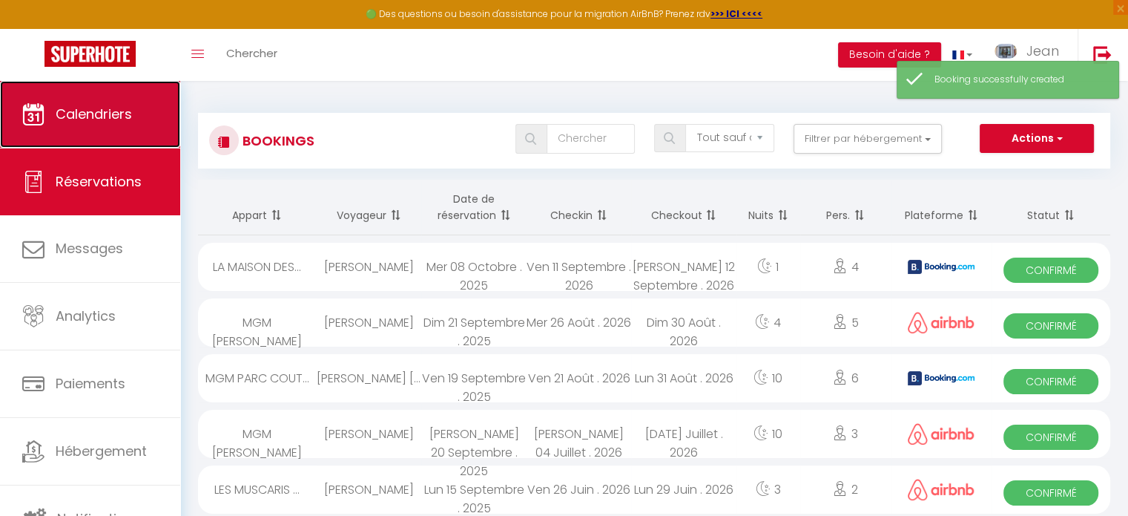
click at [87, 118] on span "Calendriers" at bounding box center [94, 114] width 76 height 19
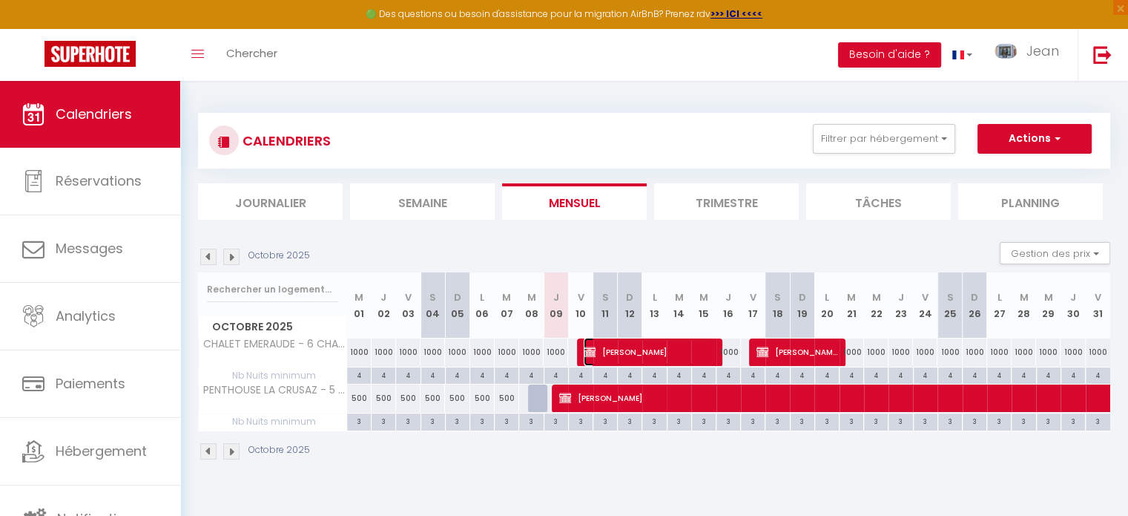
click at [659, 352] on span "[PERSON_NAME]" at bounding box center [649, 351] width 131 height 28
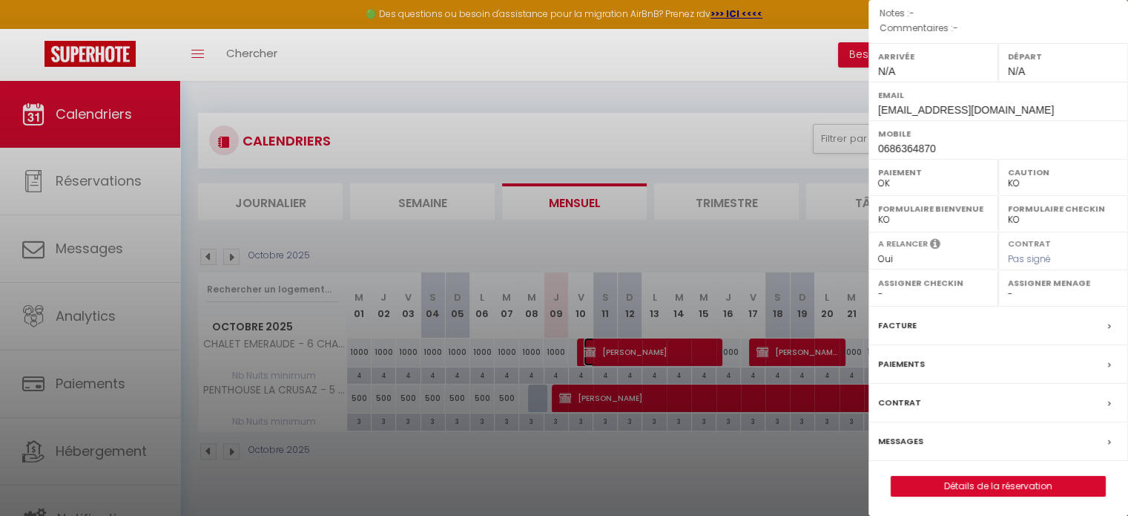
scroll to position [68, 0]
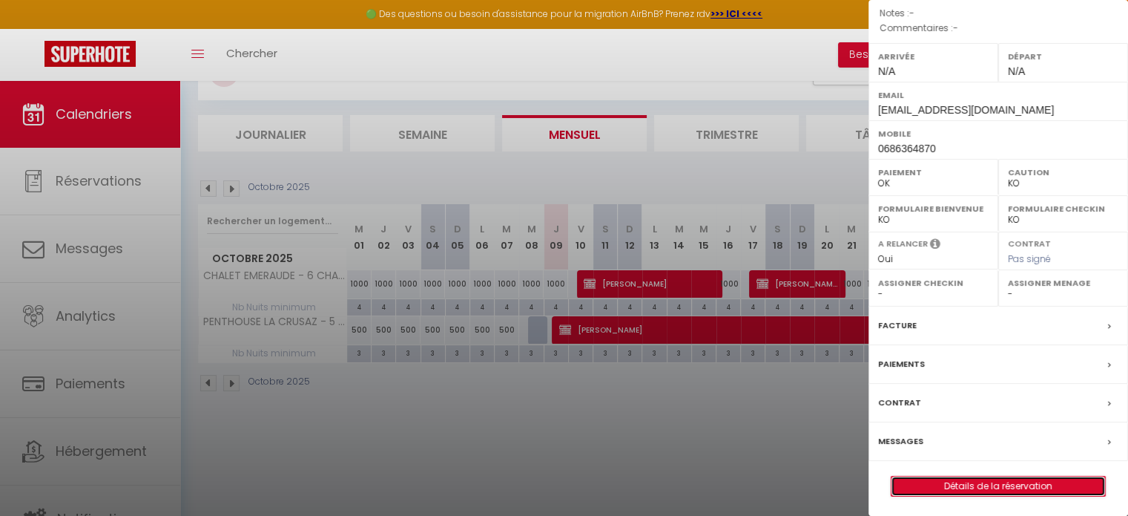
click at [946, 478] on link "Détails de la réservation" at bounding box center [999, 485] width 214 height 19
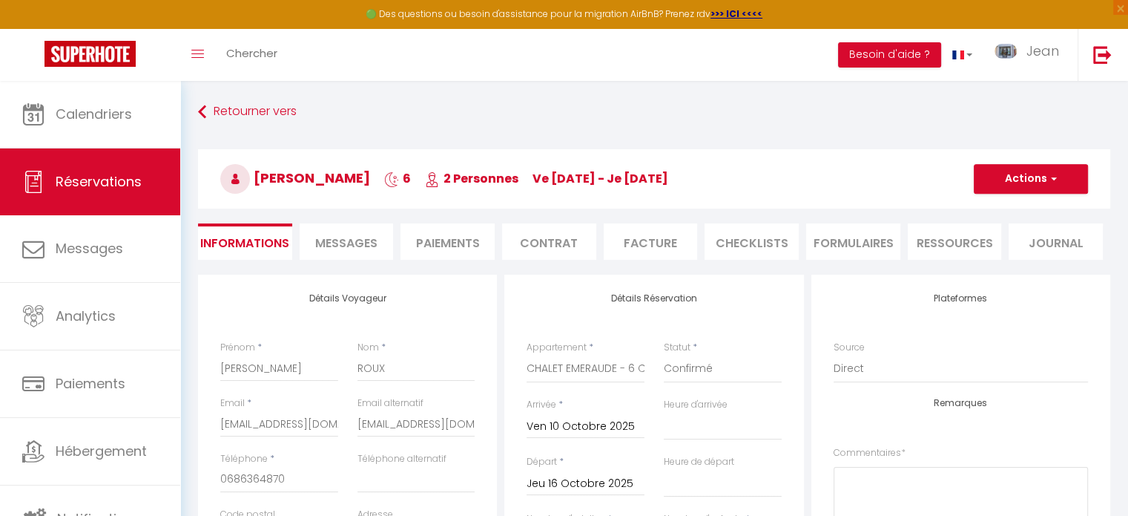
click at [585, 483] on input "Jeu 16 Octobre 2025" at bounding box center [586, 483] width 118 height 19
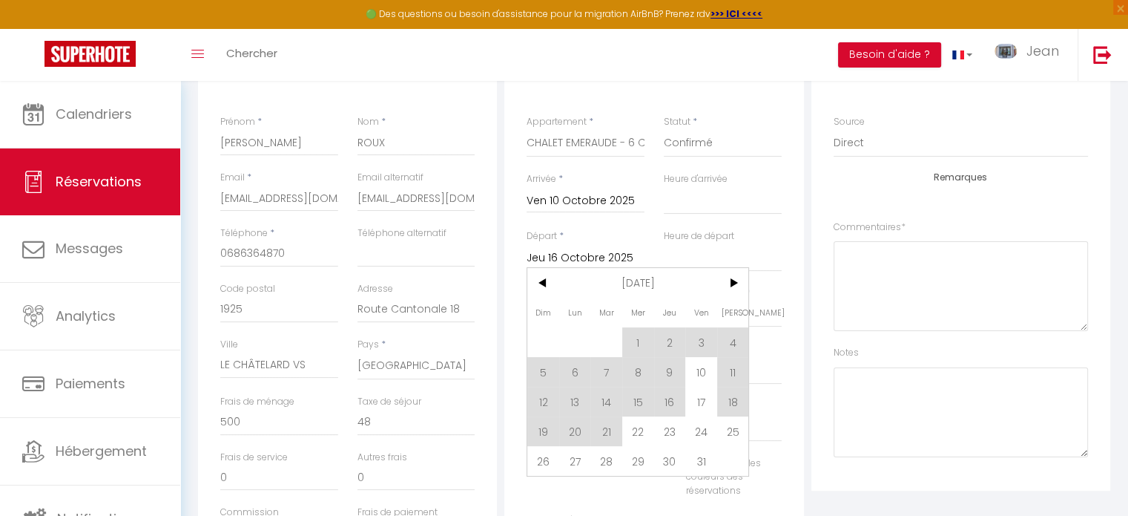
scroll to position [228, 0]
click at [699, 401] on span "17" at bounding box center [701, 398] width 32 height 30
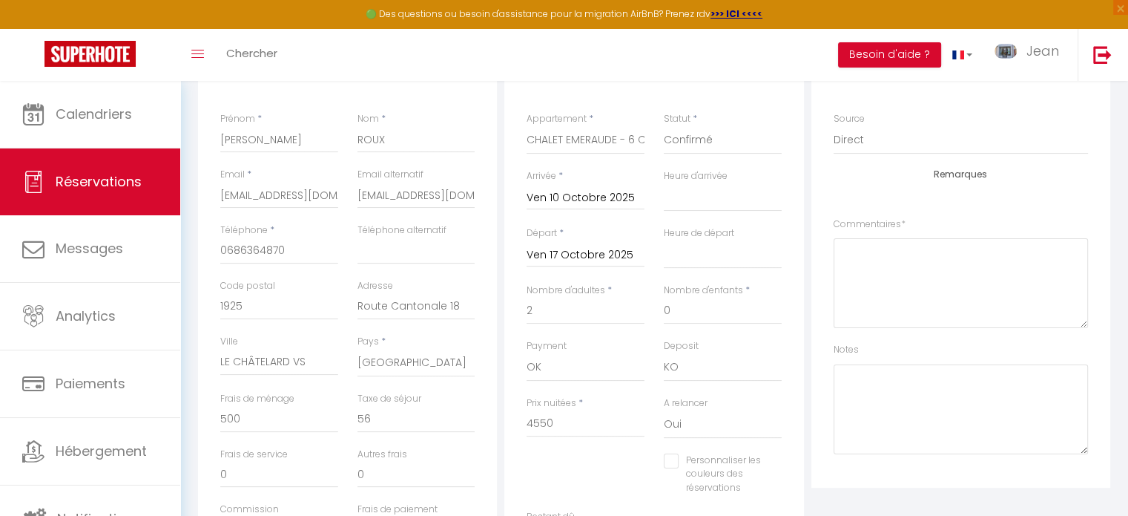
scroll to position [0, 0]
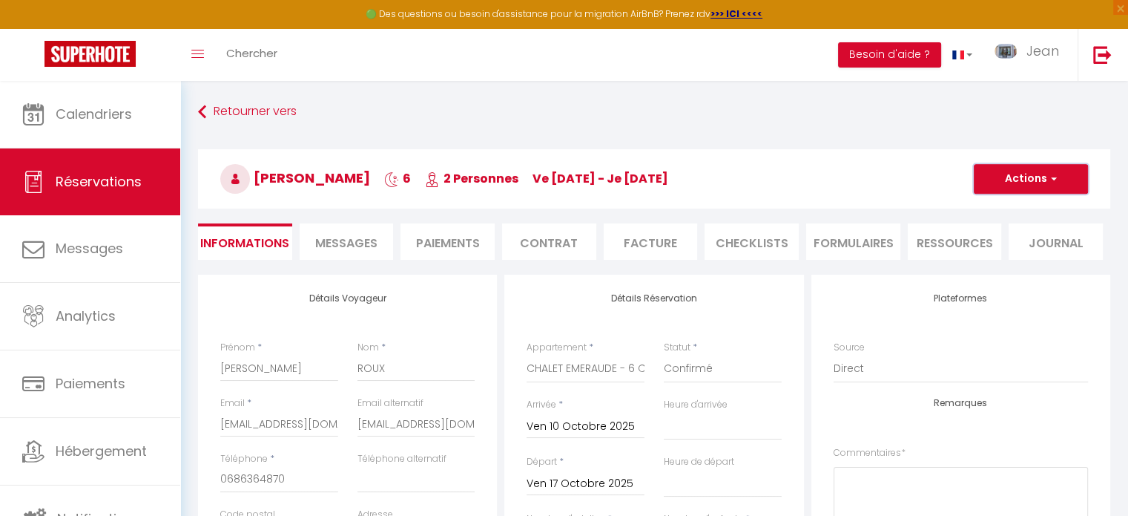
click at [1031, 174] on button "Actions" at bounding box center [1031, 179] width 114 height 30
click at [1009, 207] on link "Enregistrer" at bounding box center [1016, 211] width 117 height 19
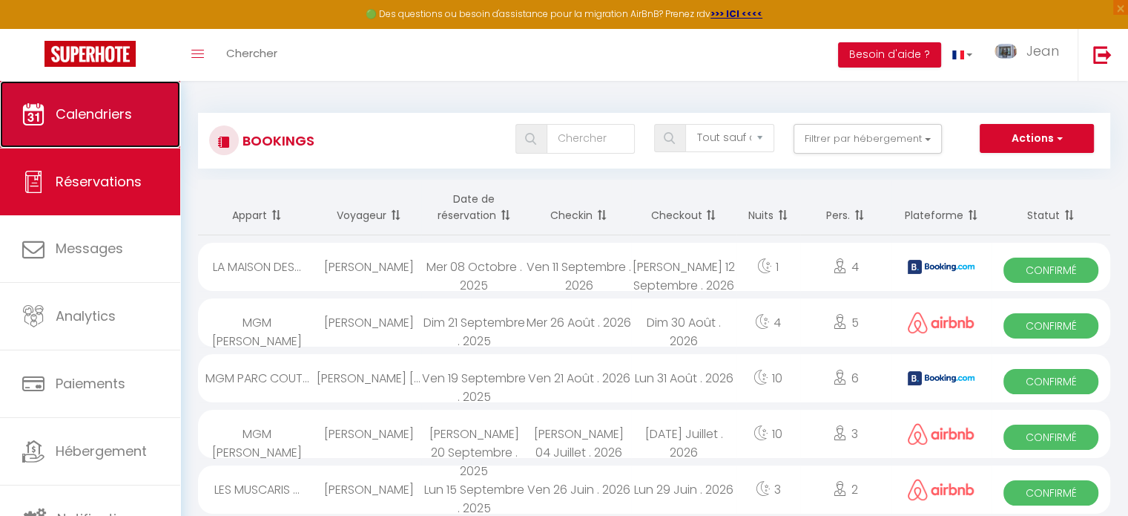
click at [113, 120] on span "Calendriers" at bounding box center [94, 114] width 76 height 19
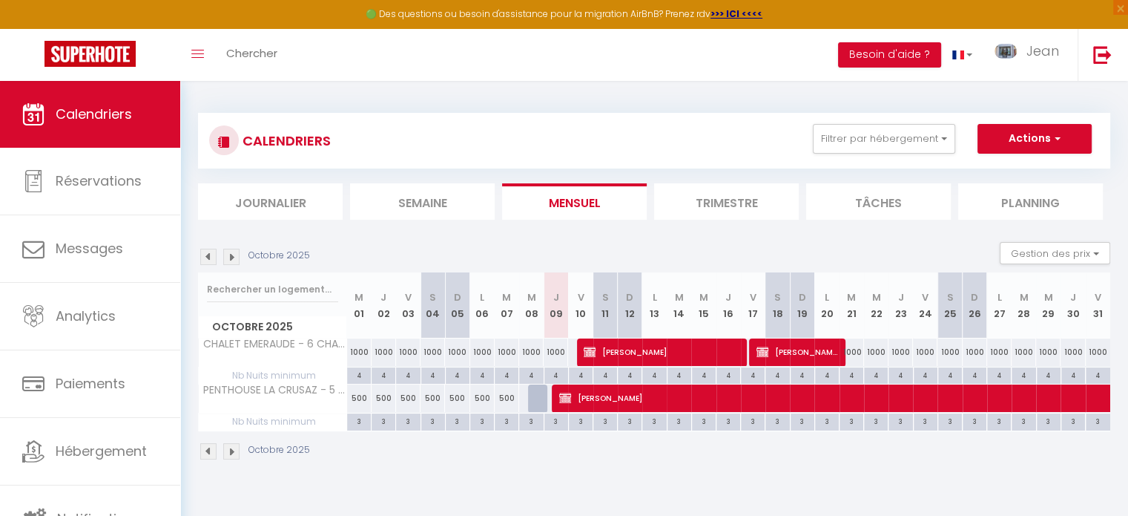
click at [235, 257] on img at bounding box center [231, 256] width 16 height 16
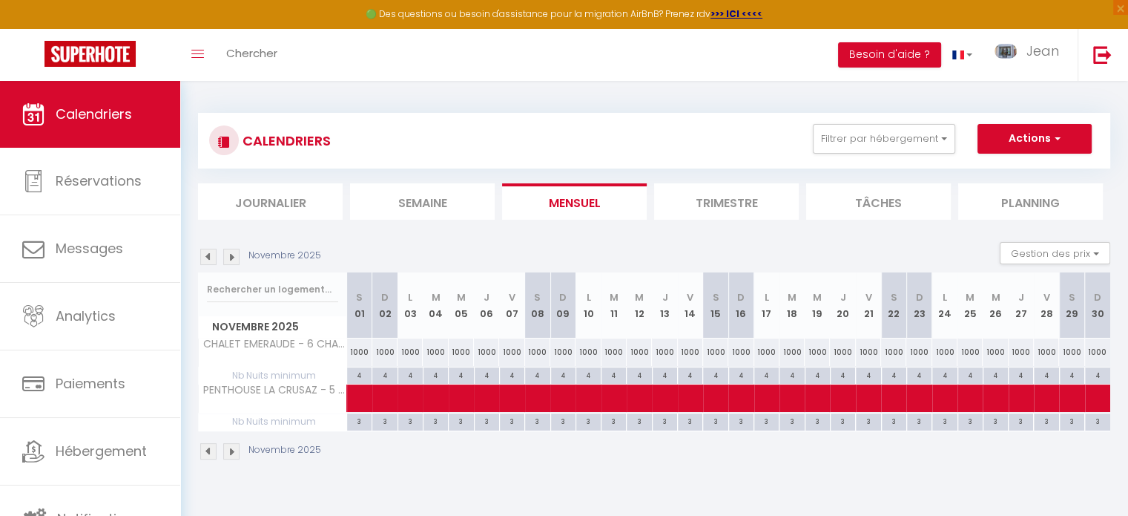
click at [235, 257] on img at bounding box center [231, 256] width 16 height 16
